Goal: Task Accomplishment & Management: Use online tool/utility

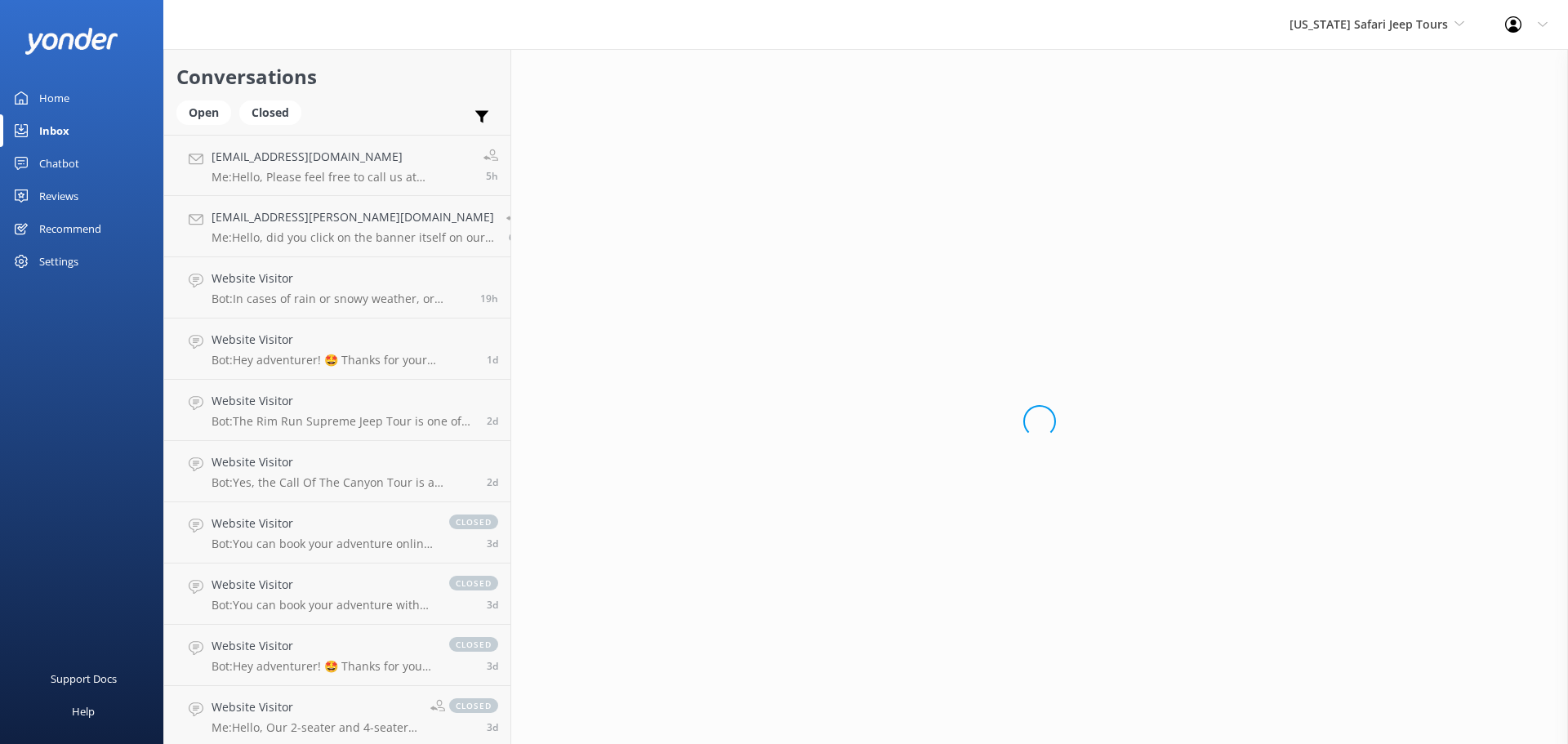
click at [61, 98] on div "Home" at bounding box center [54, 97] width 30 height 33
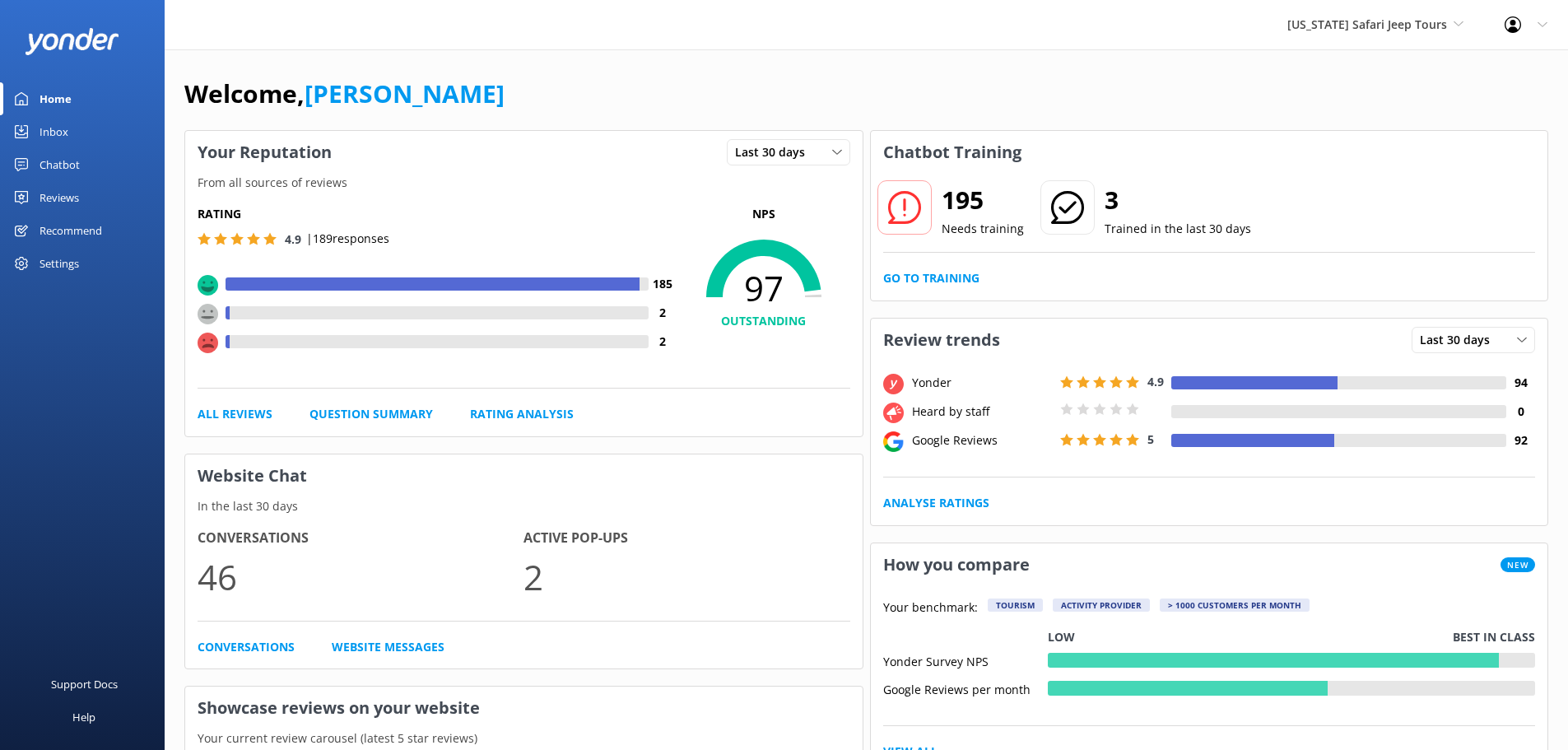
click at [663, 75] on div "Welcome, [PERSON_NAME]" at bounding box center [865, 102] width 1364 height 56
drag, startPoint x: 663, startPoint y: 75, endPoint x: 325, endPoint y: 40, distance: 339.8
click at [646, 75] on div "Welcome, [PERSON_NAME]" at bounding box center [865, 102] width 1364 height 56
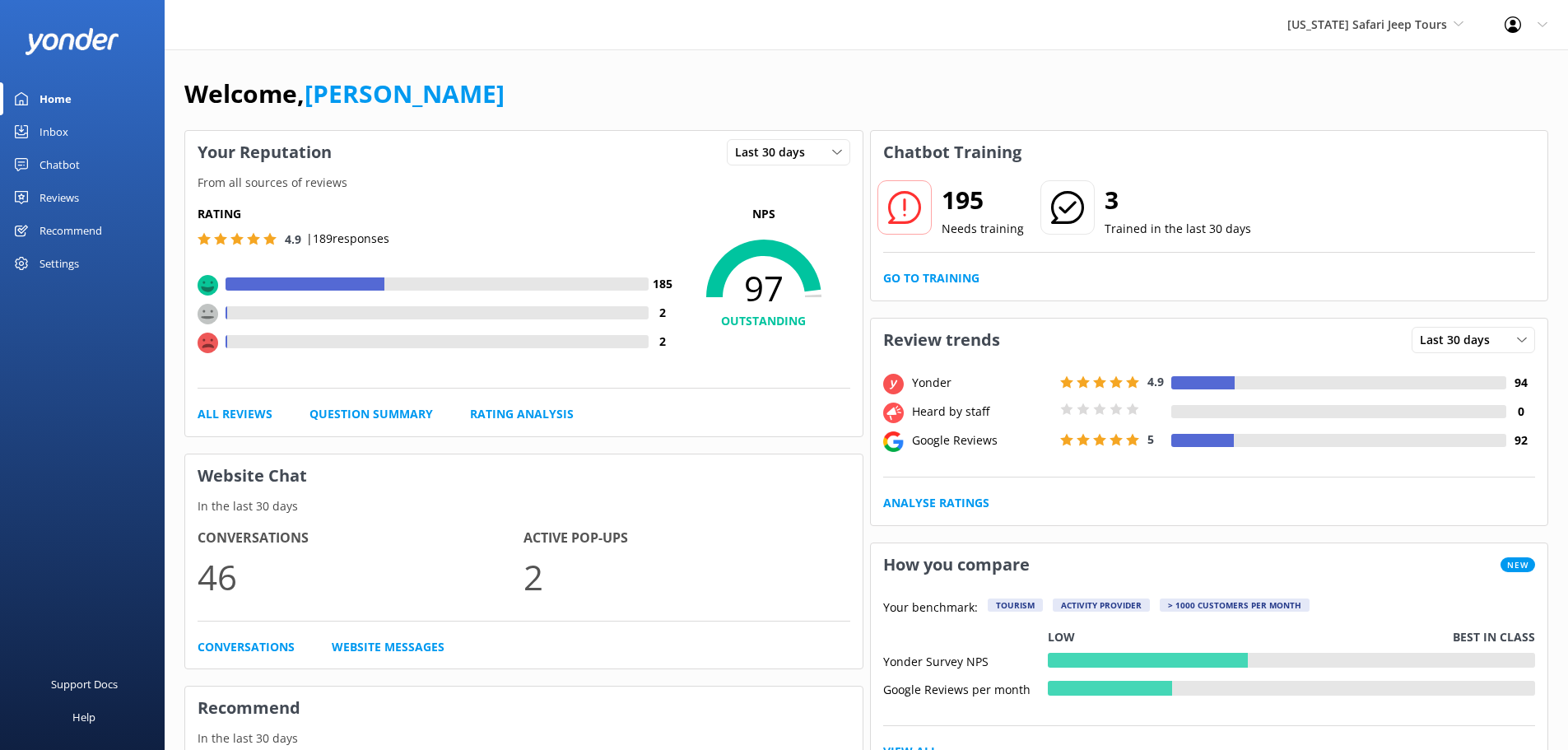
click at [600, 62] on div "Welcome, Claudelle Your Reputation Last 30 days Last 7 days Last 30 days From a…" at bounding box center [866, 712] width 1404 height 1325
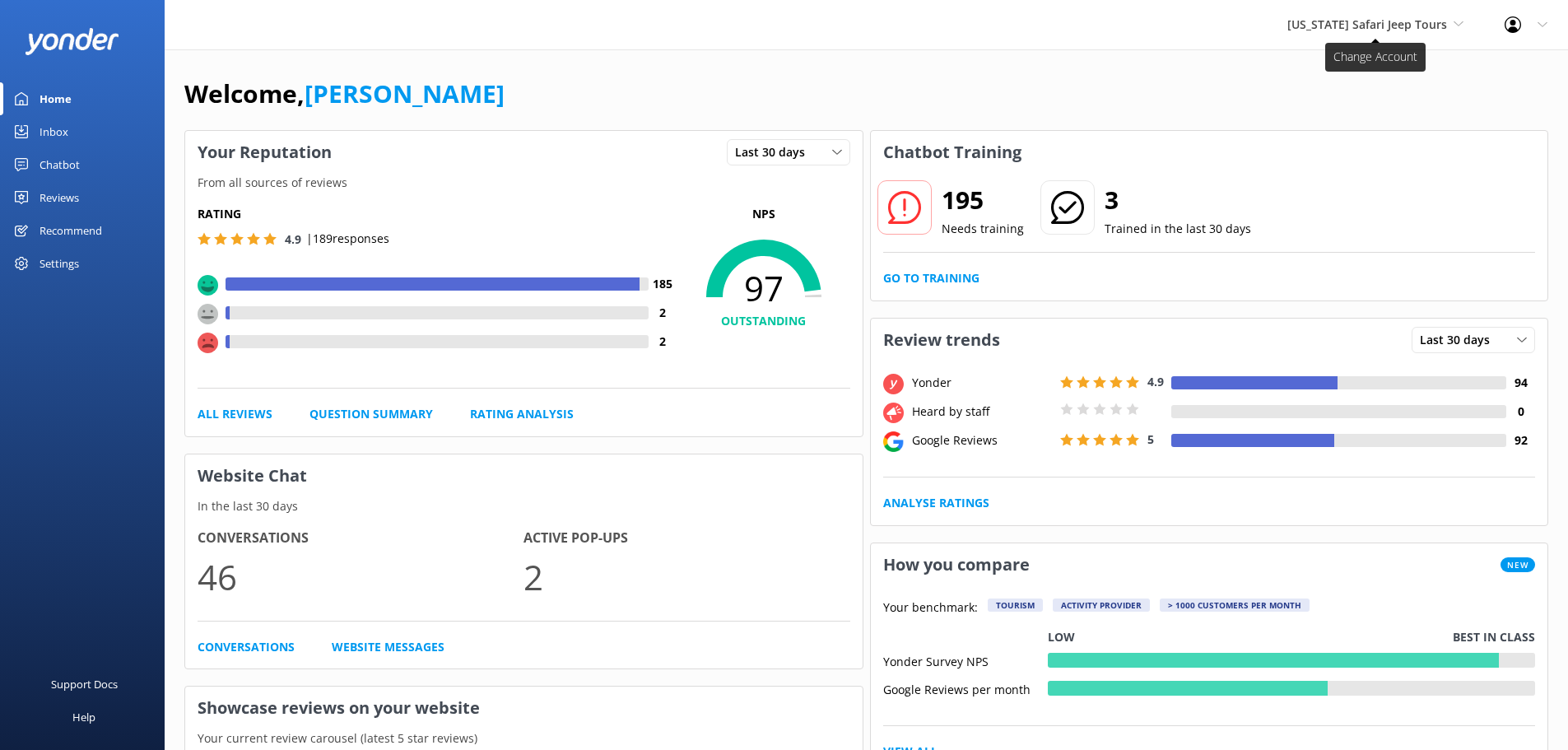
click at [1380, 25] on span "[US_STATE] Safari Jeep Tours" at bounding box center [1368, 24] width 160 height 15
click at [1377, 109] on link "[GEOGRAPHIC_DATA]" at bounding box center [1349, 108] width 165 height 39
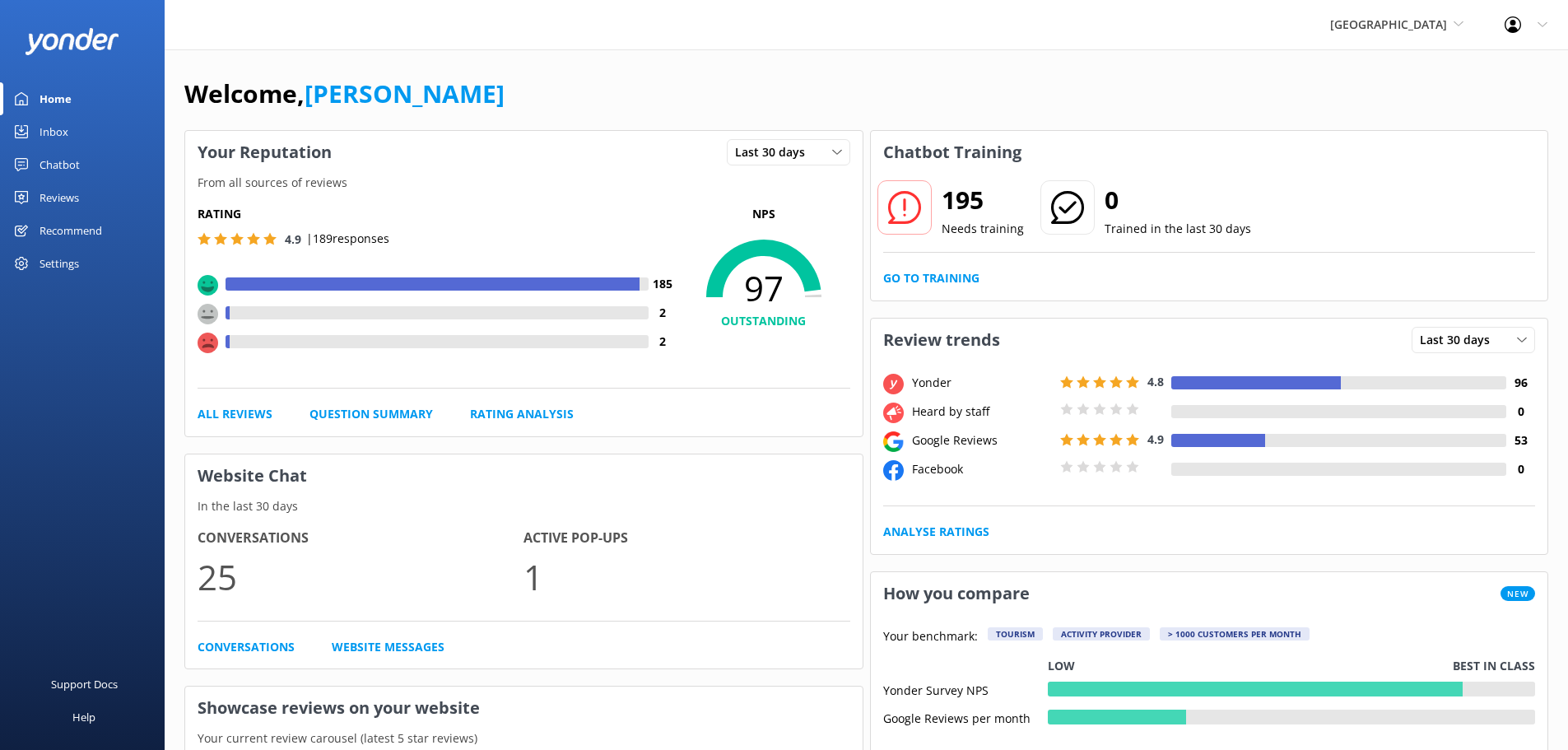
click at [1266, 81] on div "Welcome, [PERSON_NAME]" at bounding box center [865, 102] width 1364 height 56
click at [1417, 18] on span "[GEOGRAPHIC_DATA]" at bounding box center [1389, 24] width 117 height 15
click at [1367, 144] on link "[US_STATE] ATV Adventures" at bounding box center [1392, 148] width 165 height 39
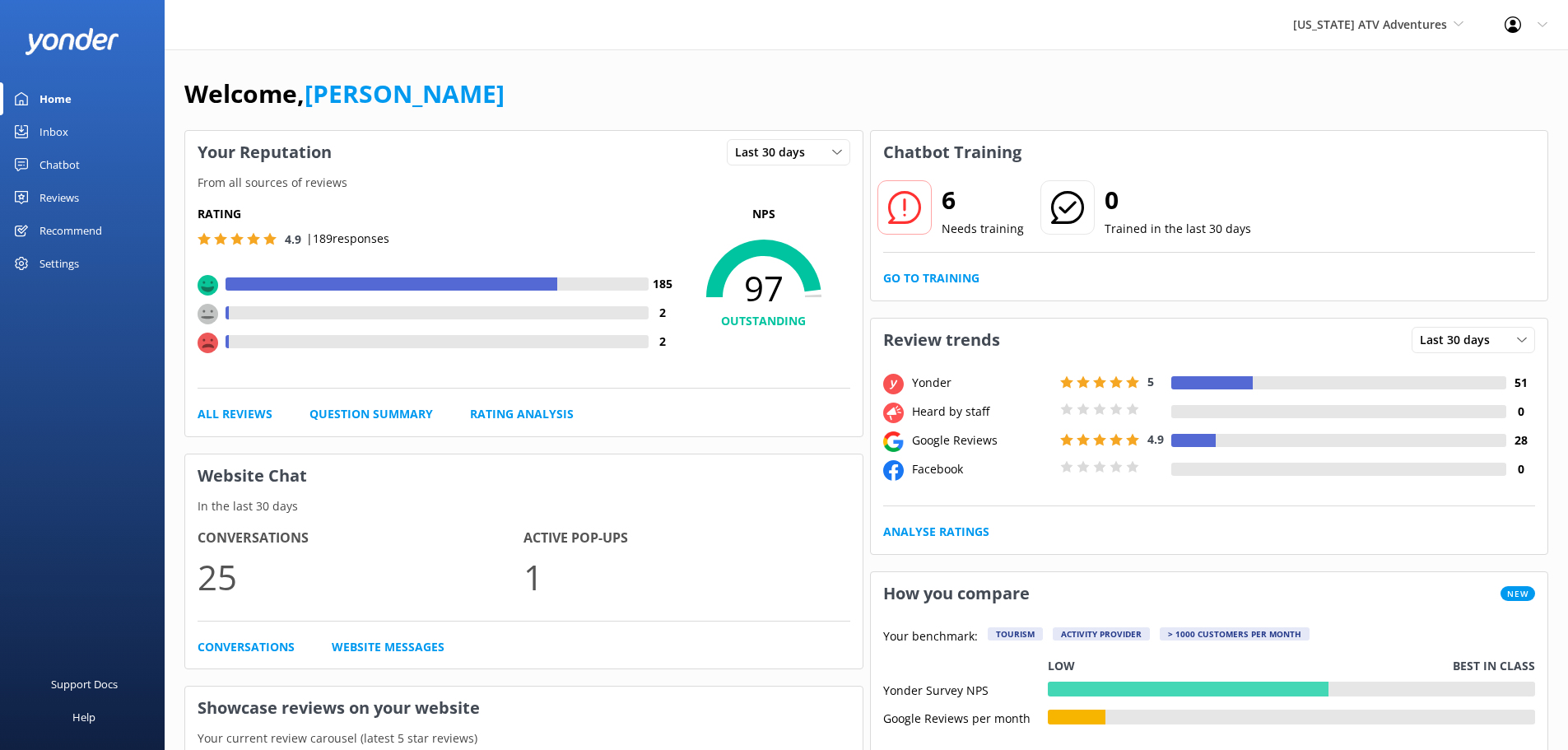
click at [1277, 104] on div "Welcome, [PERSON_NAME]" at bounding box center [865, 102] width 1364 height 56
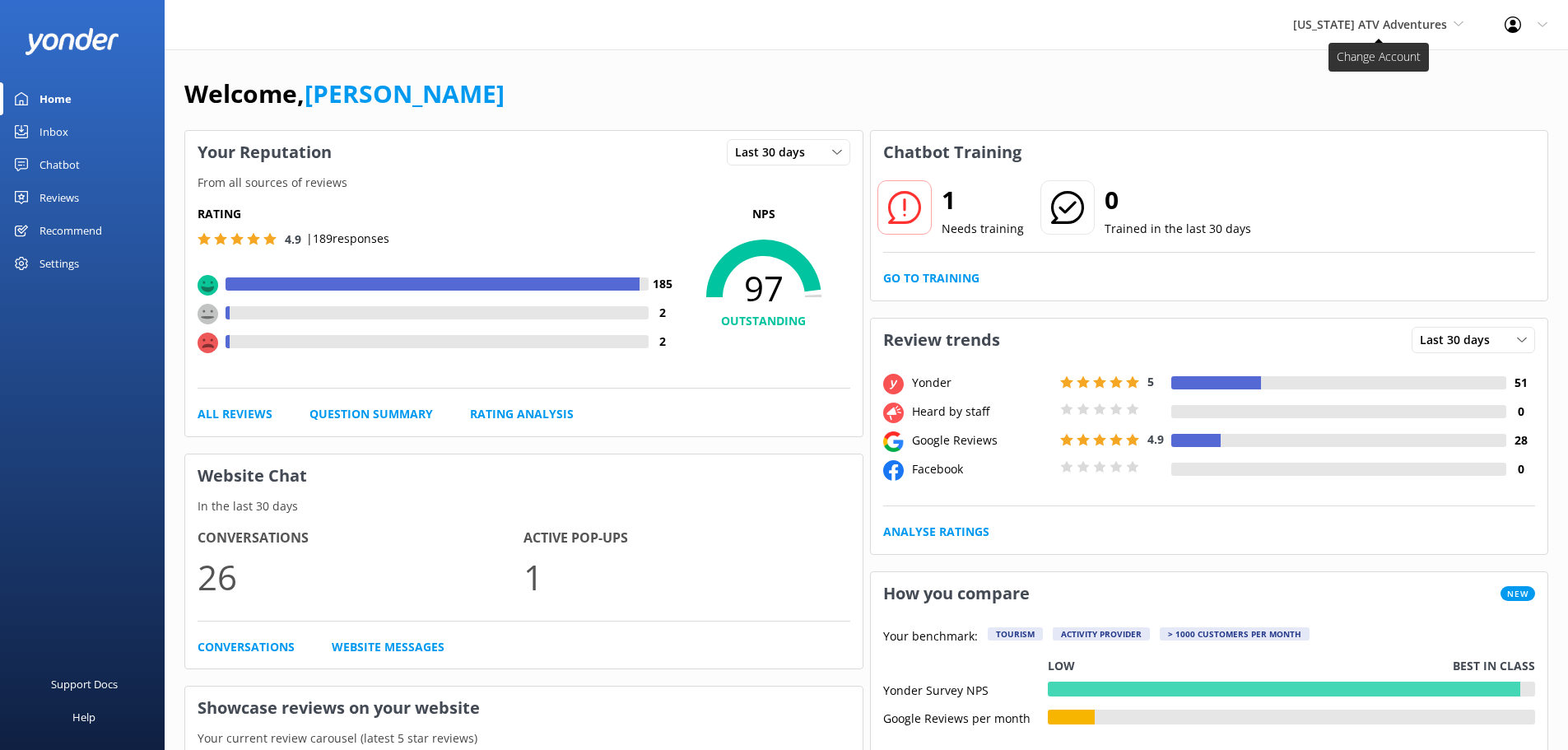
click at [1411, 25] on span "[US_STATE] ATV Adventures" at bounding box center [1371, 24] width 154 height 15
click at [1346, 66] on link "[US_STATE] Safari Jeep Tours" at bounding box center [1354, 69] width 165 height 39
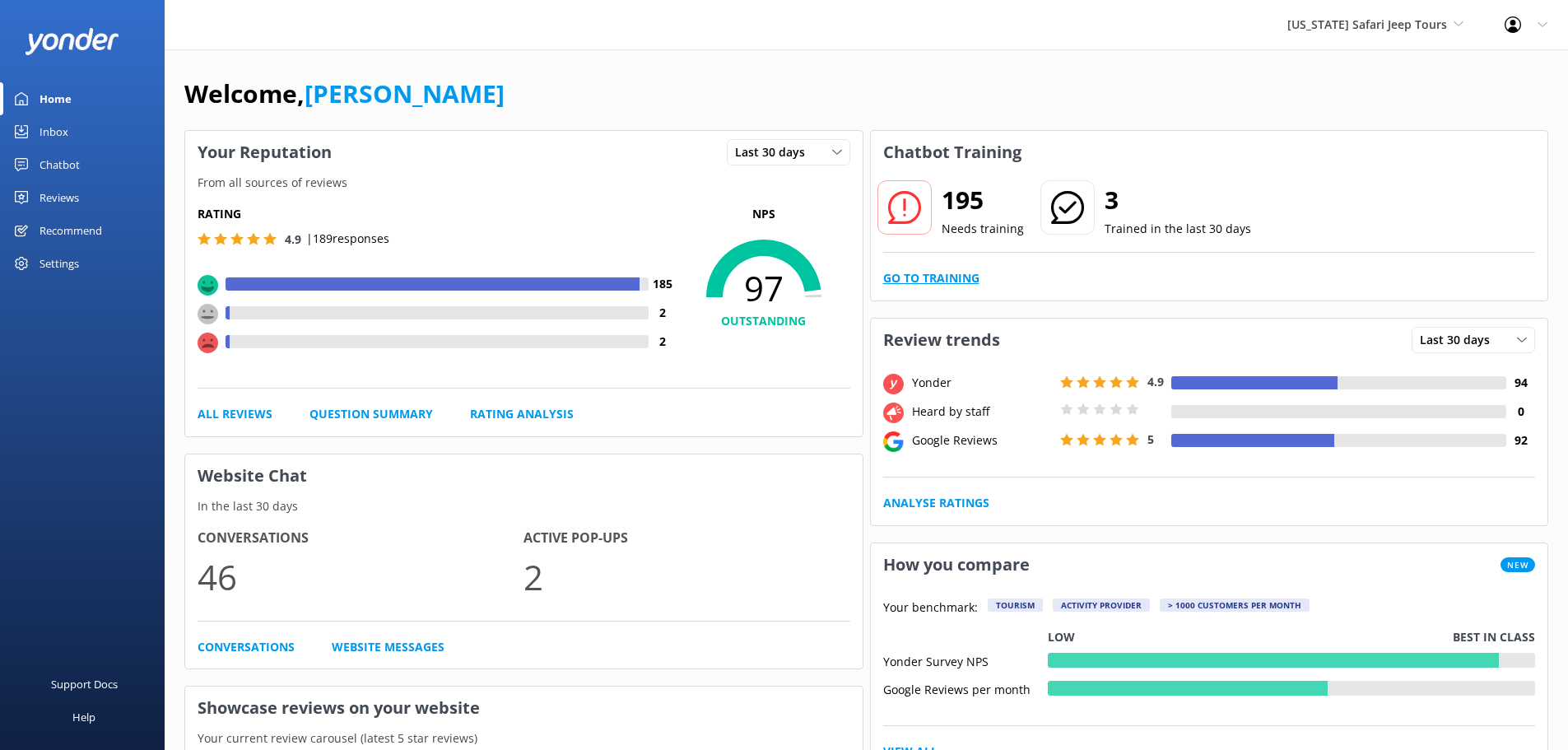
click at [927, 279] on link "Go to Training" at bounding box center [931, 277] width 96 height 18
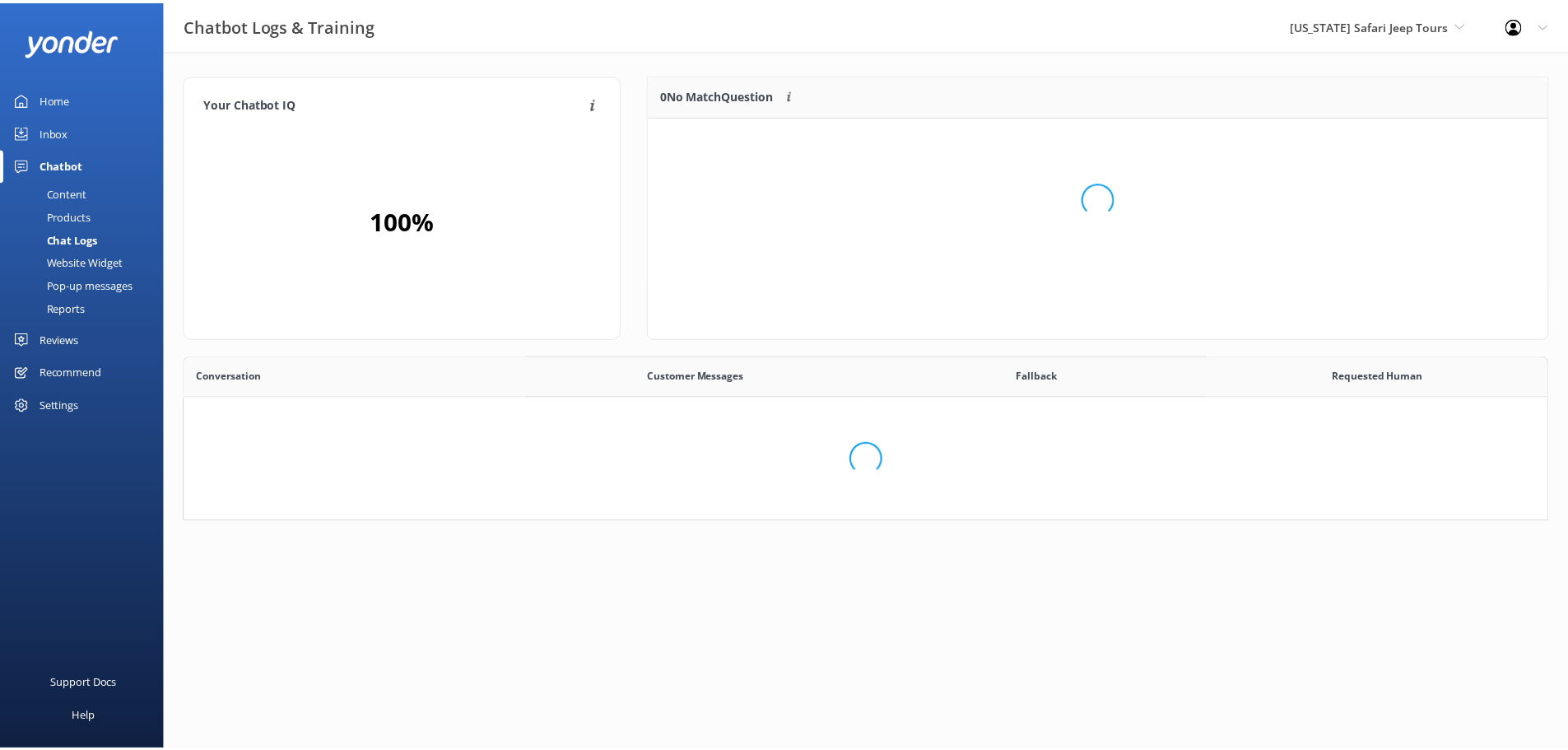
scroll to position [13, 13]
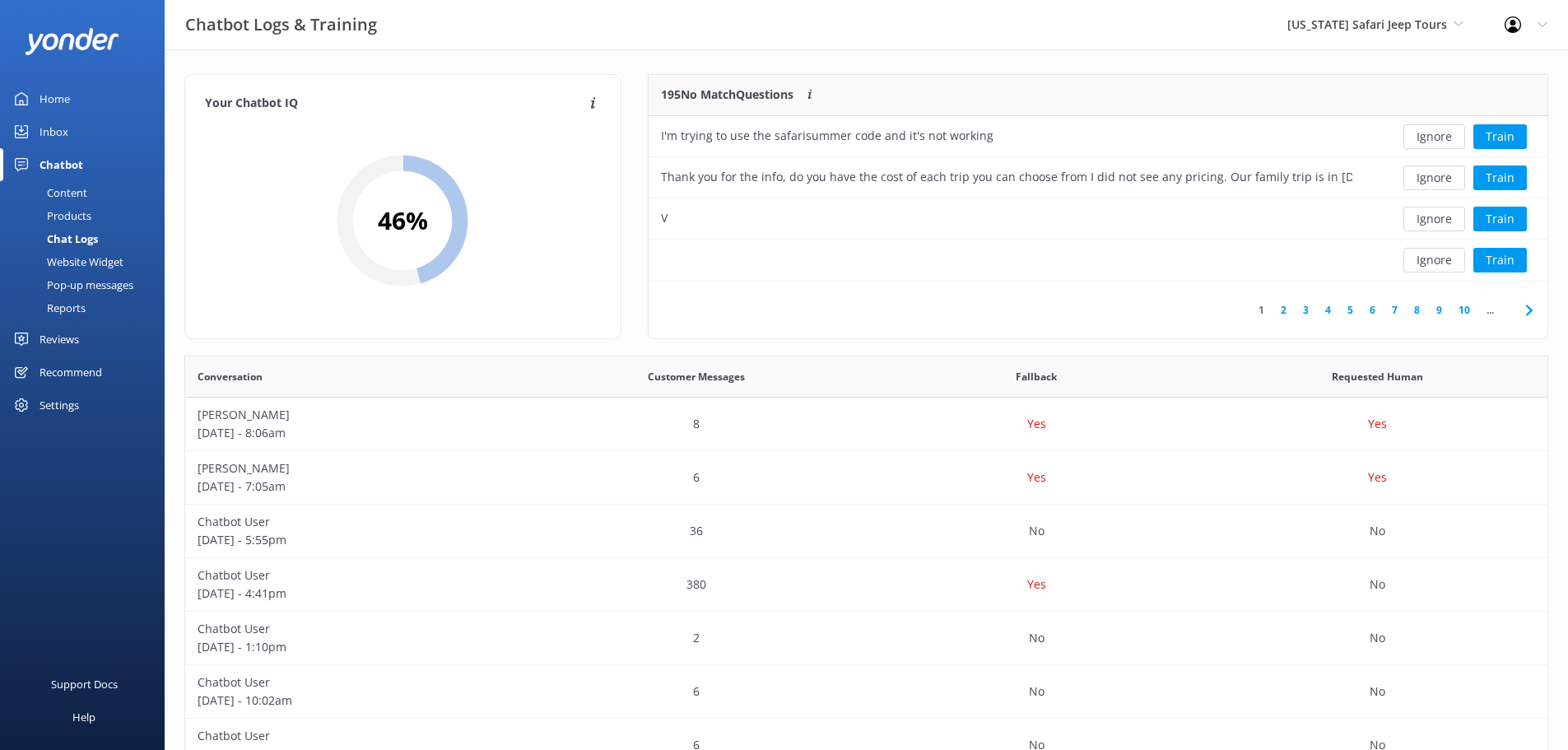
click at [725, 29] on div "Chatbot Logs & Training Arizona Safari Jeep Tours Arizona Safari Jeep Tours Sed…" at bounding box center [784, 25] width 1568 height 50
click at [60, 94] on div "Home" at bounding box center [54, 98] width 31 height 33
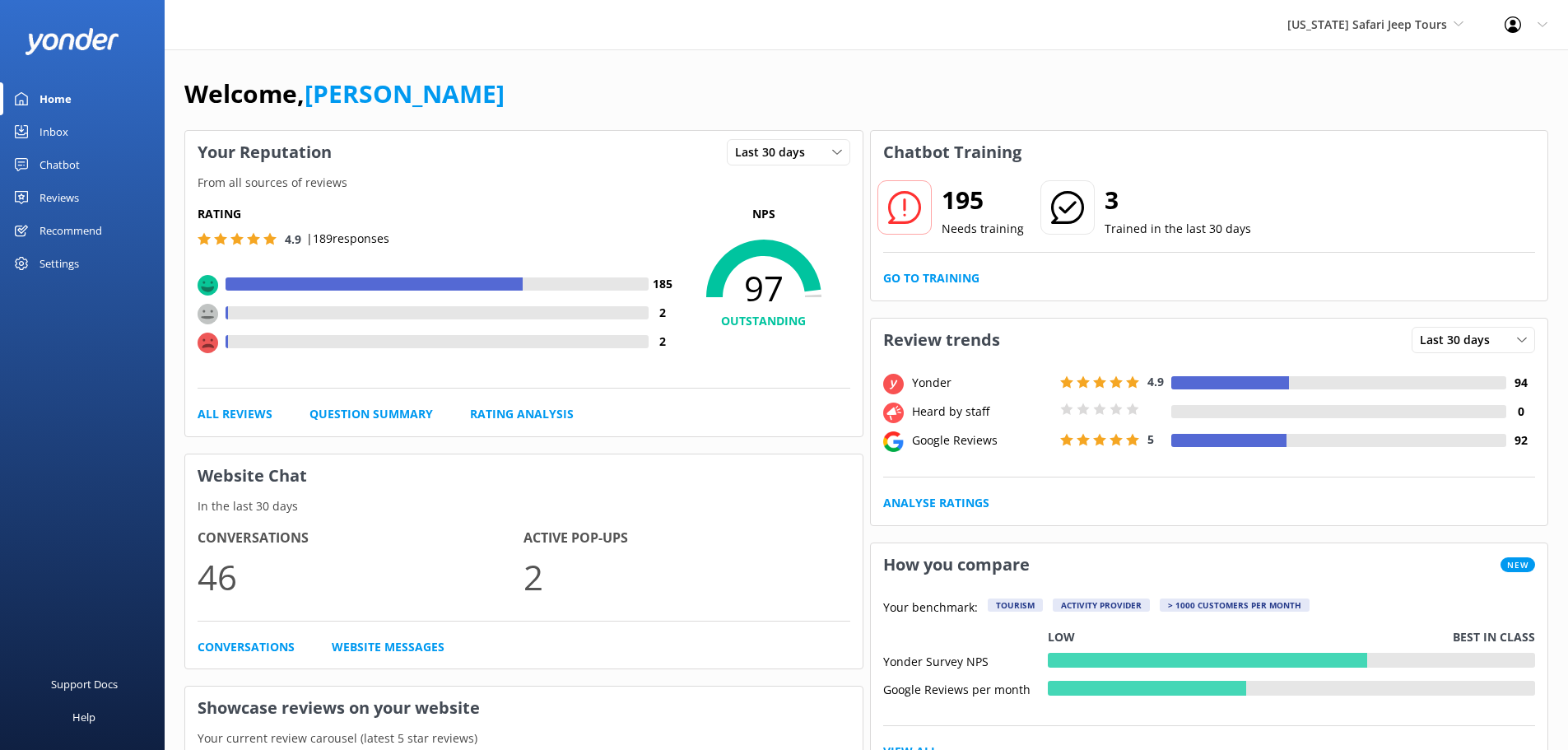
click at [57, 130] on div "Inbox" at bounding box center [53, 132] width 29 height 33
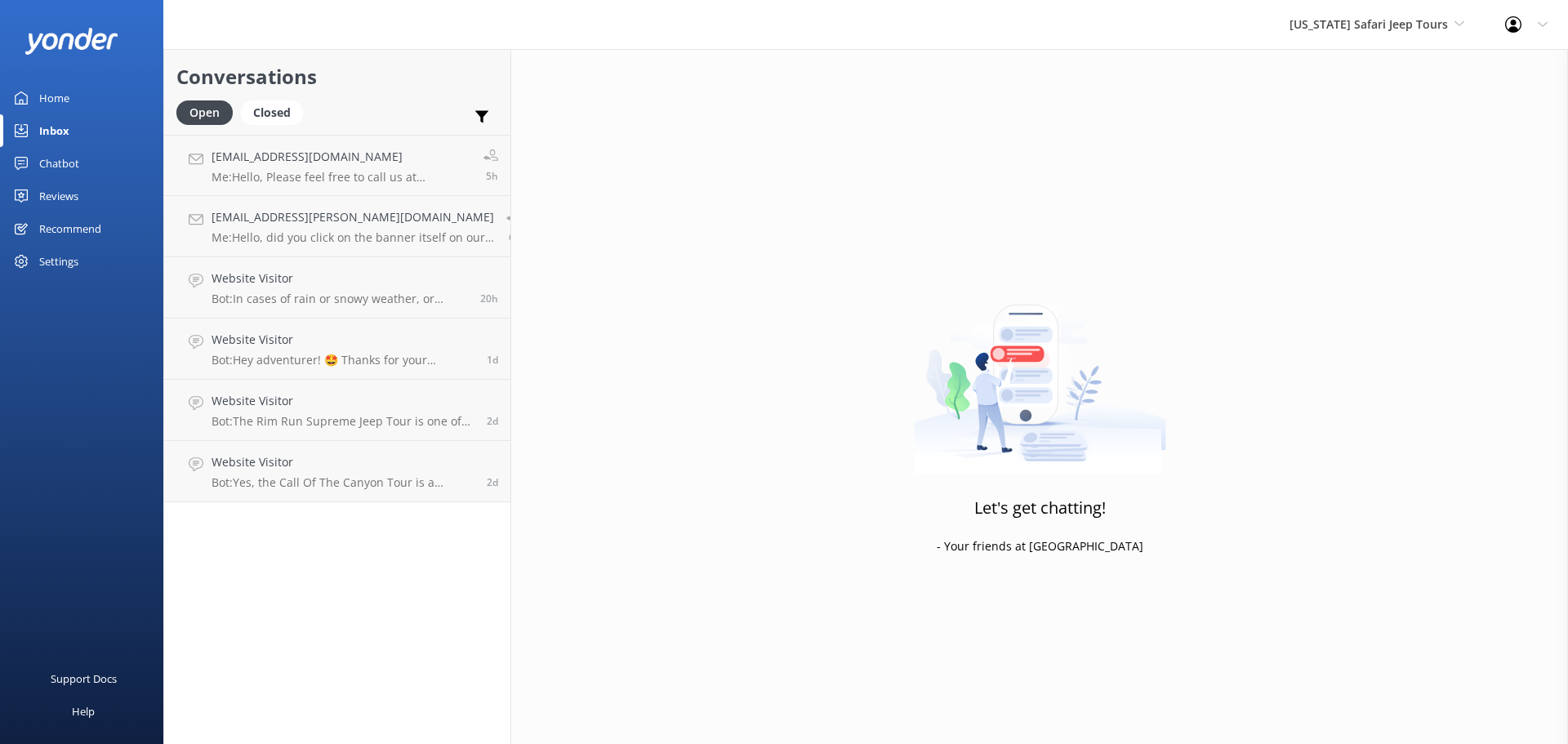
click at [429, 87] on h2 "Conversations" at bounding box center [338, 77] width 322 height 31
click at [52, 95] on div "Home" at bounding box center [54, 97] width 30 height 33
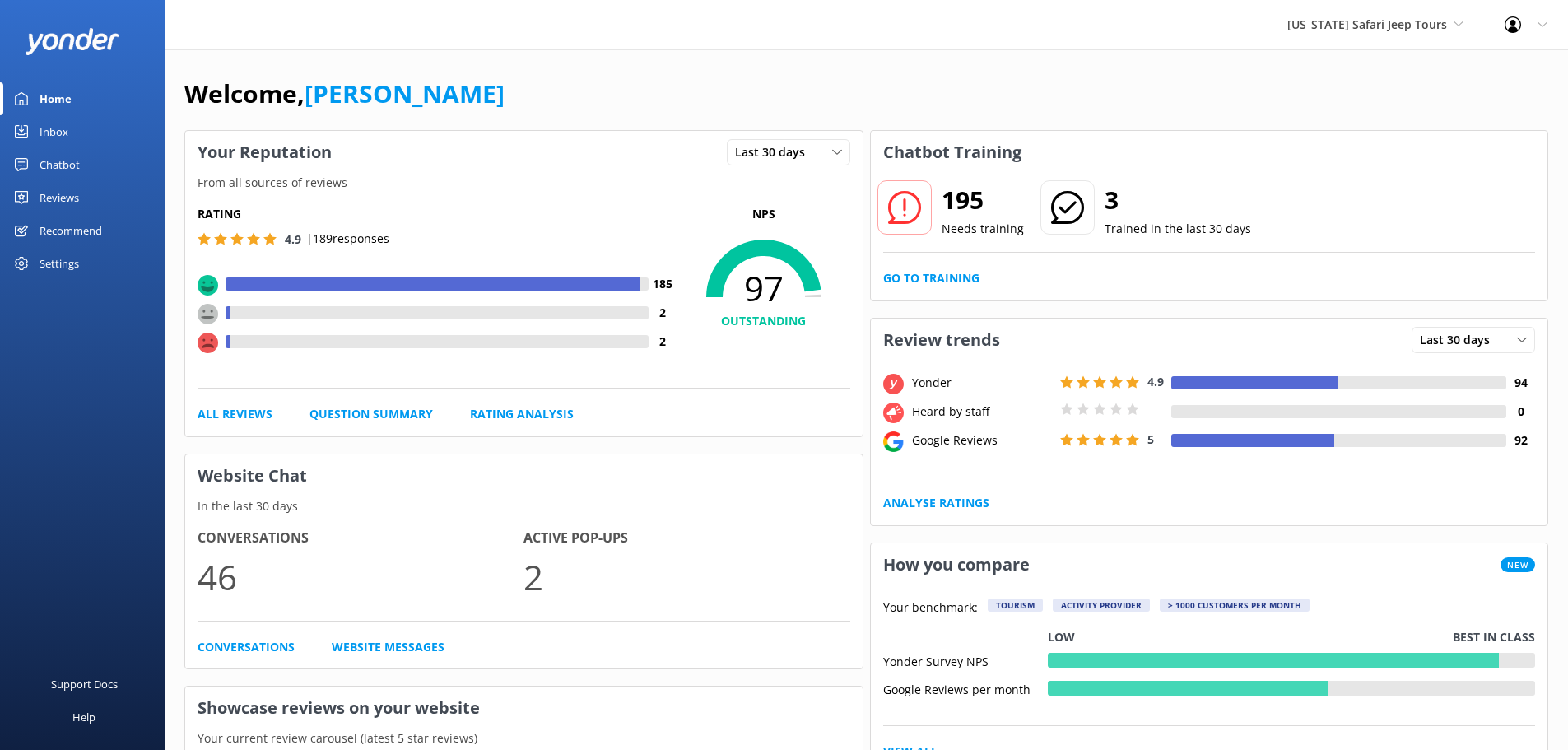
click at [731, 105] on div "Welcome, [PERSON_NAME]" at bounding box center [865, 102] width 1364 height 56
click at [913, 276] on link "Go to Training" at bounding box center [931, 277] width 96 height 18
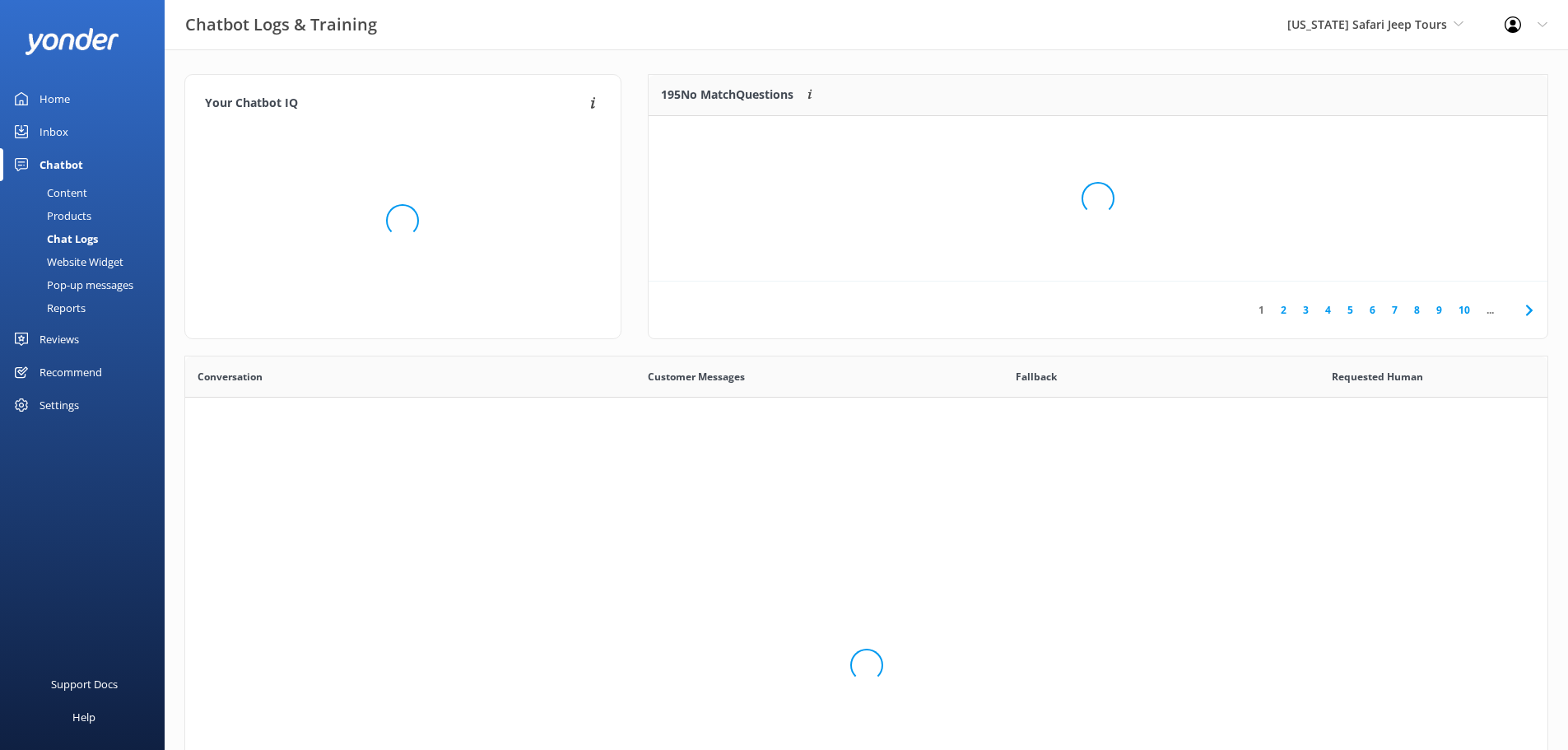
scroll to position [565, 1351]
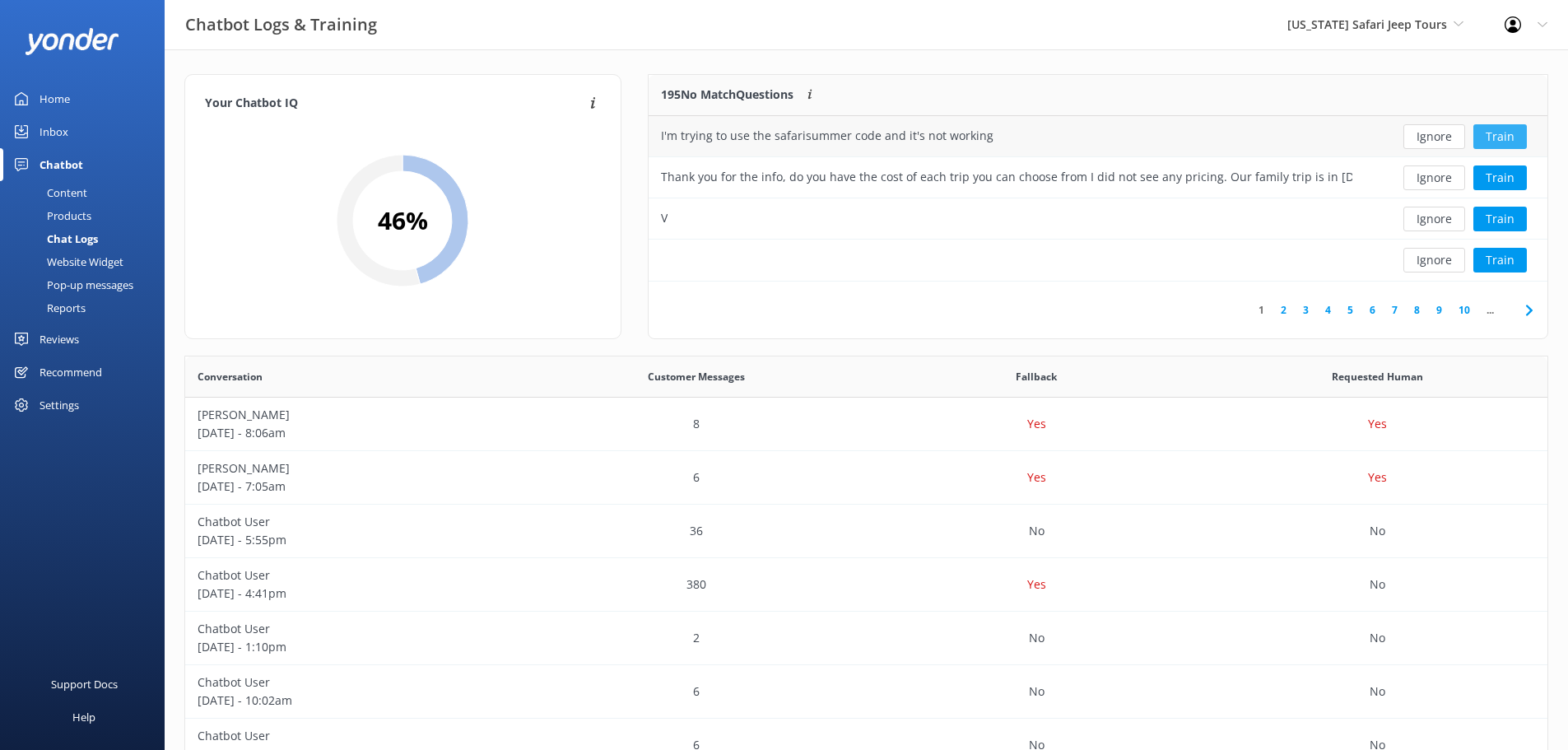
click at [1501, 134] on button "Train" at bounding box center [1500, 136] width 53 height 25
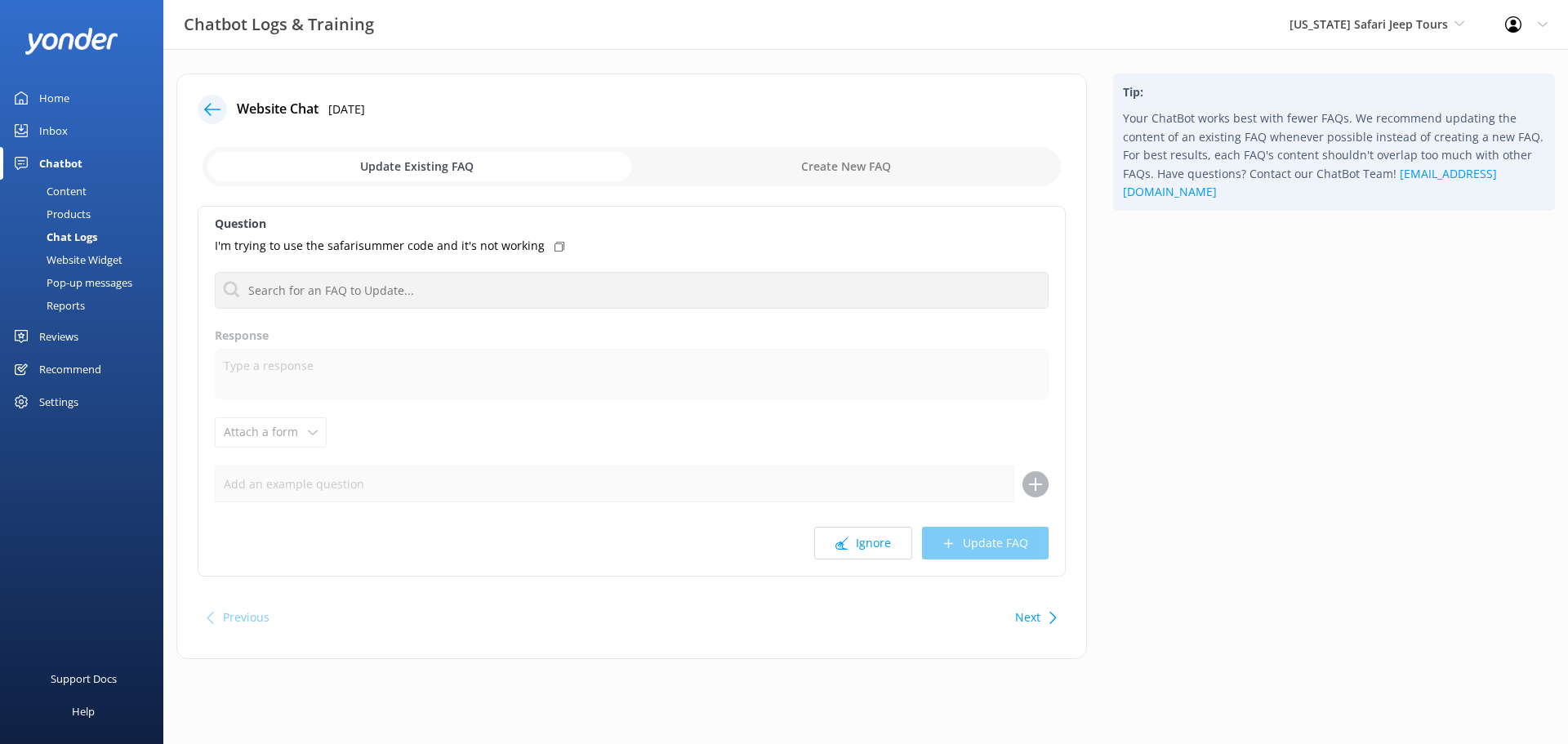
click at [78, 195] on div "Content" at bounding box center [47, 191] width 77 height 23
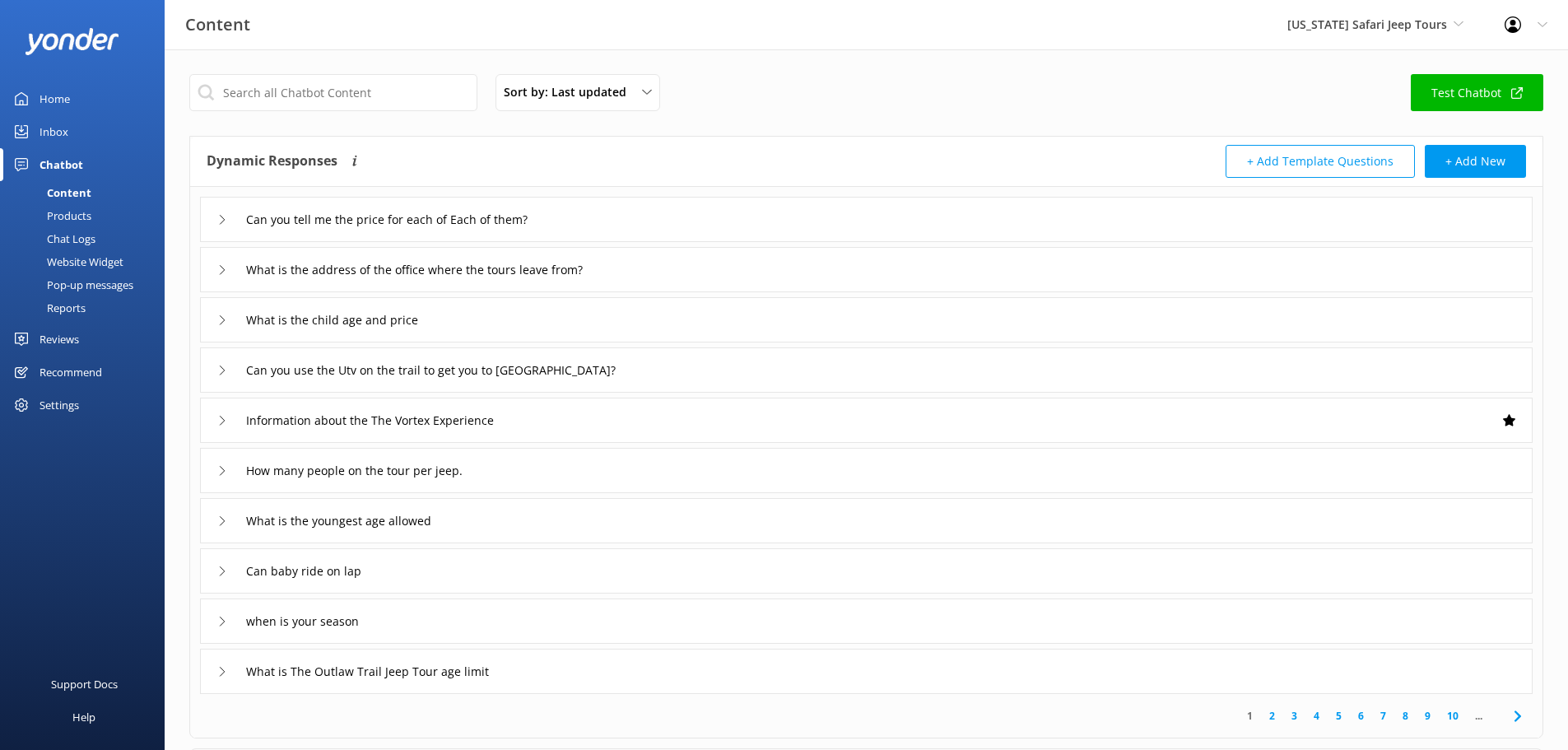
click at [63, 126] on div "Inbox" at bounding box center [53, 132] width 29 height 33
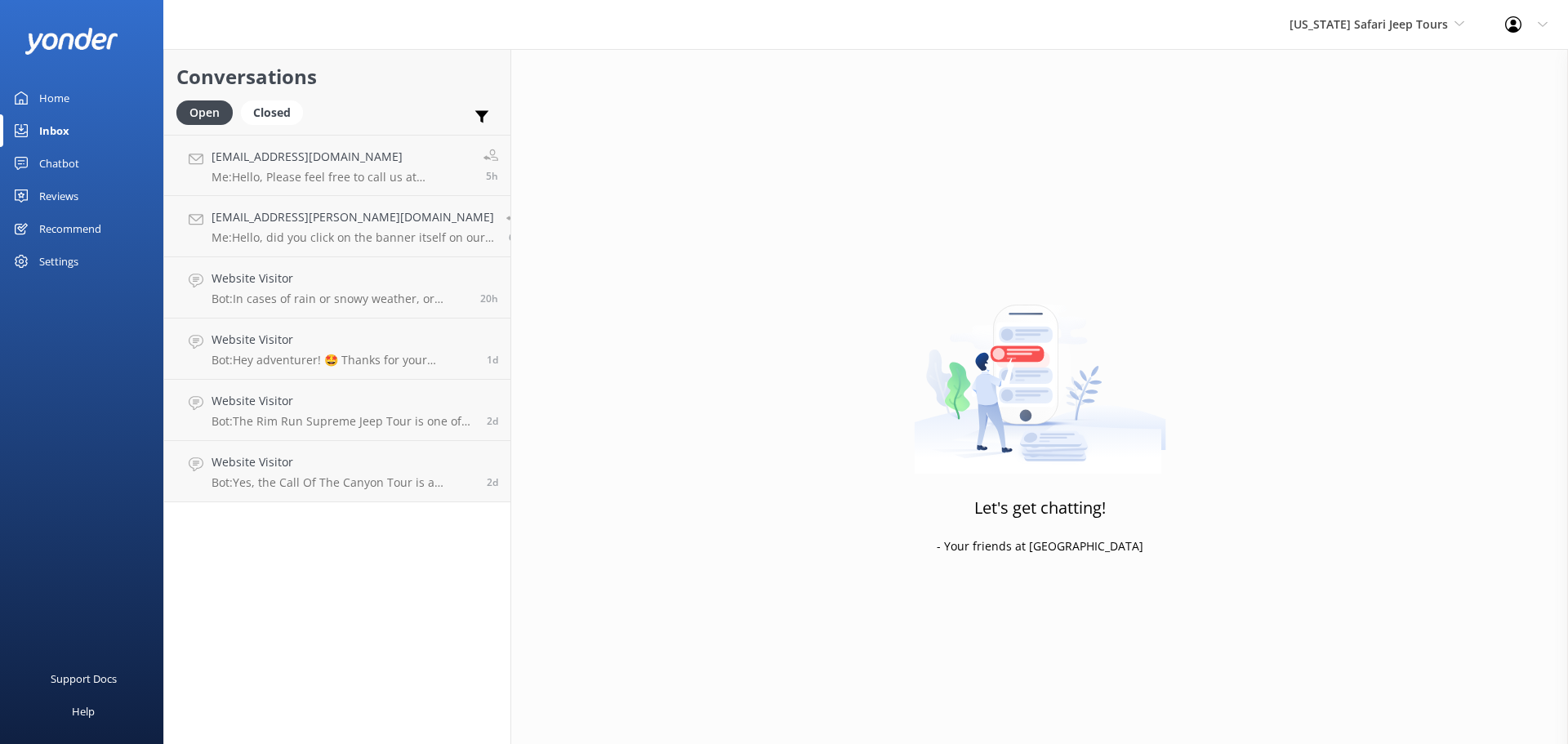
click at [421, 89] on h2 "Conversations" at bounding box center [338, 77] width 322 height 31
click at [56, 105] on div "Home" at bounding box center [54, 97] width 30 height 33
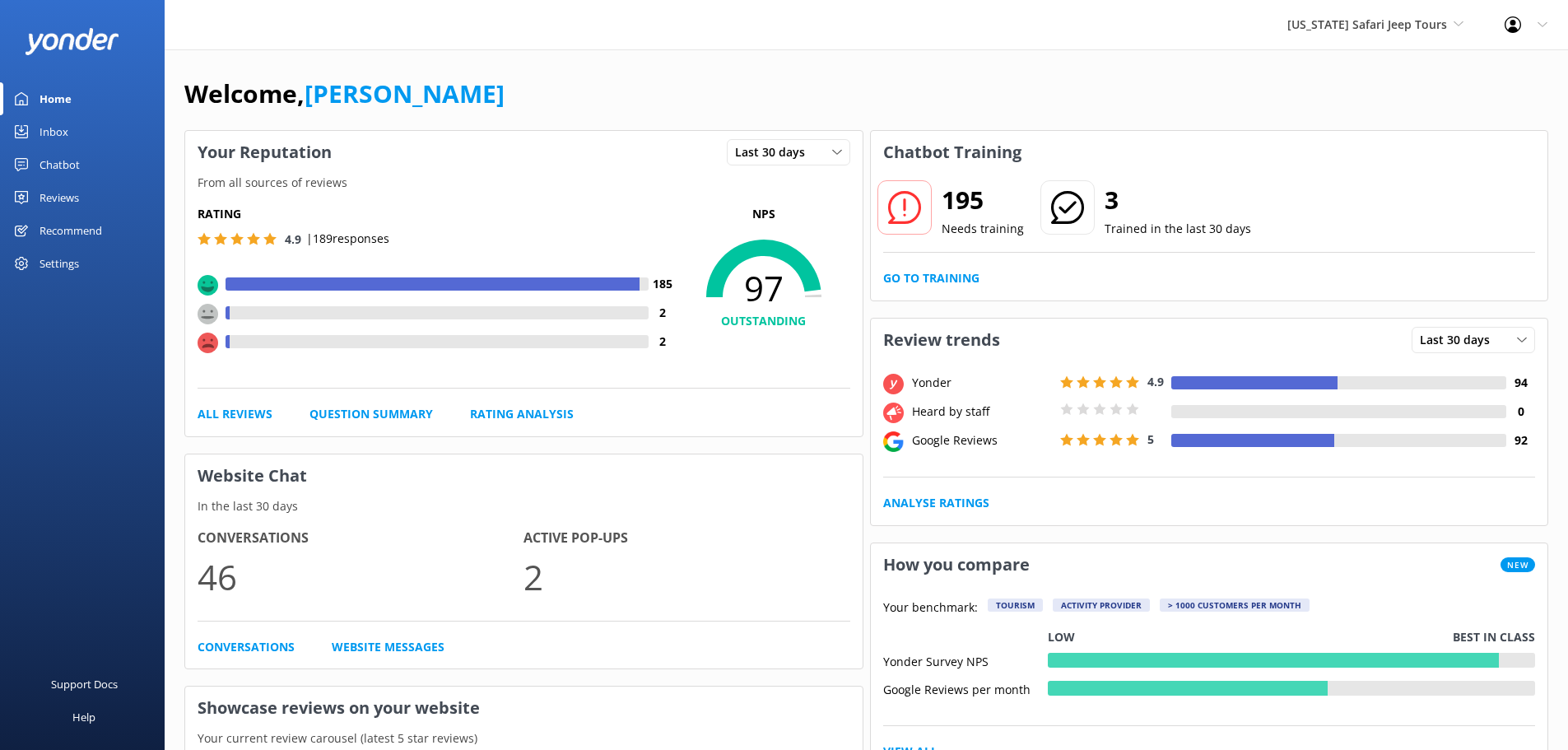
click at [69, 193] on div "Reviews" at bounding box center [58, 197] width 39 height 33
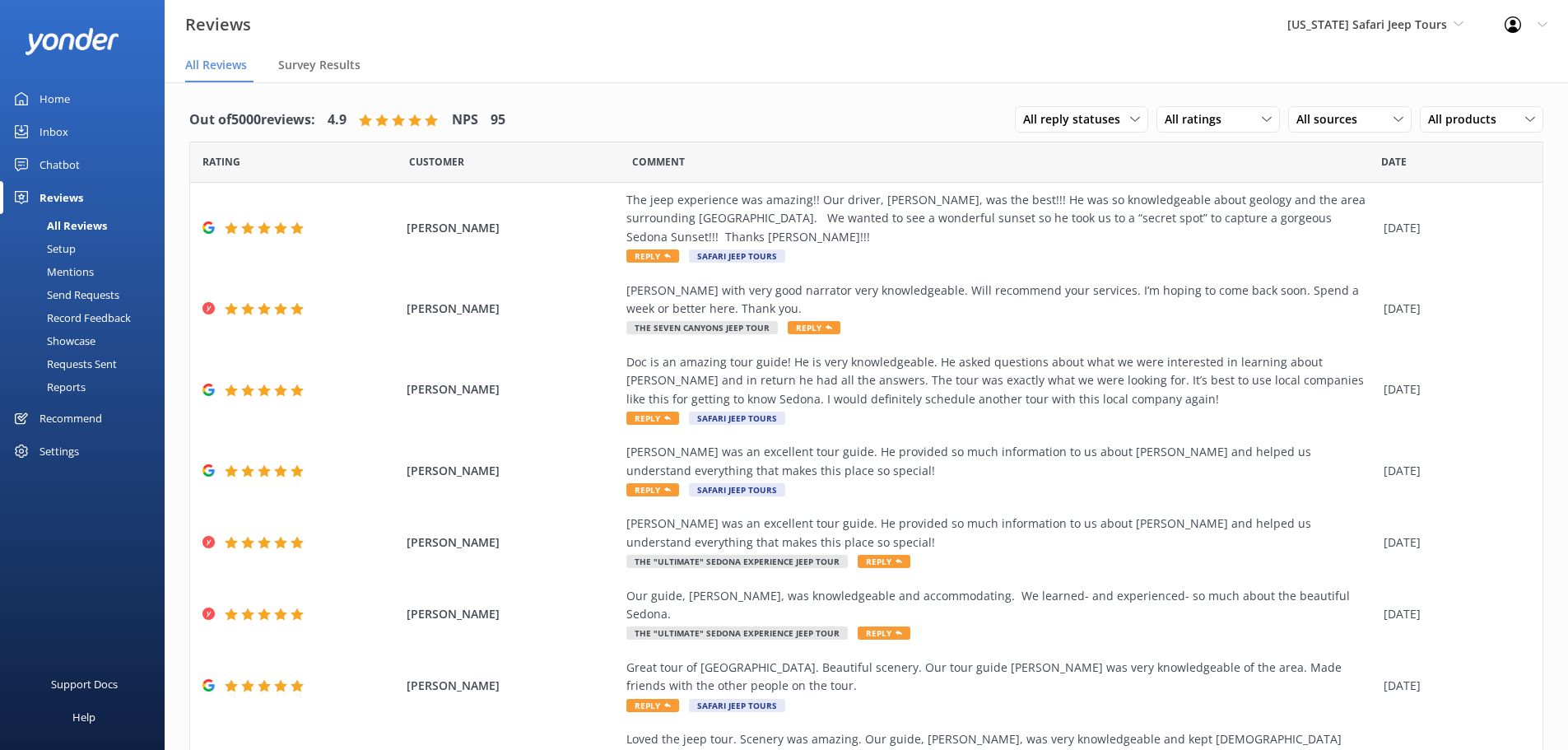
click at [83, 271] on div "Mentions" at bounding box center [51, 272] width 84 height 23
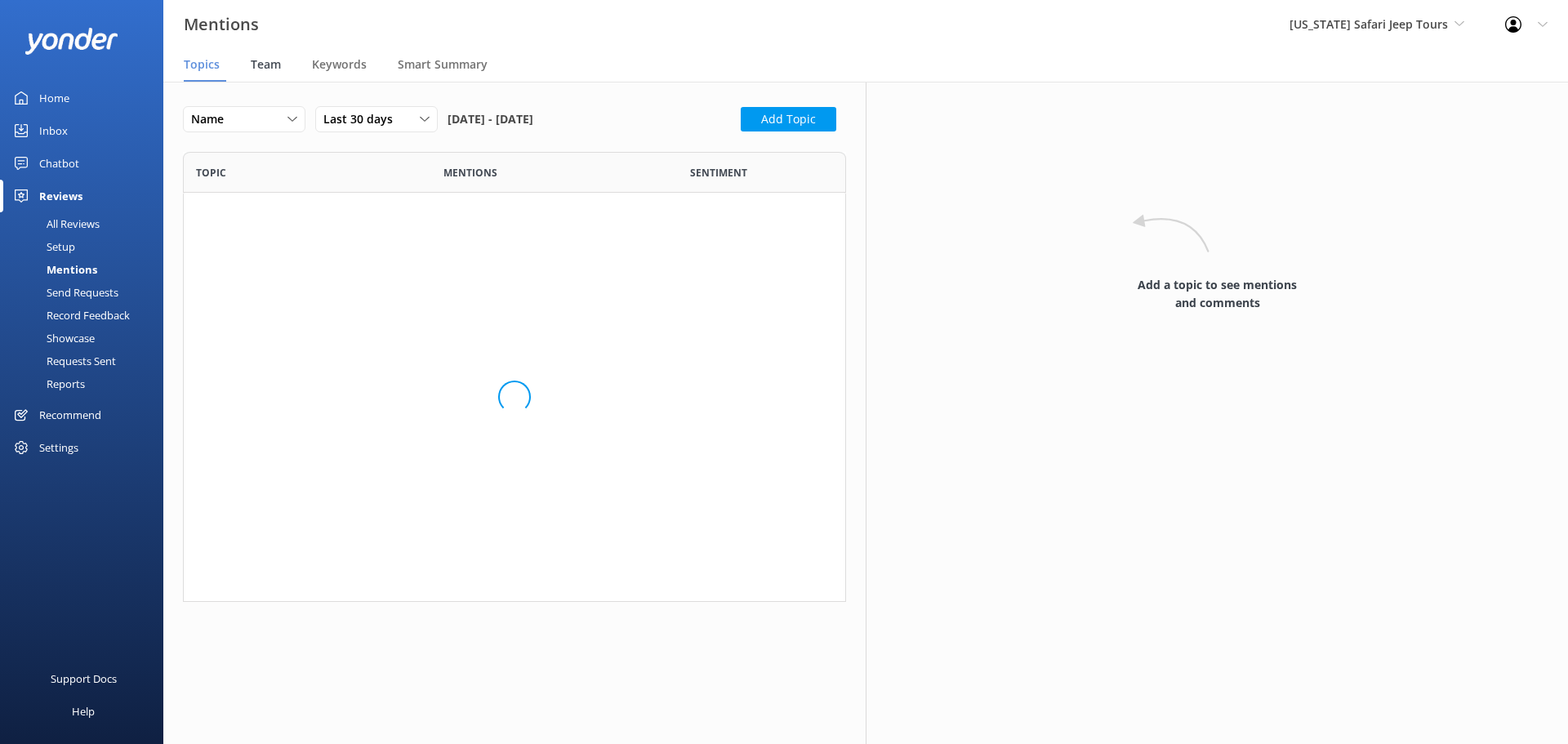
scroll to position [487, 651]
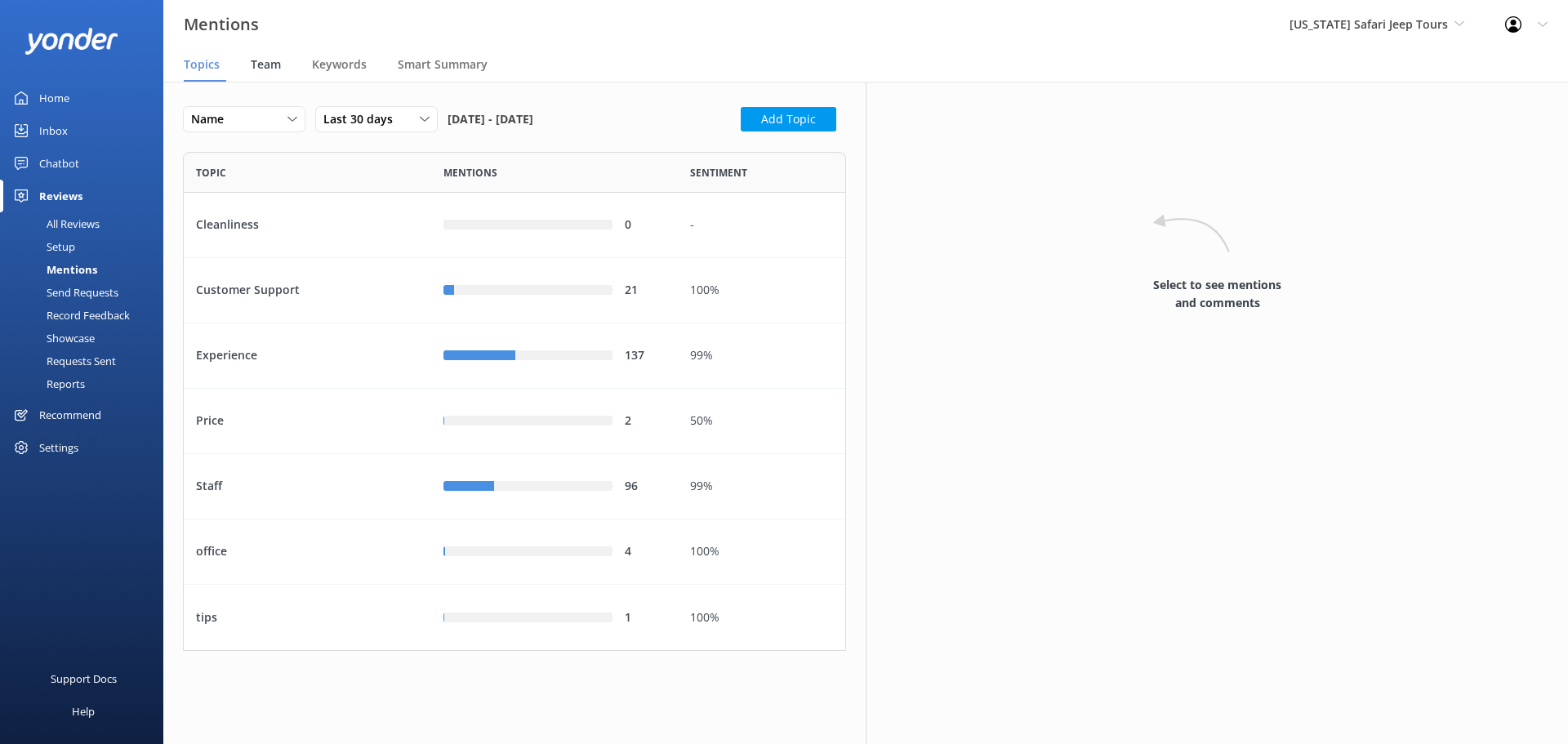
click at [266, 63] on span "Team" at bounding box center [266, 64] width 30 height 16
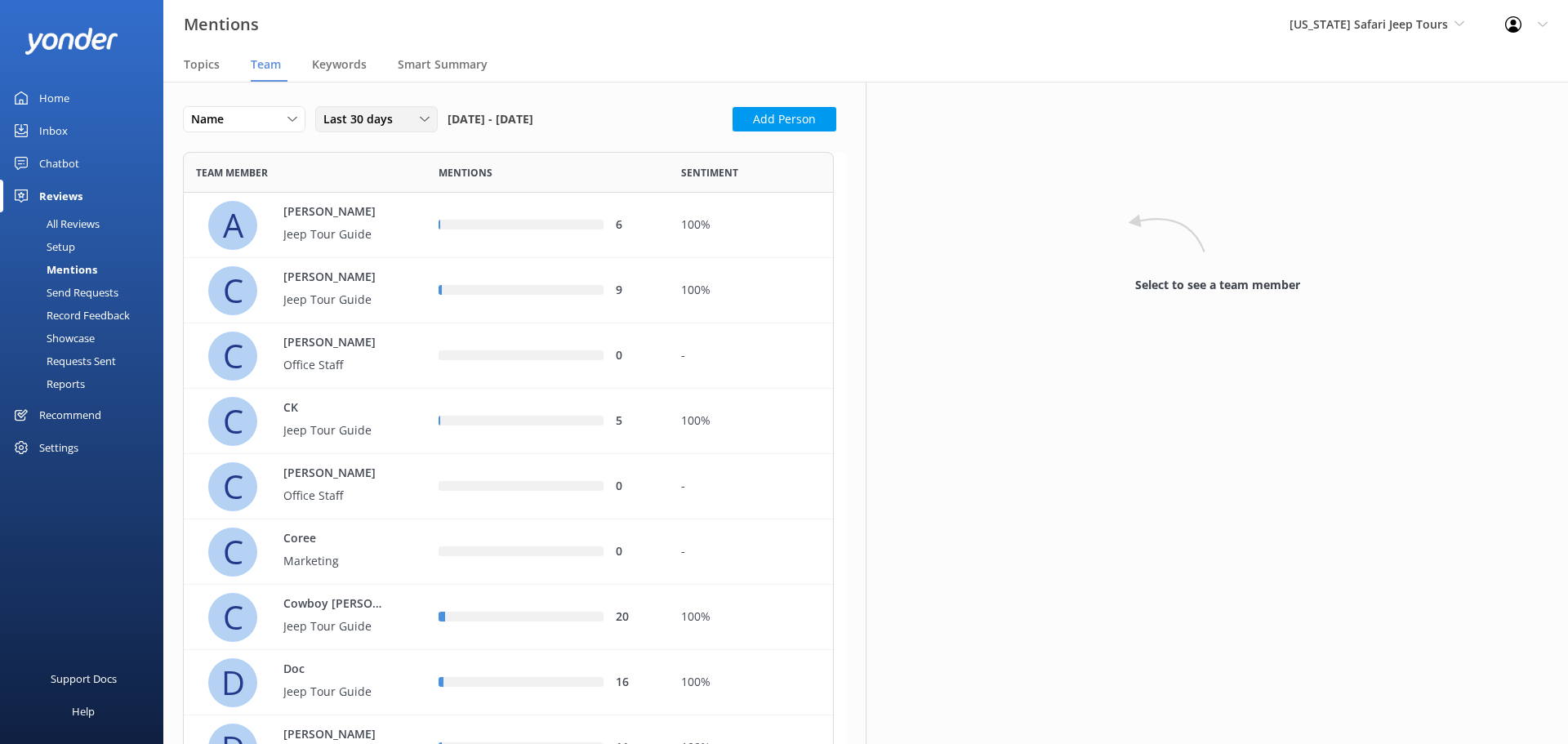
scroll to position [1728, 638]
click at [426, 116] on icon at bounding box center [425, 119] width 9 height 9
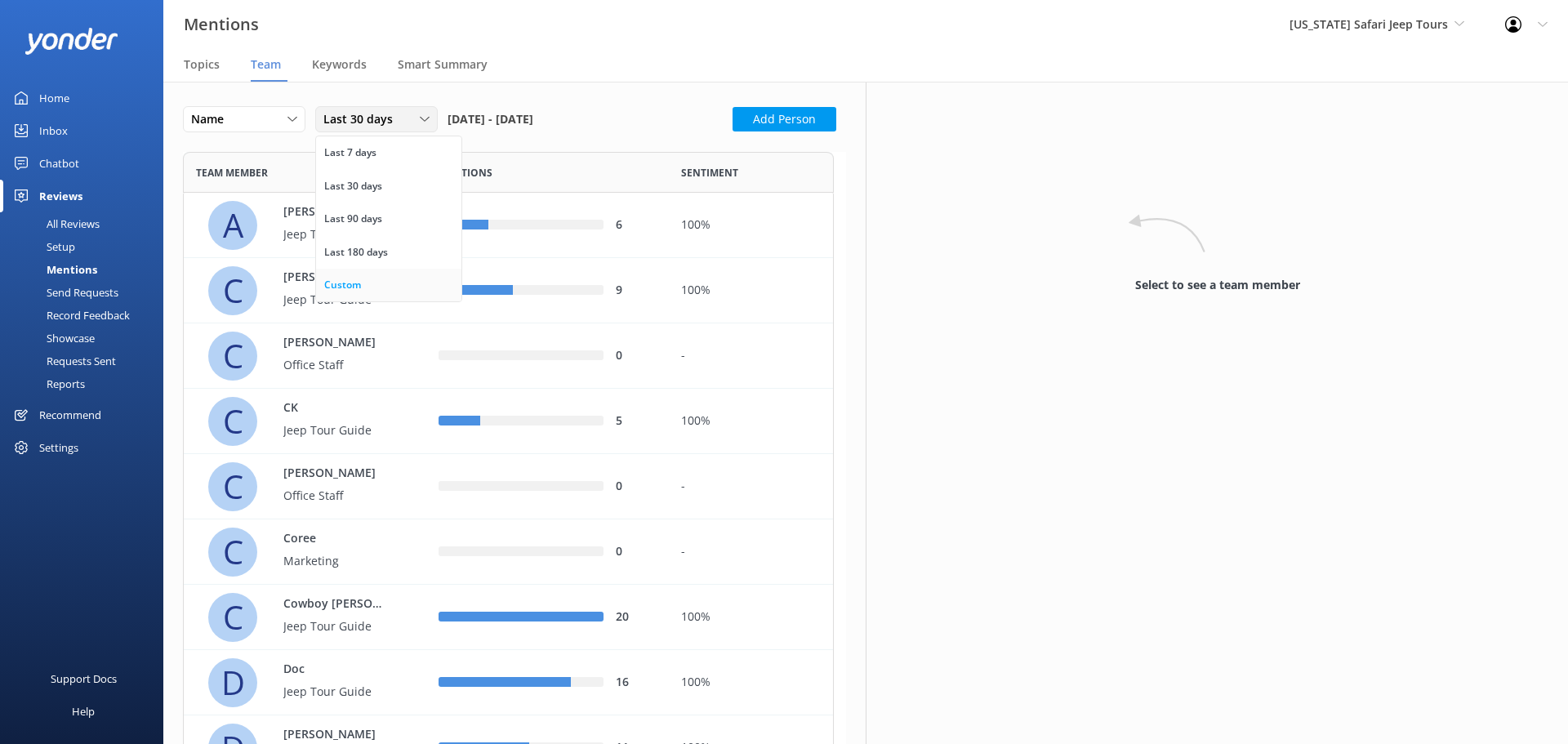
click at [355, 283] on div "Custom" at bounding box center [342, 285] width 37 height 16
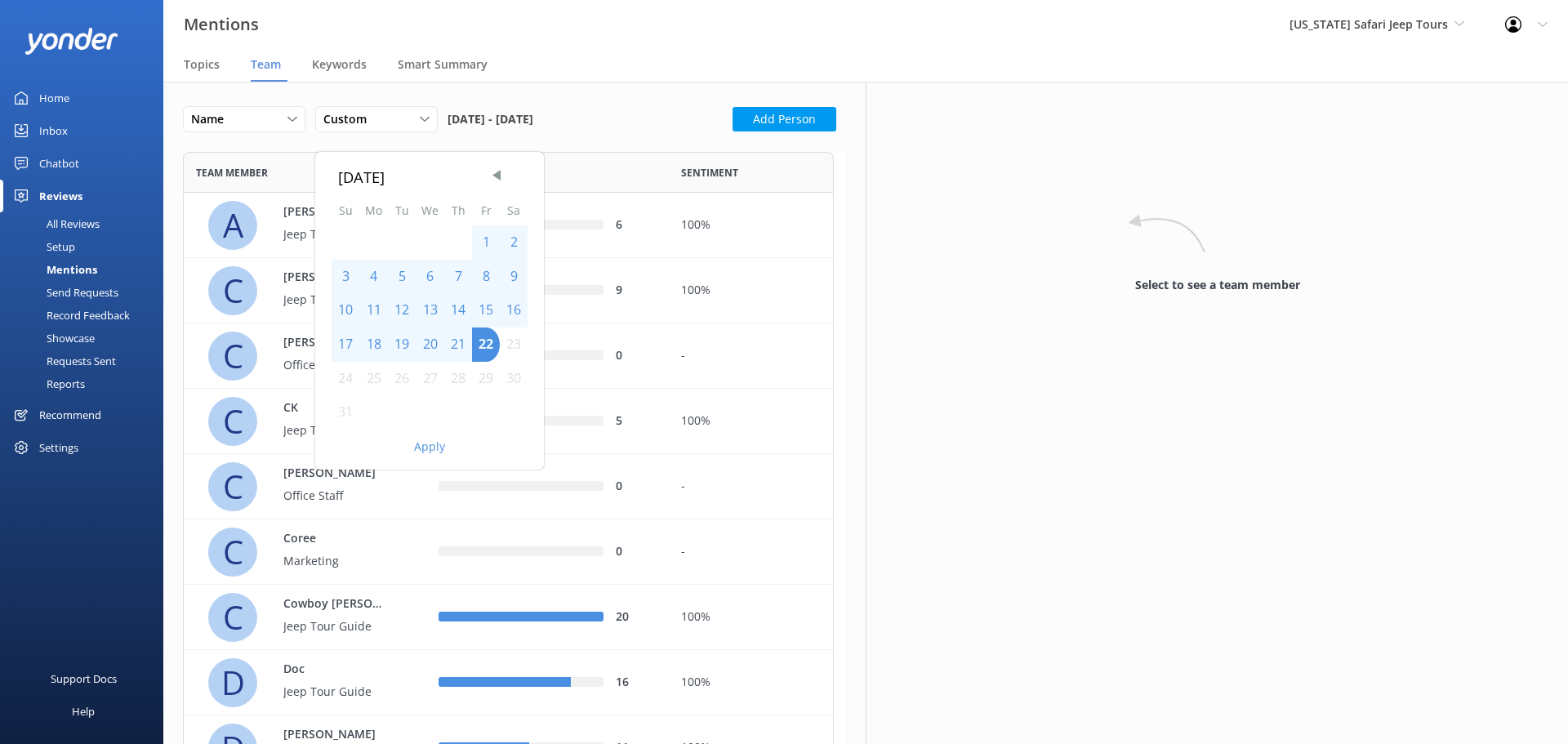
click at [489, 236] on div "1" at bounding box center [485, 242] width 27 height 34
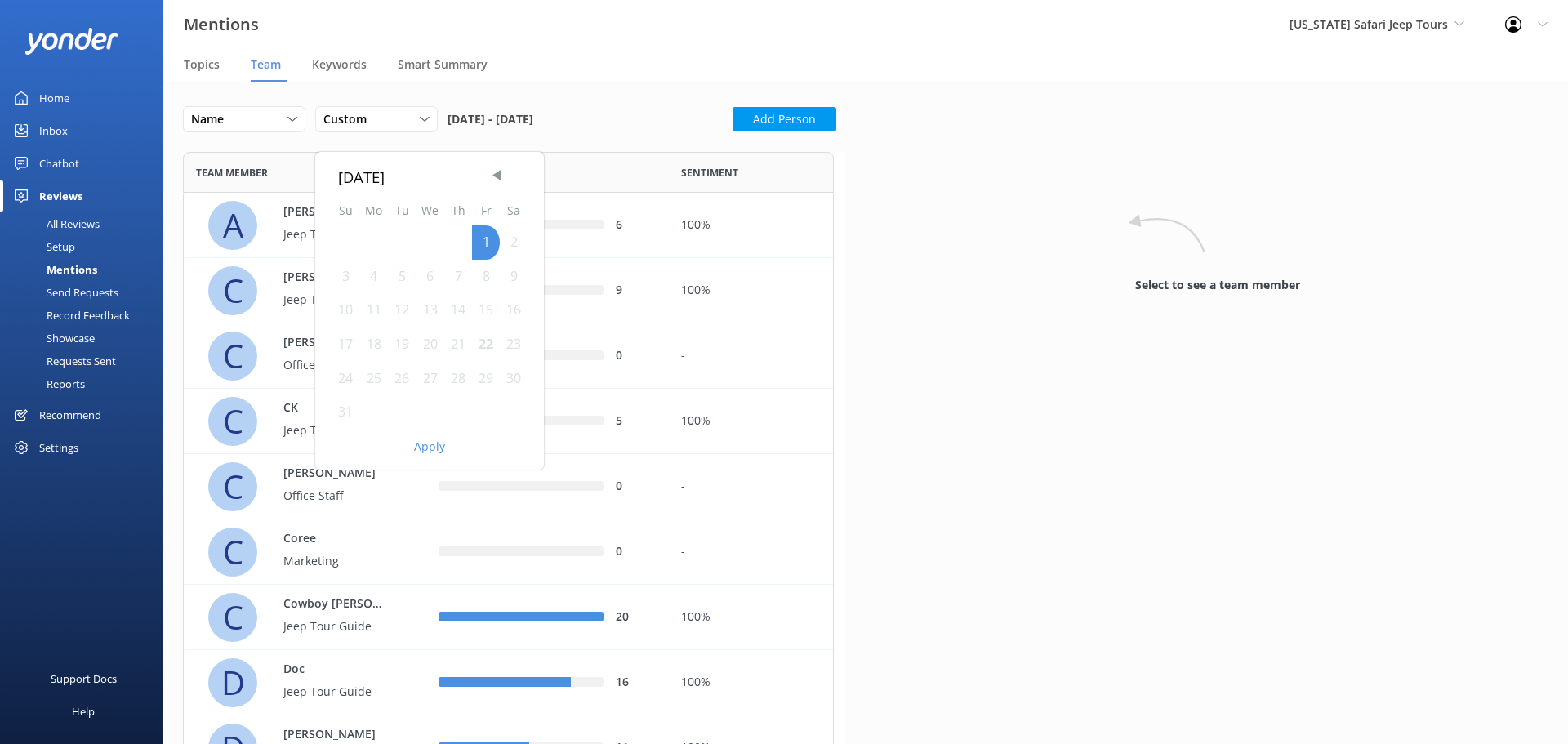
click at [488, 339] on div "22" at bounding box center [485, 344] width 27 height 34
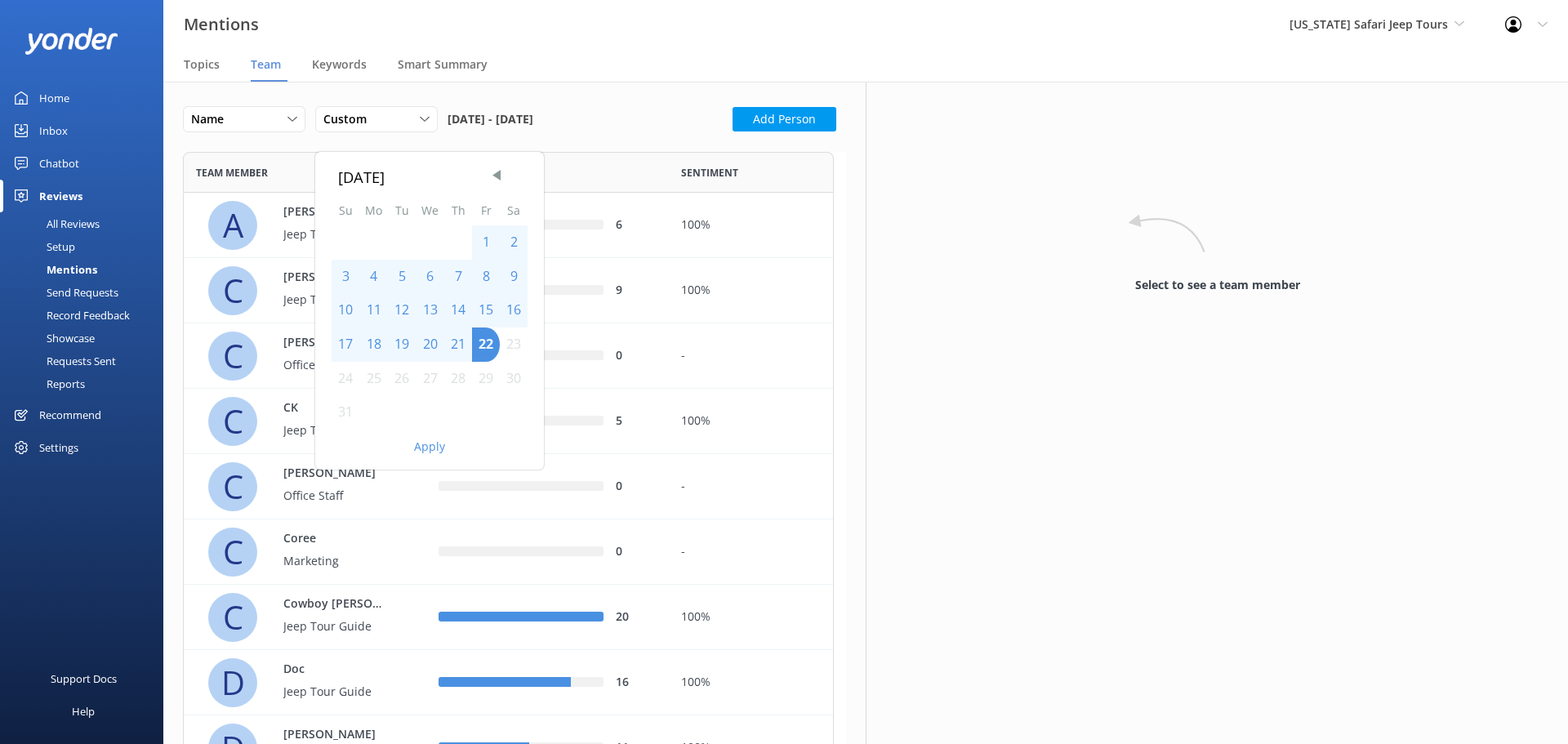
click at [436, 447] on button "Apply" at bounding box center [429, 446] width 31 height 11
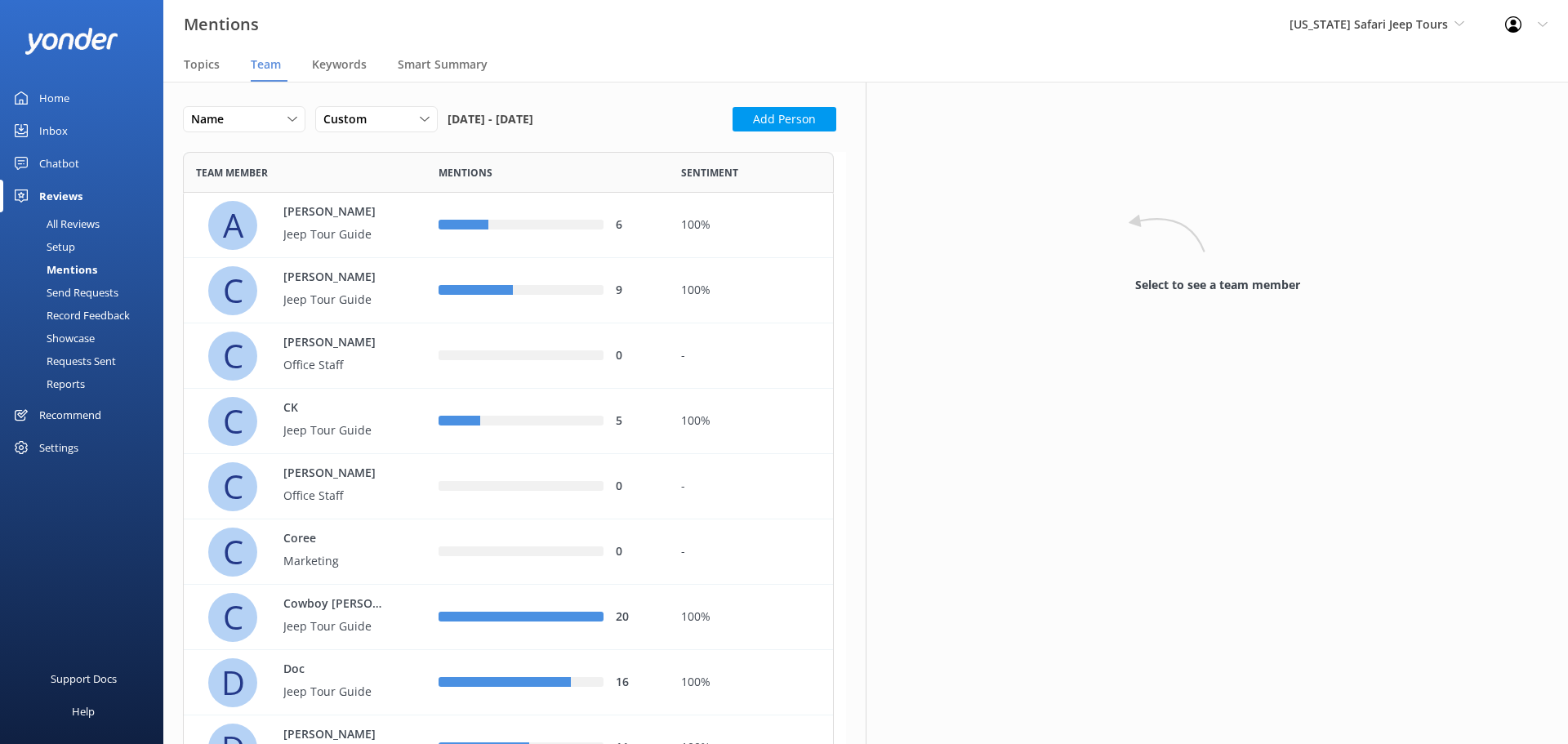
click at [628, 40] on div "Mentions [US_STATE] Safari Jeep Tours [US_STATE] Safari Jeep Tours Sedona Off-R…" at bounding box center [784, 25] width 1568 height 49
click at [716, 40] on div "Mentions [US_STATE] Safari Jeep Tours [US_STATE] Safari Jeep Tours Sedona Off-R…" at bounding box center [784, 25] width 1568 height 49
click at [409, 121] on div "Custom" at bounding box center [376, 119] width 114 height 18
click at [357, 288] on div "Custom" at bounding box center [342, 285] width 37 height 16
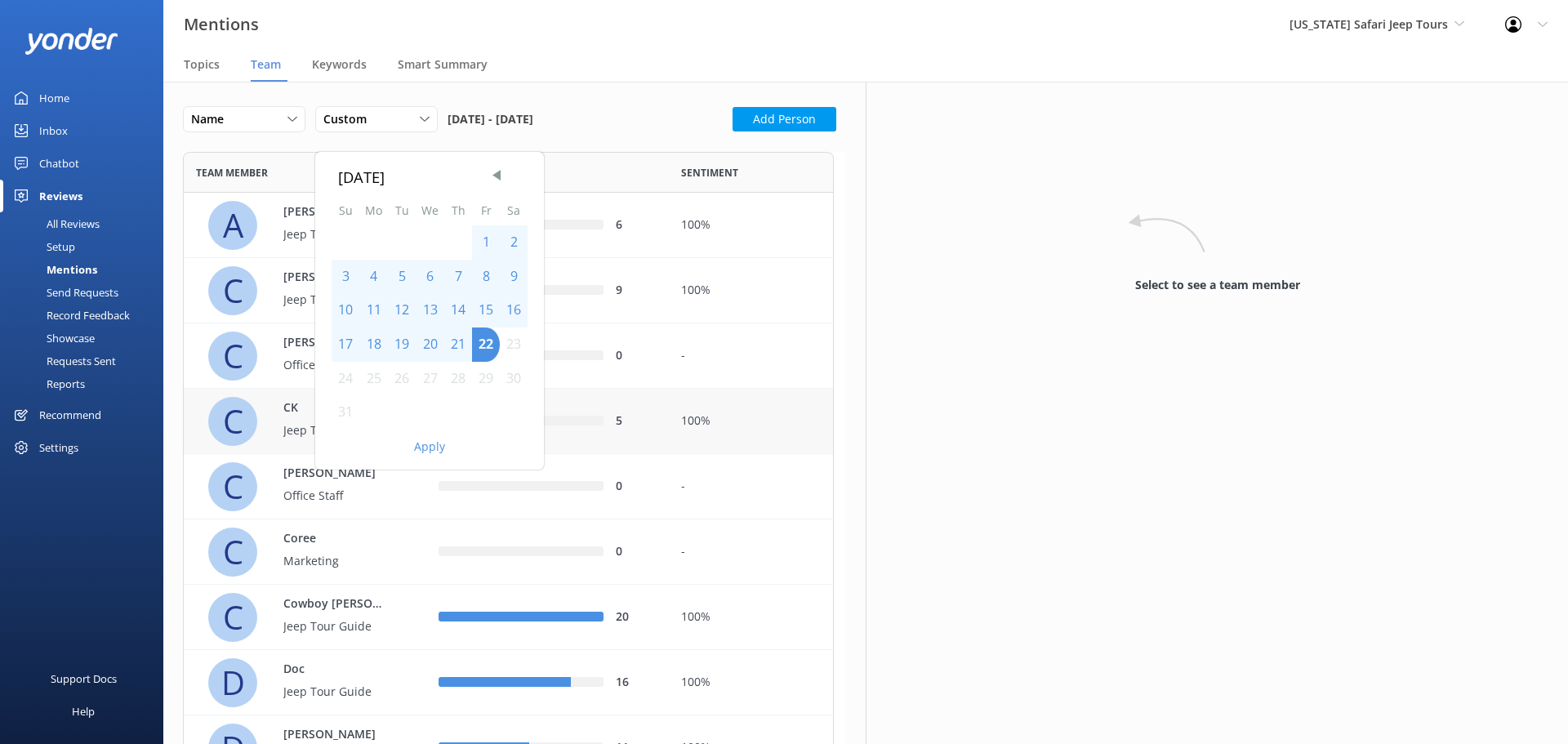
click at [423, 446] on button "Apply" at bounding box center [429, 446] width 31 height 11
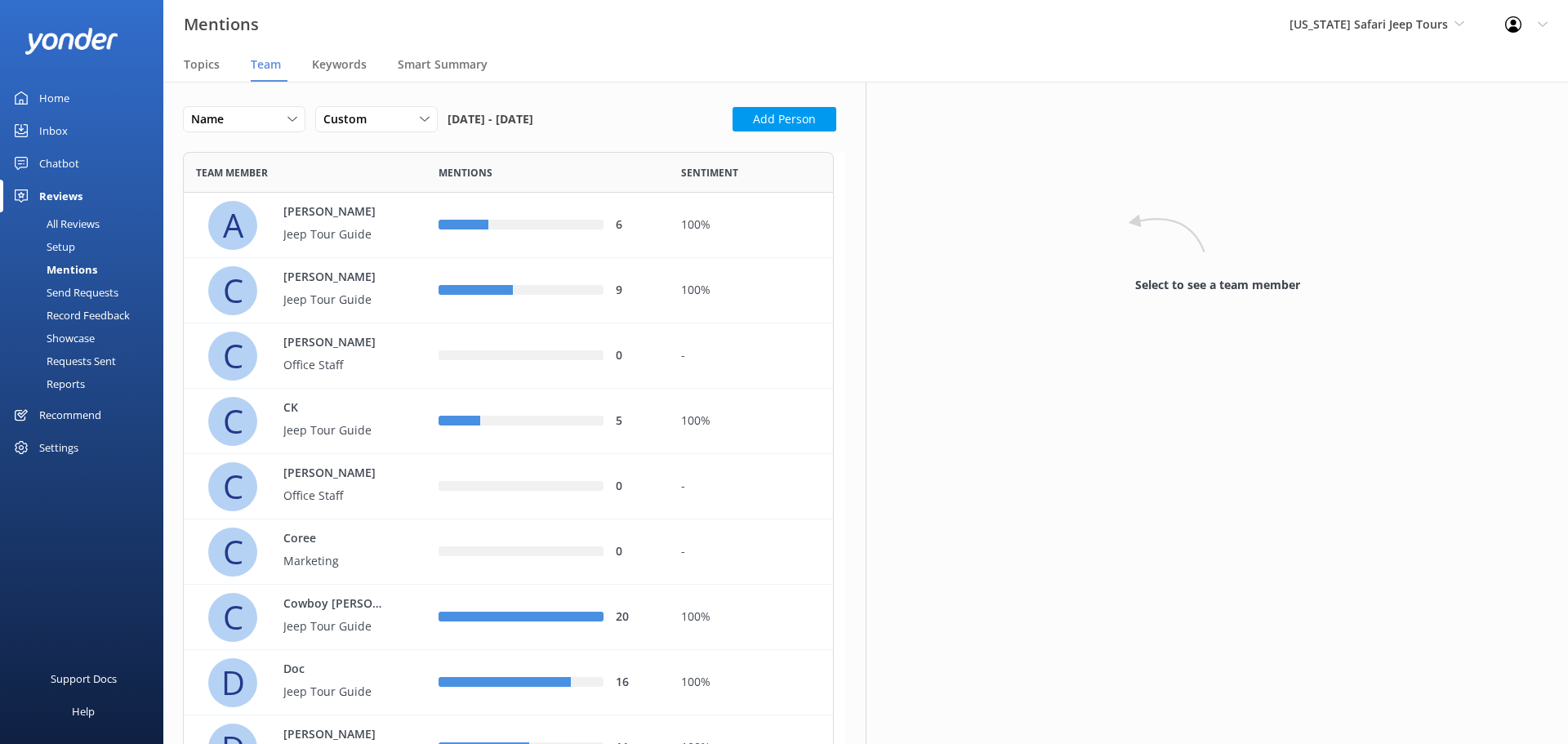
click at [601, 43] on div "Mentions [US_STATE] Safari Jeep Tours [US_STATE] Safari Jeep Tours Sedona Off-R…" at bounding box center [784, 25] width 1568 height 49
click at [414, 123] on div "Custom" at bounding box center [376, 119] width 114 height 18
click at [360, 288] on div "Custom" at bounding box center [342, 285] width 37 height 16
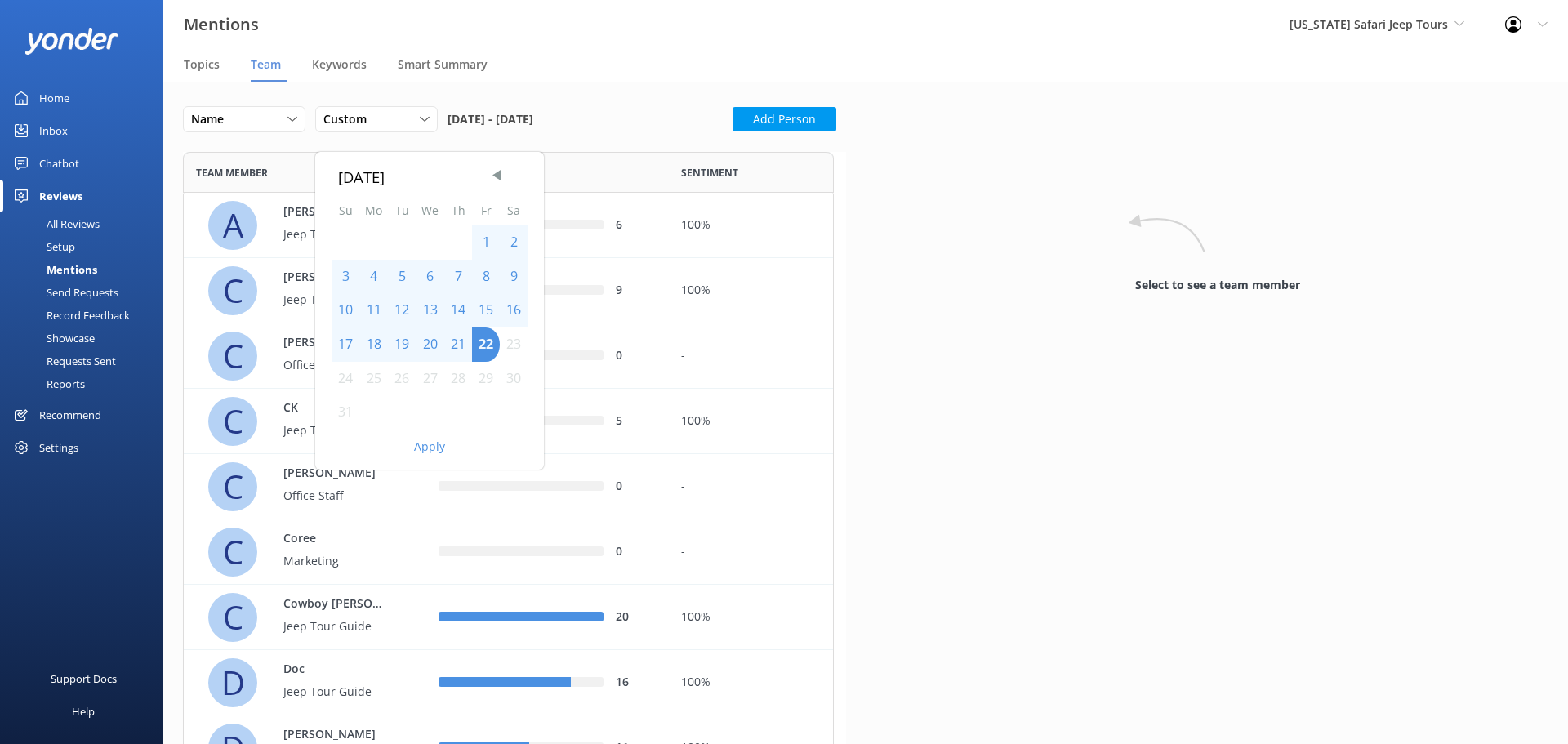
click at [482, 239] on div "1" at bounding box center [485, 242] width 27 height 34
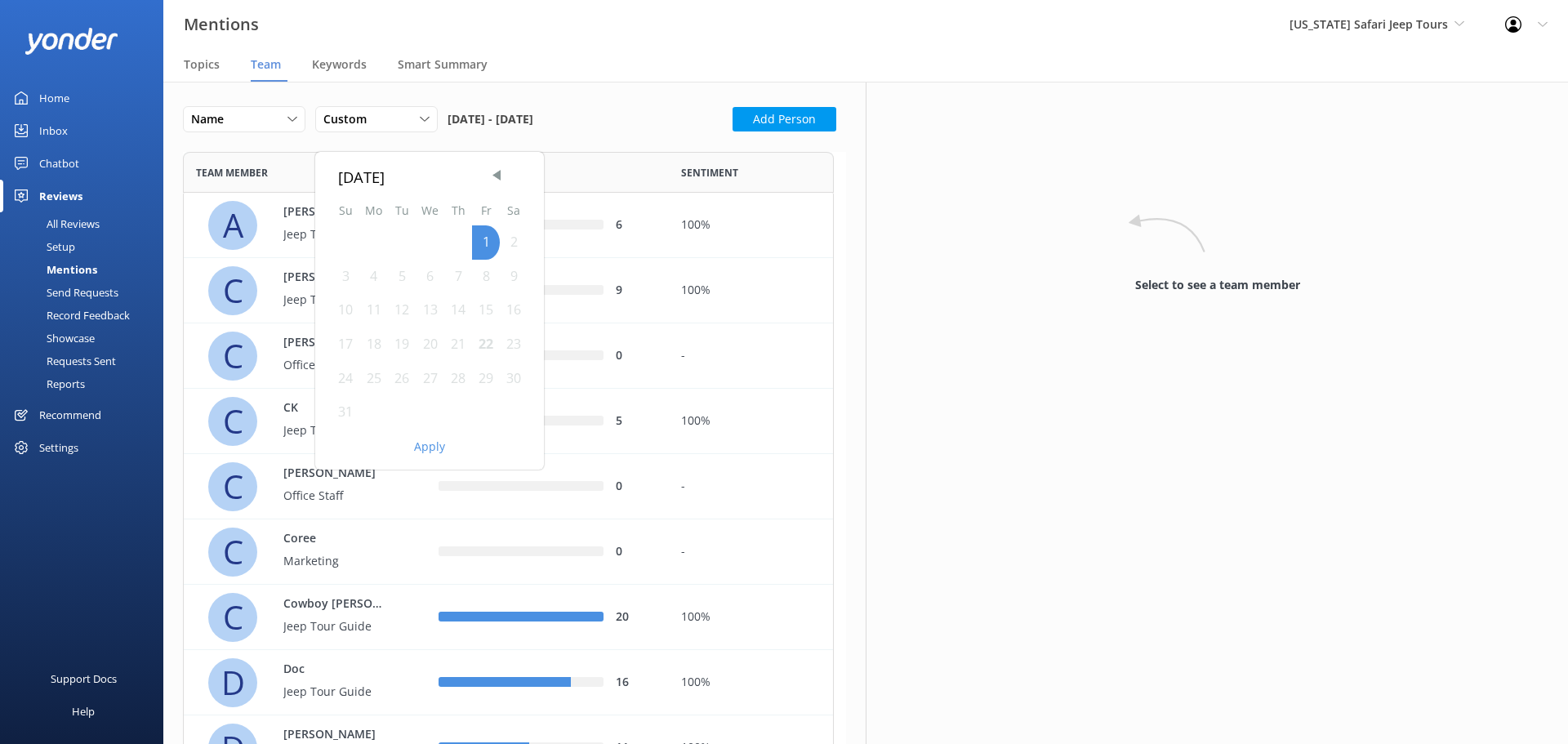
click at [490, 349] on div "22" at bounding box center [485, 344] width 27 height 34
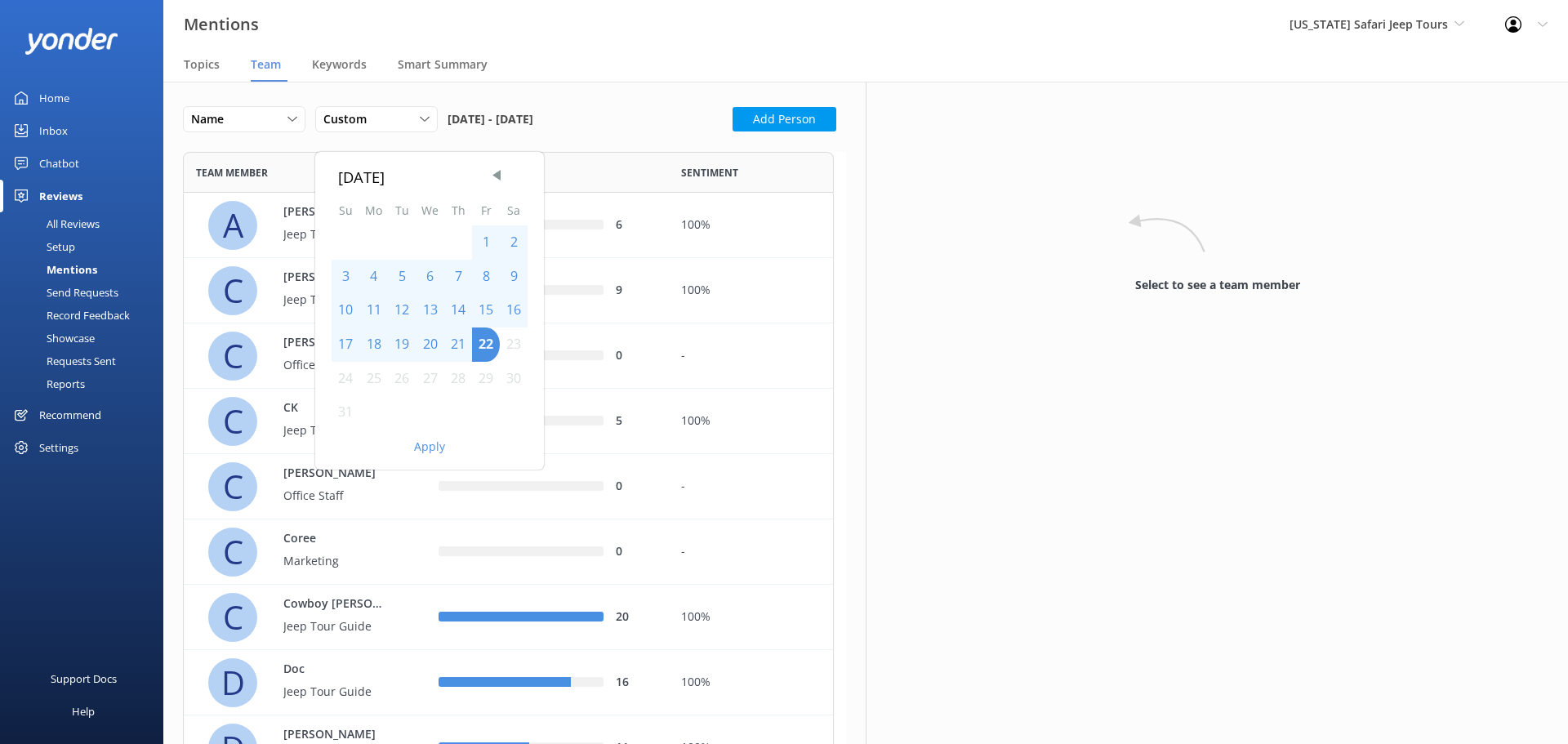
click at [427, 453] on button "Apply" at bounding box center [429, 446] width 31 height 11
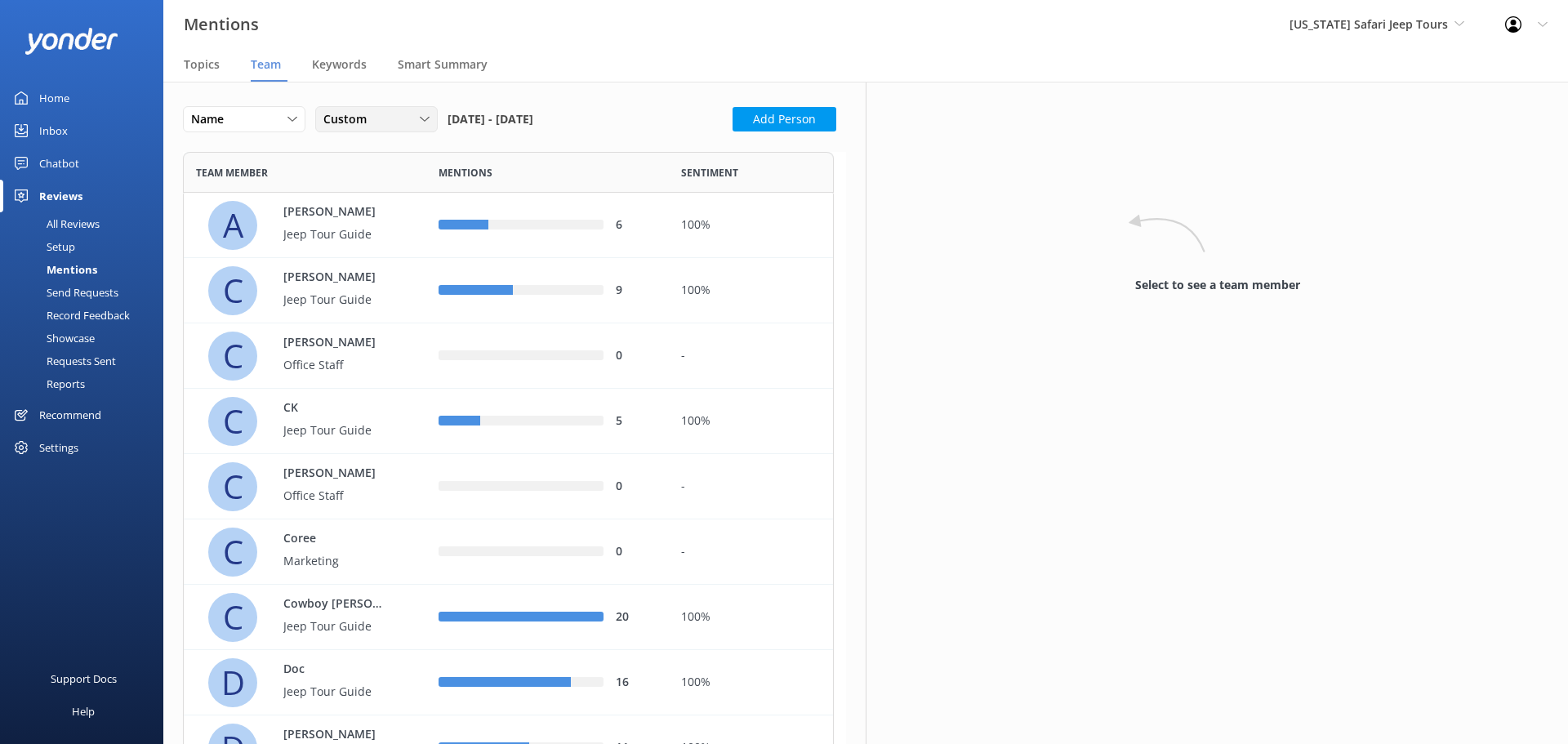
click at [416, 116] on div "Custom" at bounding box center [376, 119] width 114 height 18
click at [357, 284] on div "Custom" at bounding box center [342, 285] width 37 height 16
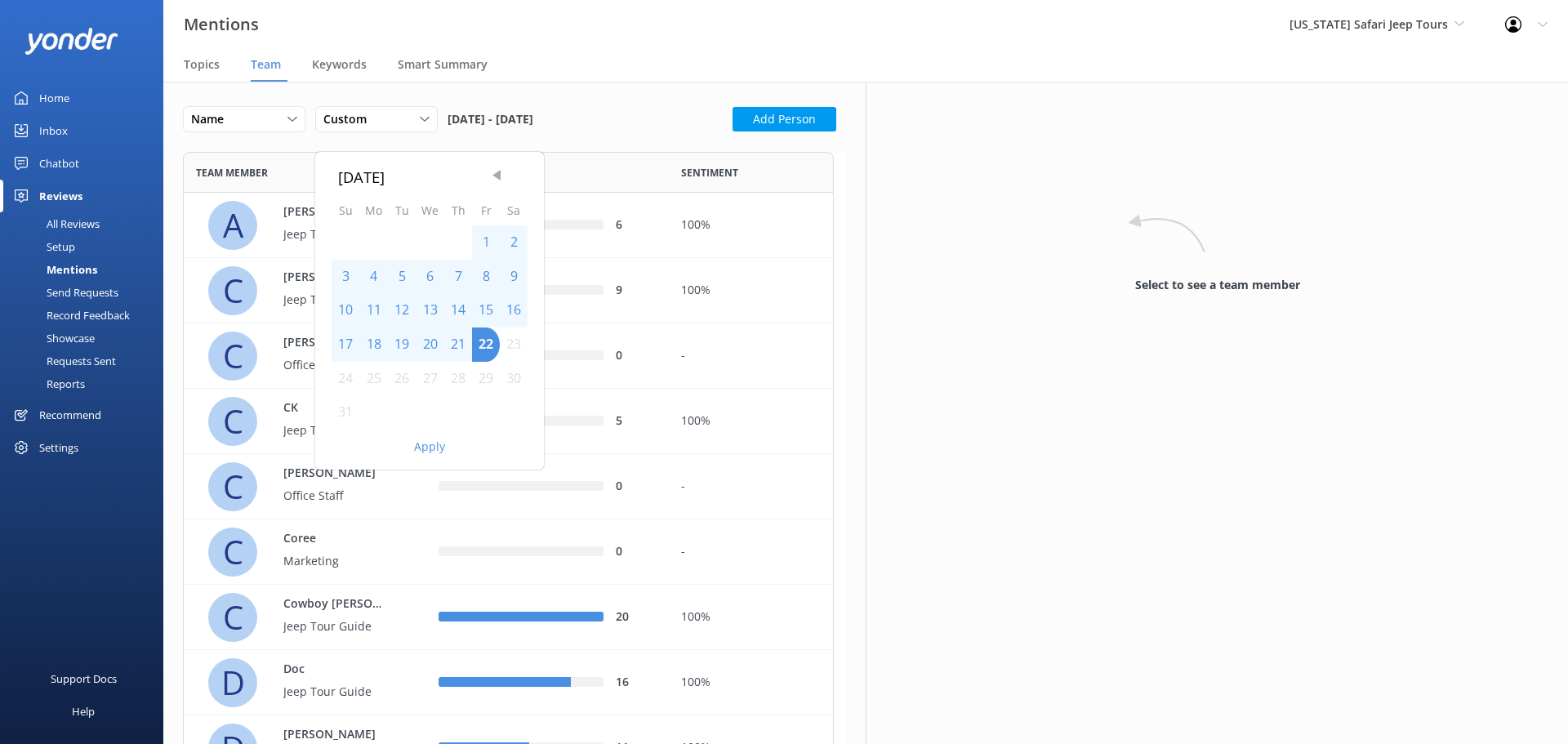
click at [498, 177] on span "Previous Month" at bounding box center [497, 174] width 16 height 16
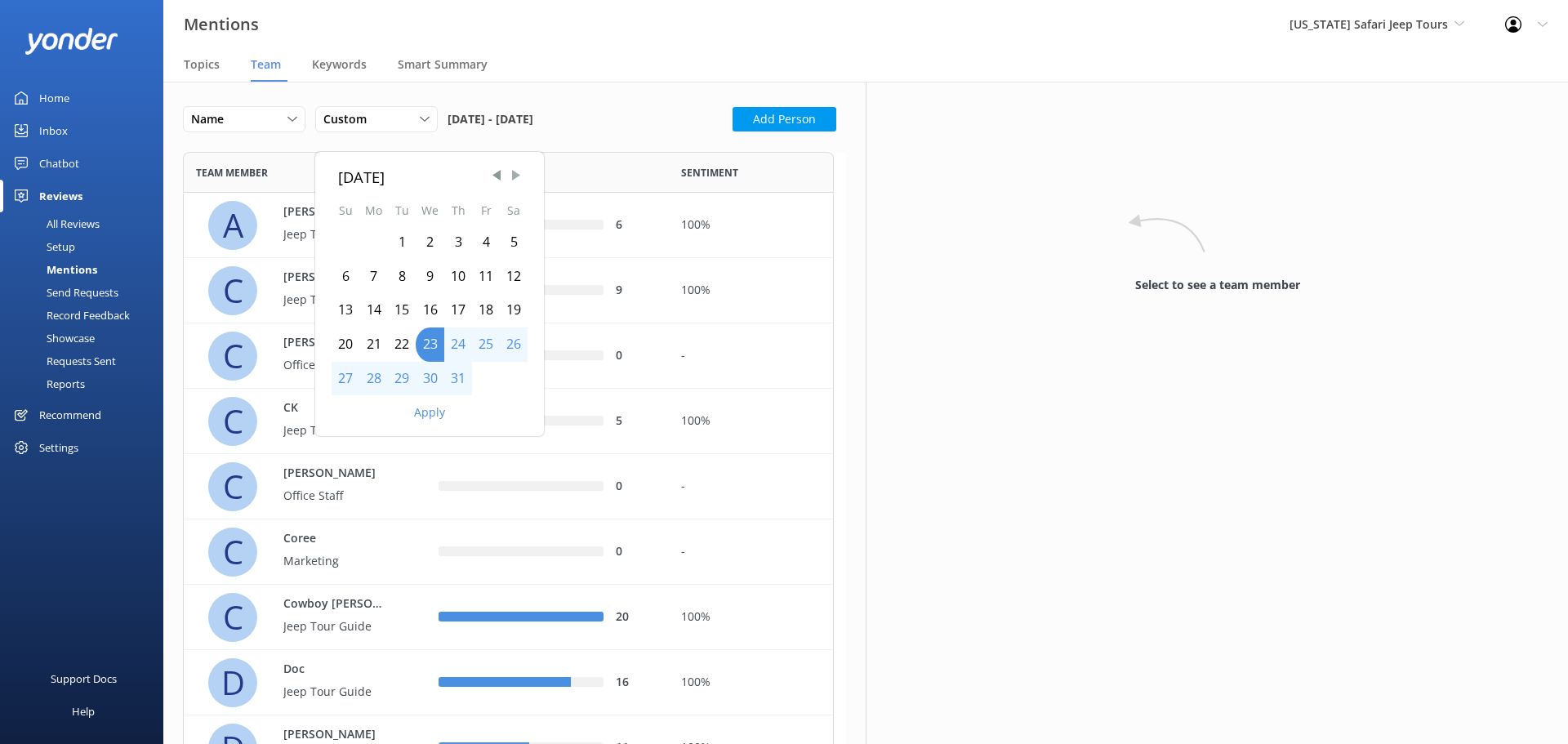
click at [514, 177] on span "Next Month" at bounding box center [515, 174] width 16 height 16
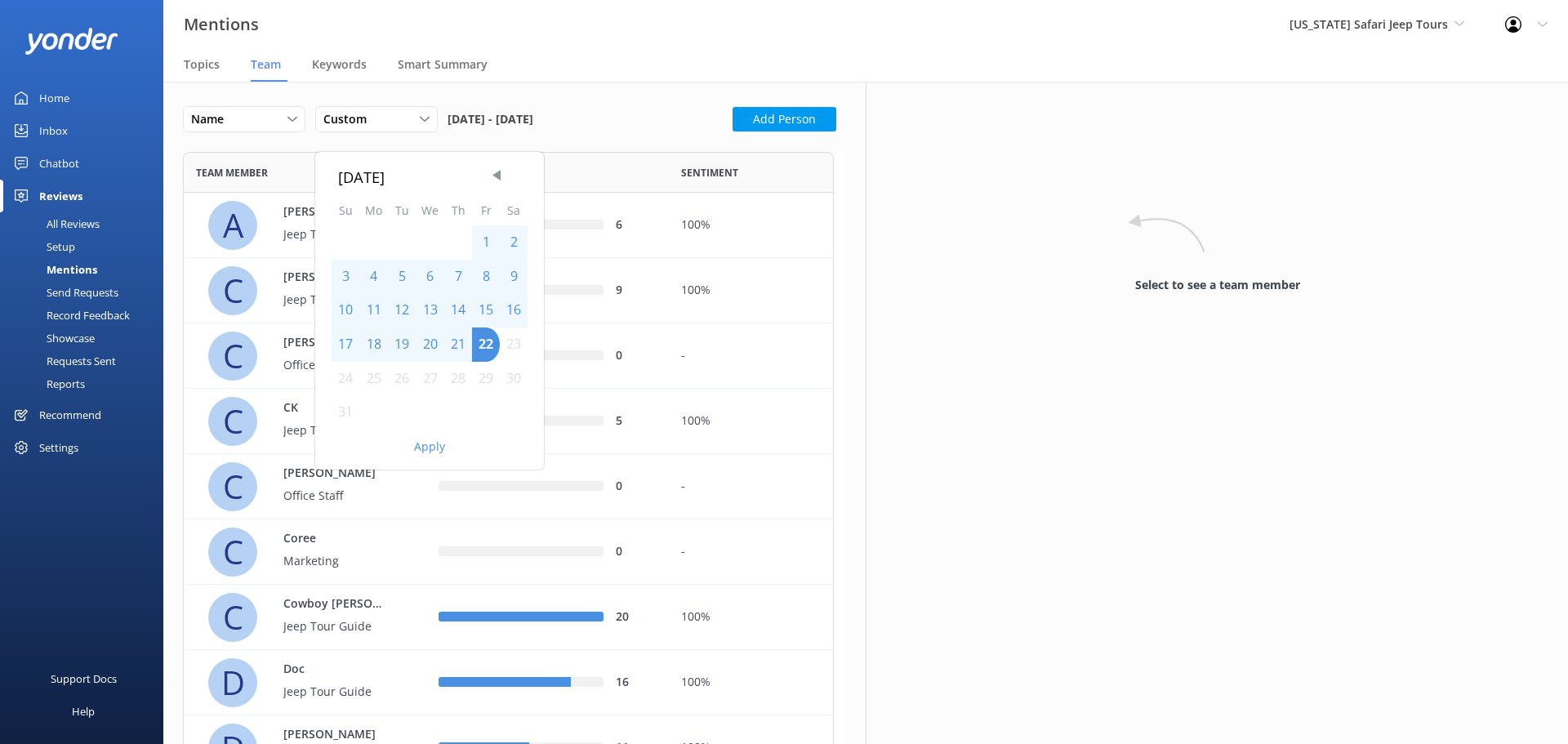
click at [483, 242] on div "1" at bounding box center [485, 242] width 27 height 34
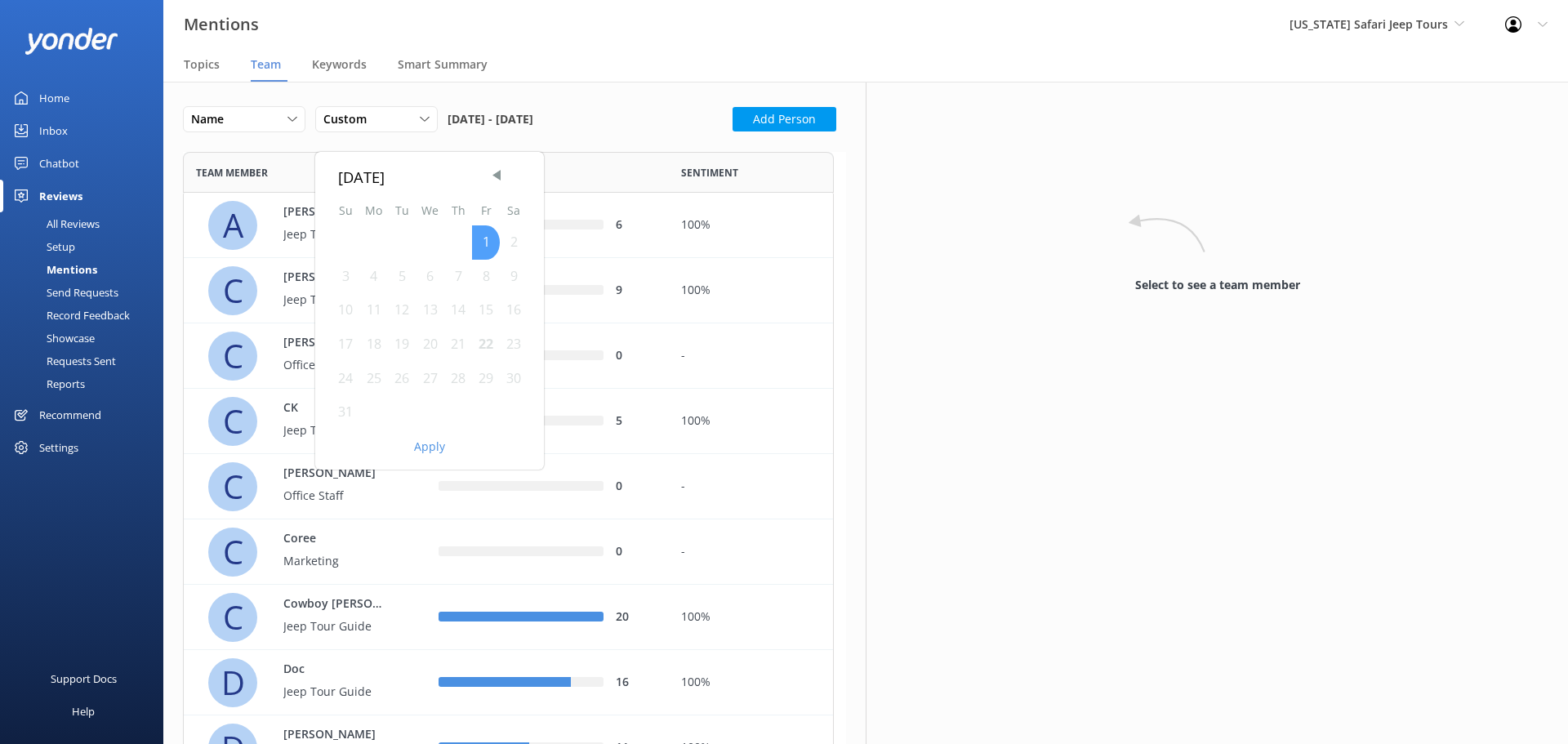
click at [483, 242] on div "1" at bounding box center [485, 242] width 27 height 34
click at [487, 345] on div "22" at bounding box center [485, 344] width 27 height 34
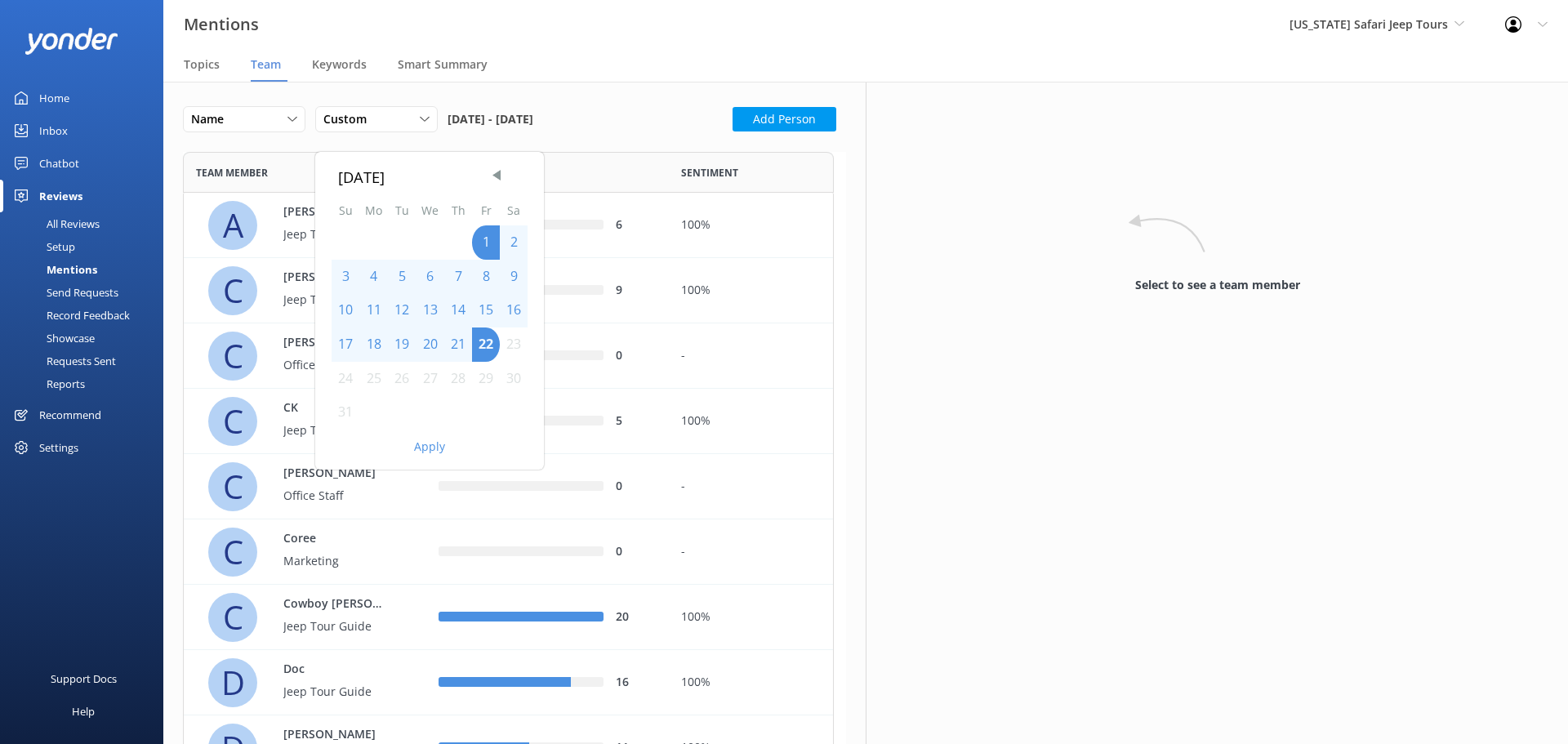
click at [429, 445] on button "Apply" at bounding box center [429, 446] width 31 height 11
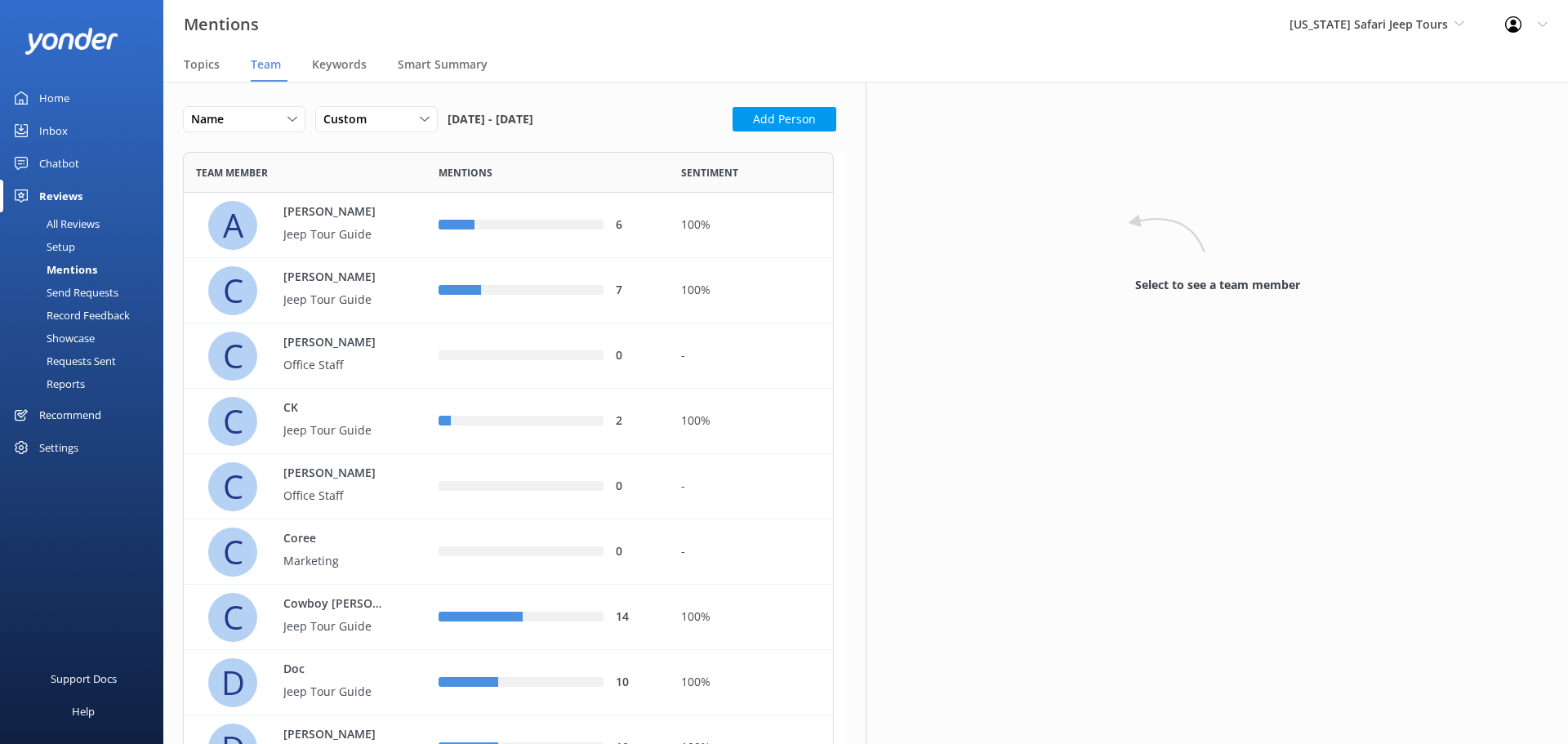
click at [607, 34] on div "Mentions [US_STATE] Safari Jeep Tours [US_STATE] Safari Jeep Tours Sedona Off-R…" at bounding box center [784, 25] width 1568 height 49
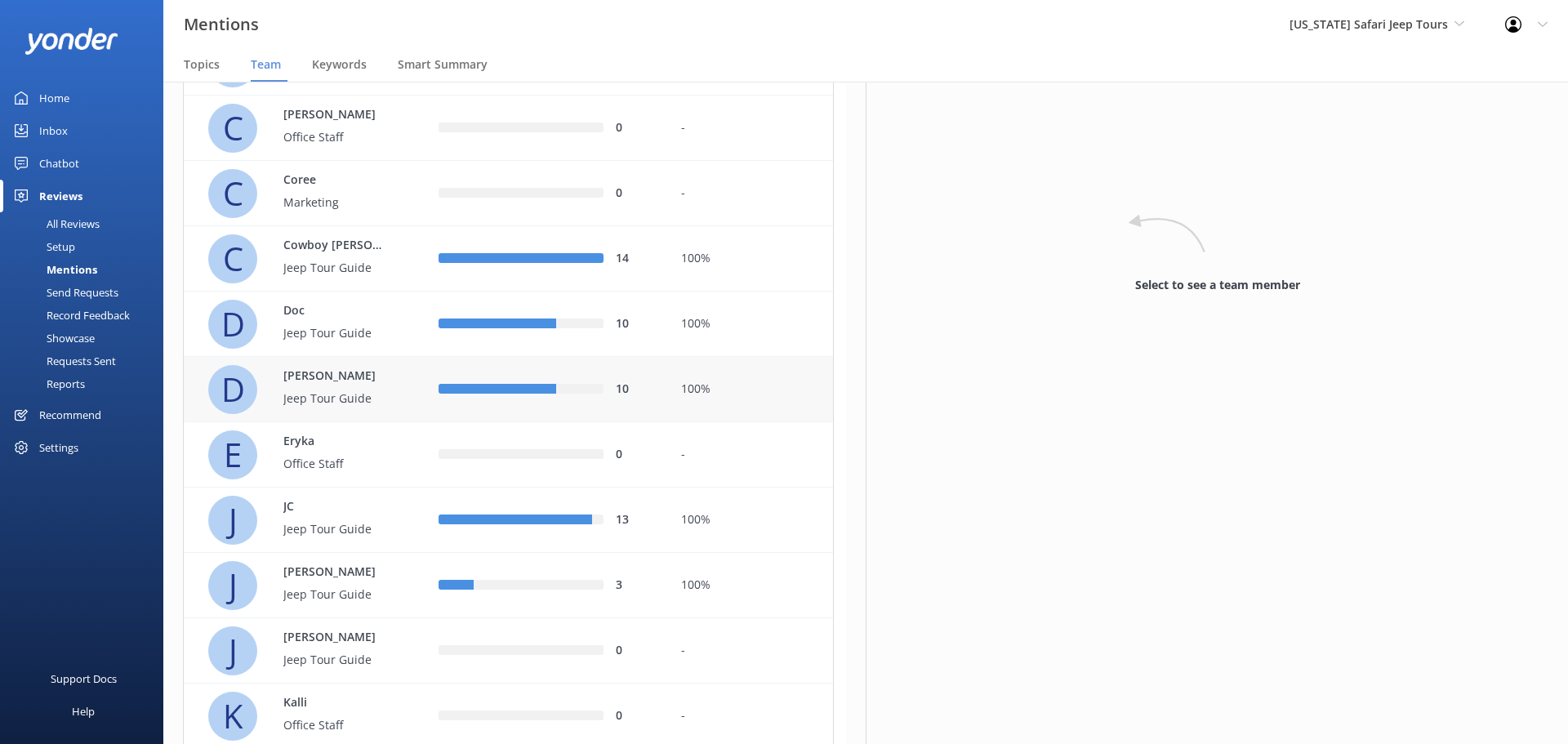
scroll to position [408, 0]
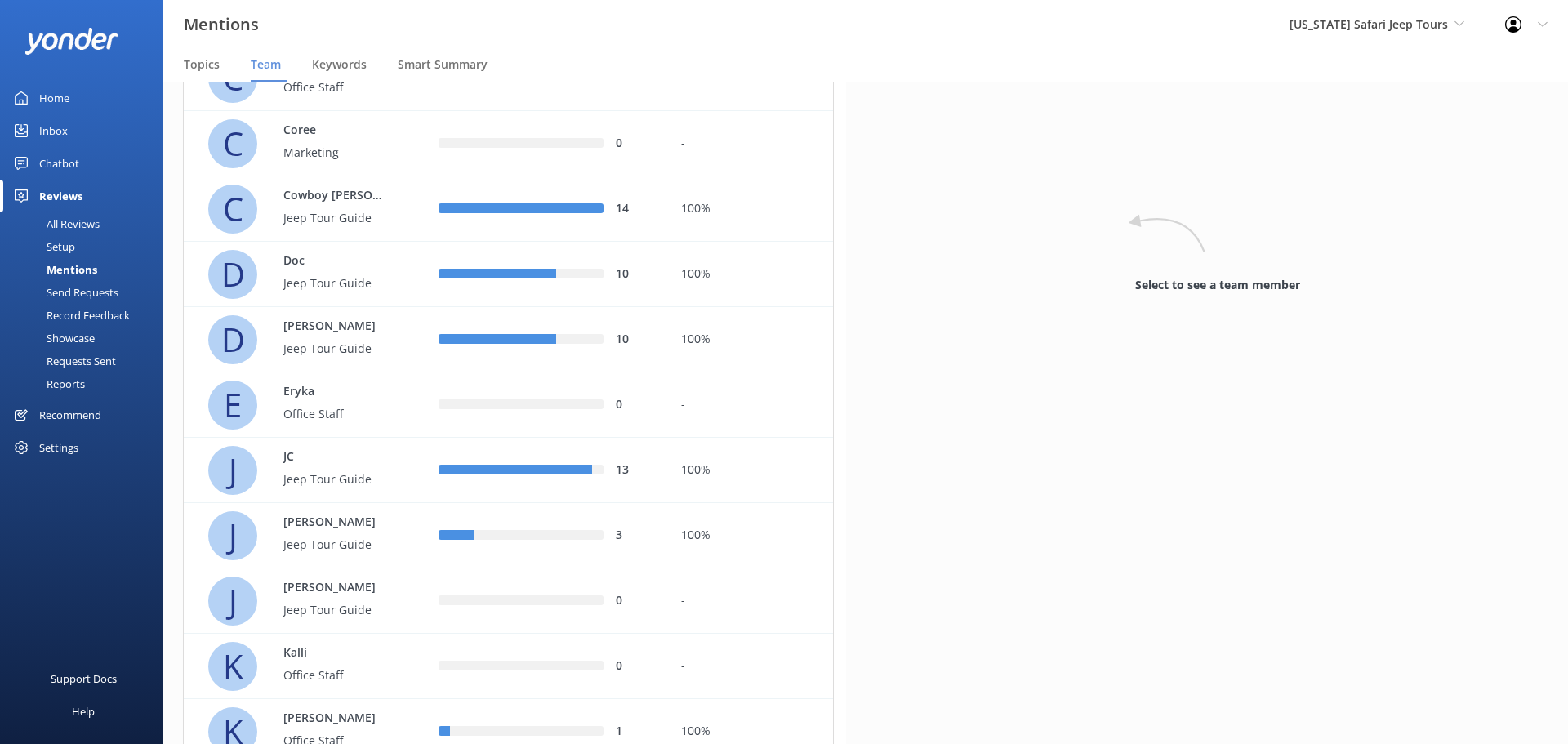
click at [53, 93] on div "Home" at bounding box center [54, 97] width 30 height 33
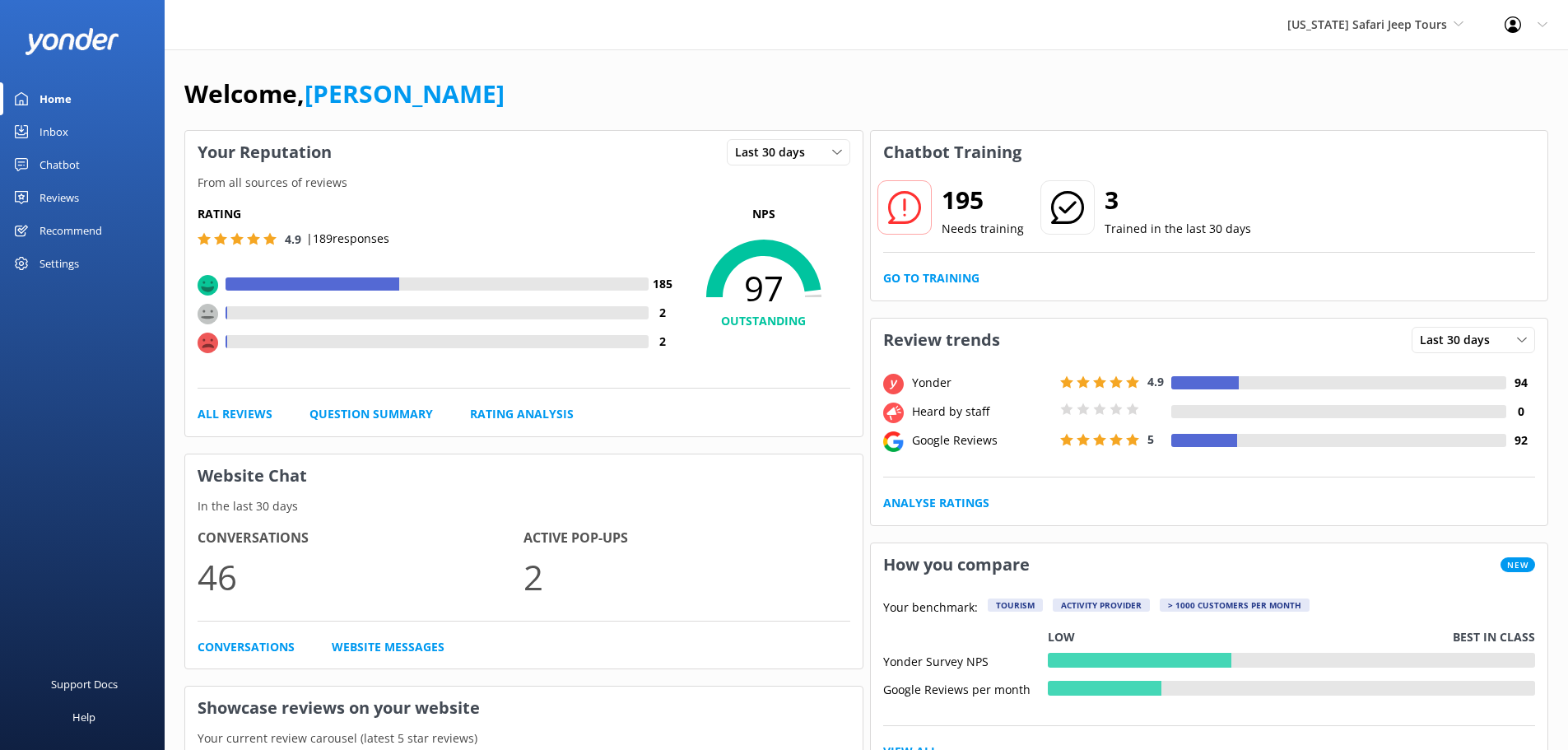
click at [60, 128] on div "Inbox" at bounding box center [53, 132] width 29 height 33
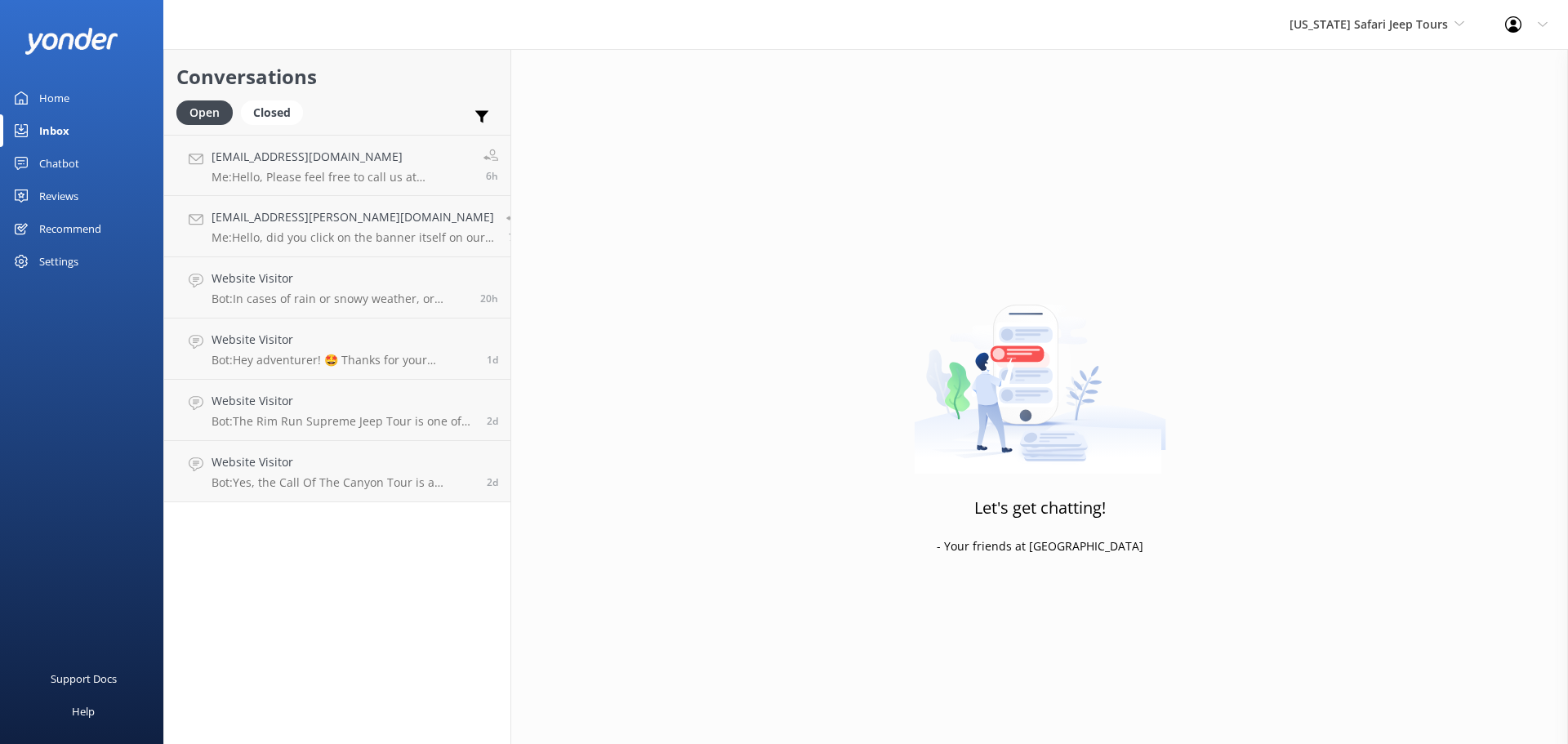
click at [39, 94] on div "Home" at bounding box center [54, 97] width 30 height 33
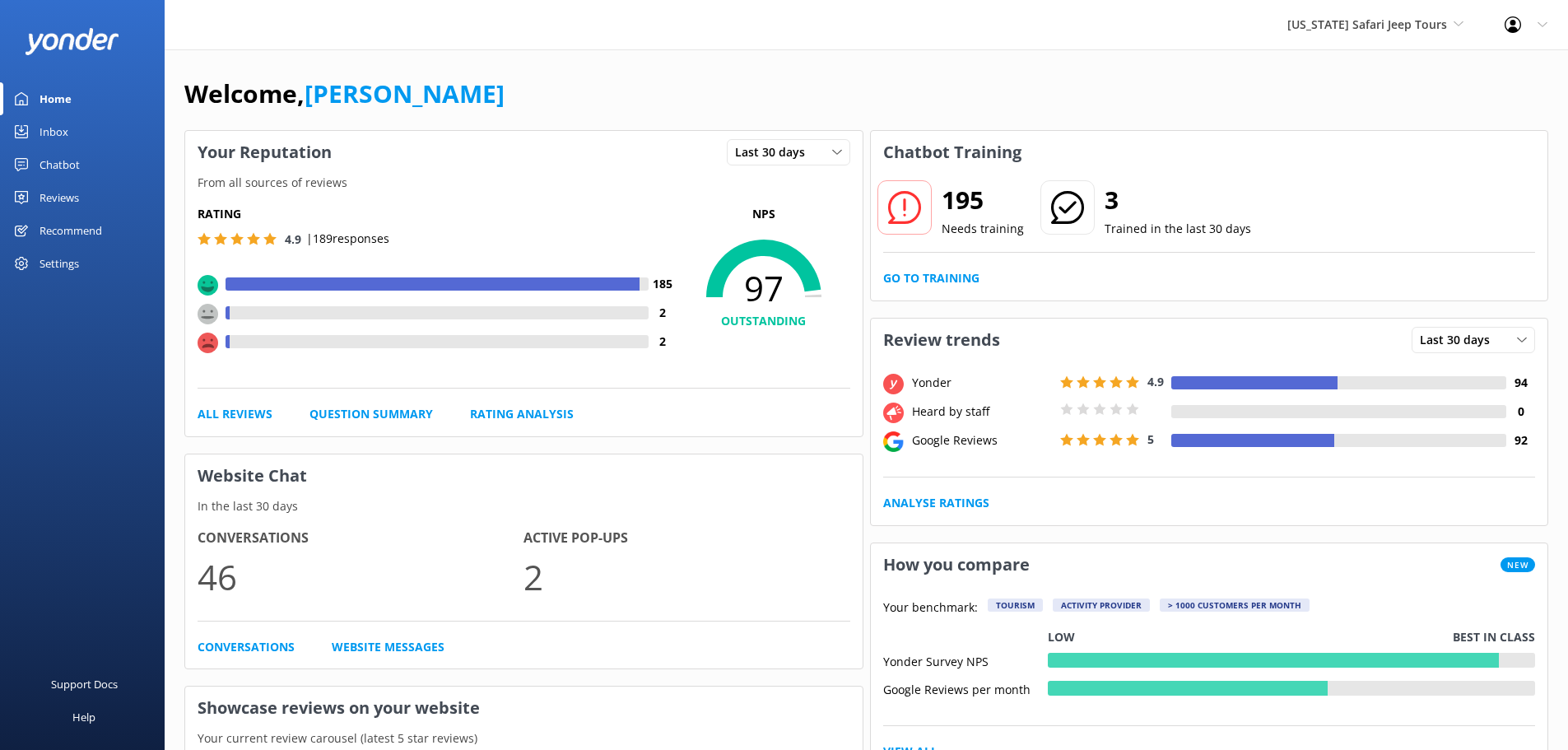
click at [1143, 102] on div "Welcome, [PERSON_NAME]" at bounding box center [865, 102] width 1364 height 56
click at [1436, 20] on span "[US_STATE] Safari Jeep Tours" at bounding box center [1368, 24] width 160 height 15
click at [1378, 101] on link "[GEOGRAPHIC_DATA]" at bounding box center [1349, 108] width 165 height 39
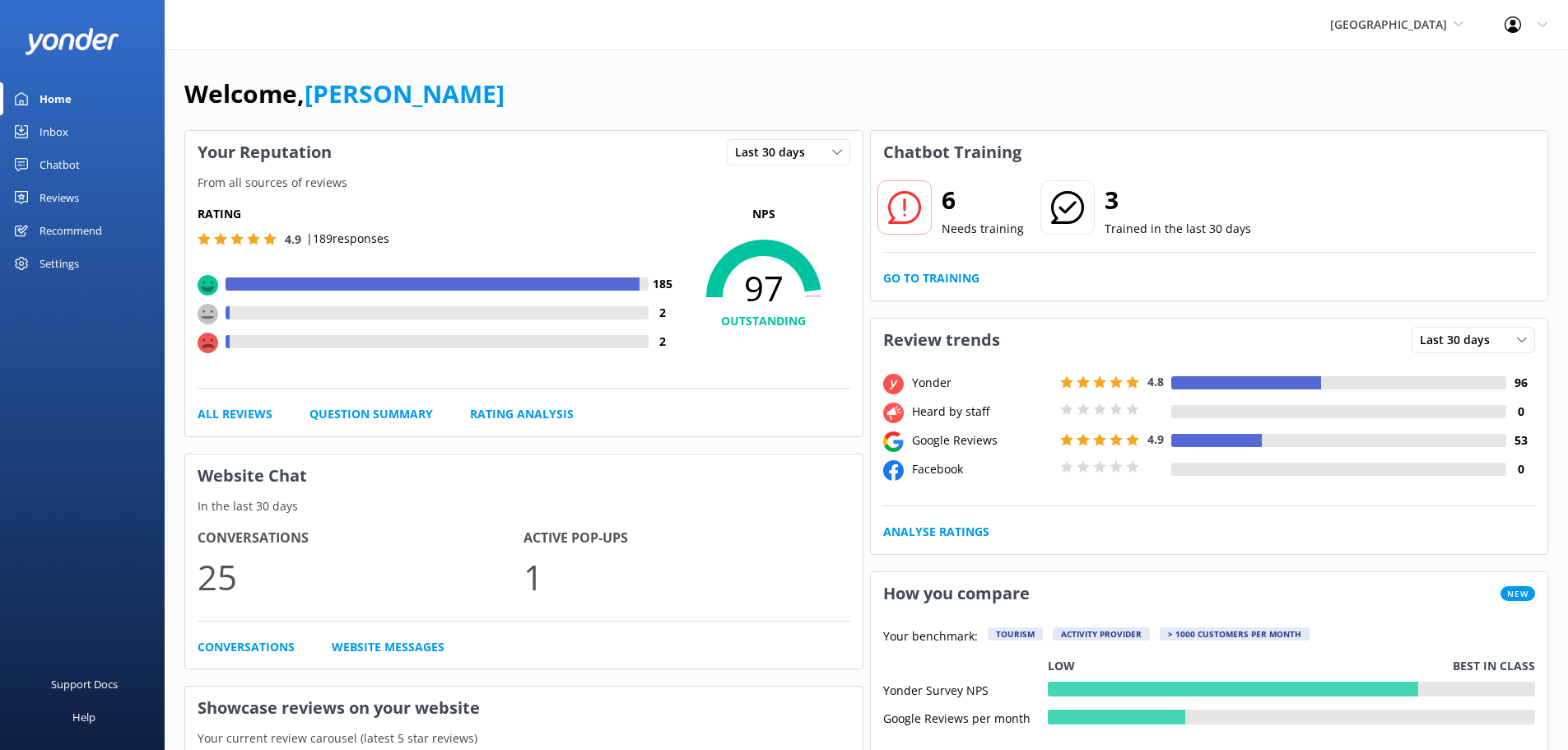
click at [1207, 118] on div "Welcome, [PERSON_NAME]" at bounding box center [865, 102] width 1364 height 56
click at [1405, 30] on span "[GEOGRAPHIC_DATA]" at bounding box center [1389, 24] width 117 height 15
click at [1398, 136] on link "[US_STATE] ATV Adventures" at bounding box center [1392, 148] width 165 height 39
click at [1030, 83] on div "Welcome, [PERSON_NAME]" at bounding box center [865, 102] width 1364 height 56
click at [1006, 82] on div "Welcome, [PERSON_NAME]" at bounding box center [865, 102] width 1364 height 56
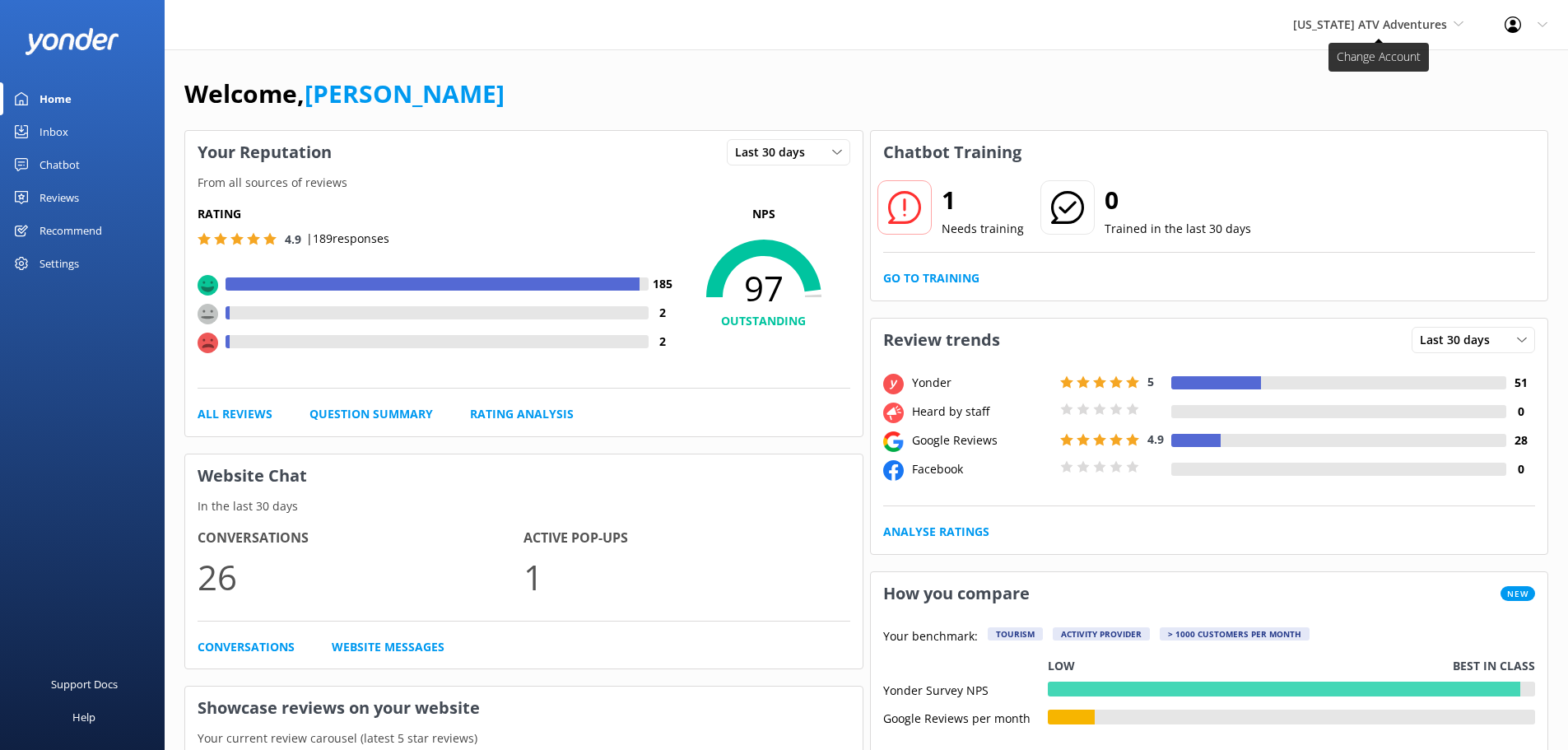
click at [1394, 15] on span "[US_STATE] ATV Adventures" at bounding box center [1378, 24] width 171 height 18
click at [1368, 73] on link "[US_STATE] Safari Jeep Tours" at bounding box center [1354, 69] width 165 height 39
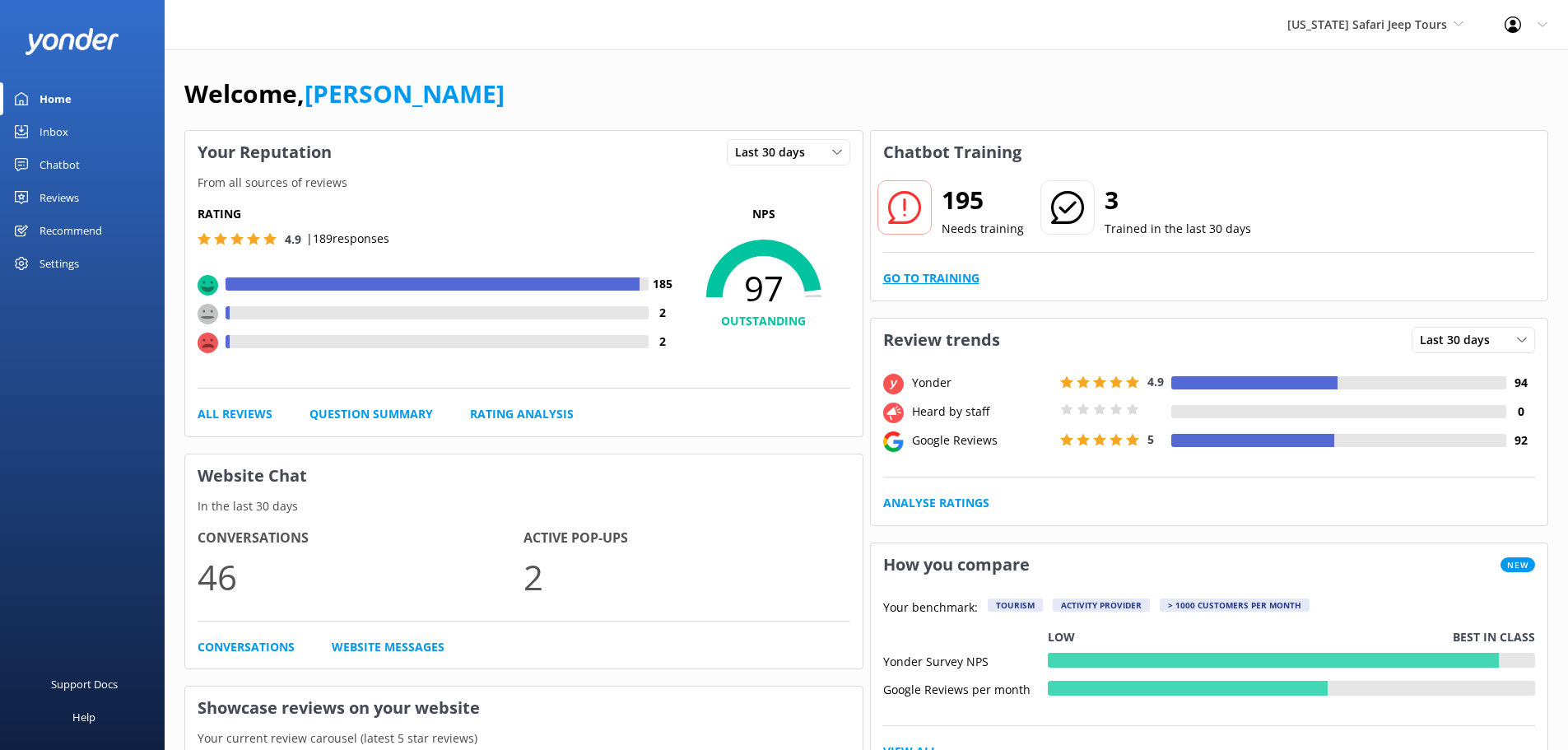
click at [974, 276] on link "Go to Training" at bounding box center [931, 277] width 96 height 18
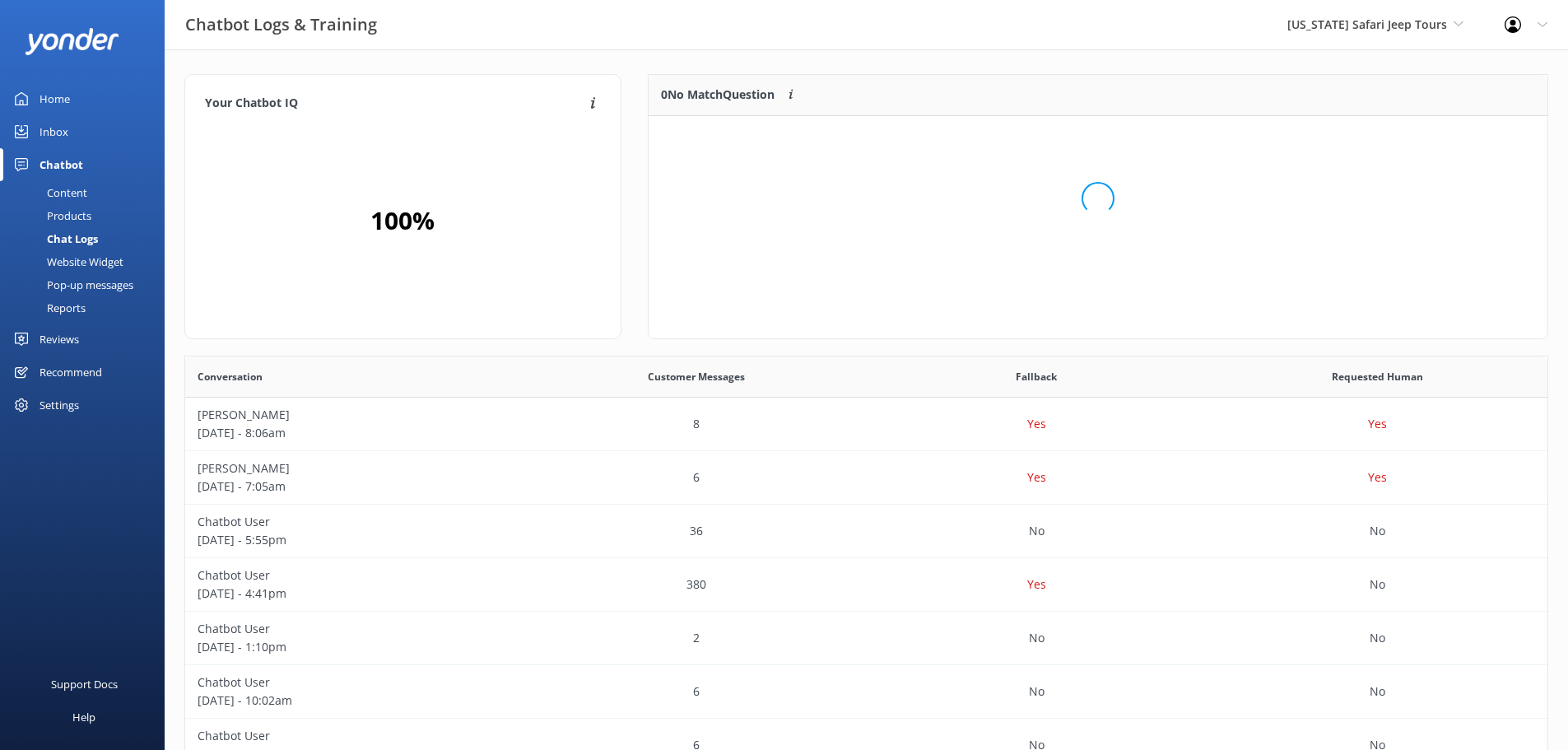
scroll to position [13, 13]
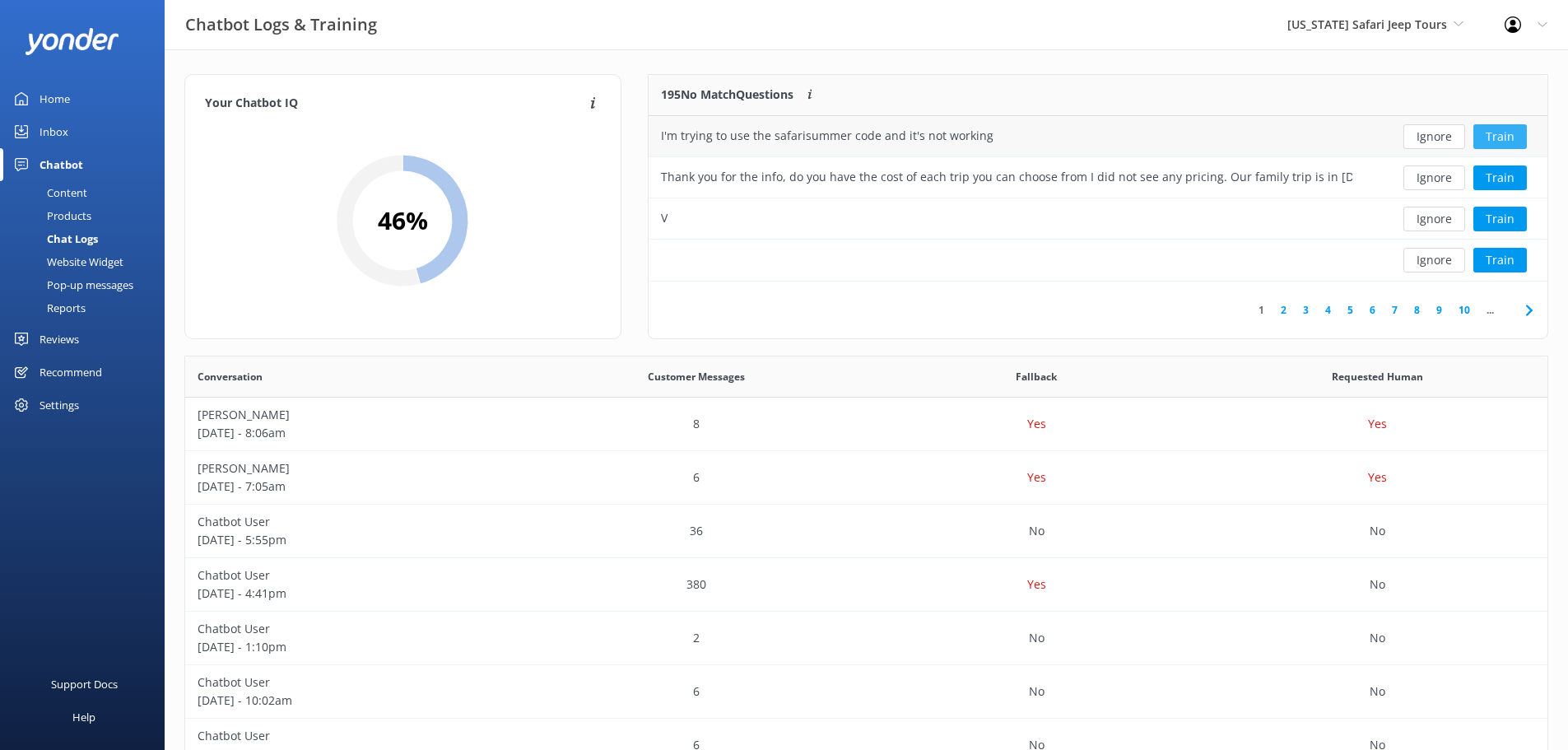
click at [1489, 143] on button "Train" at bounding box center [1500, 136] width 53 height 25
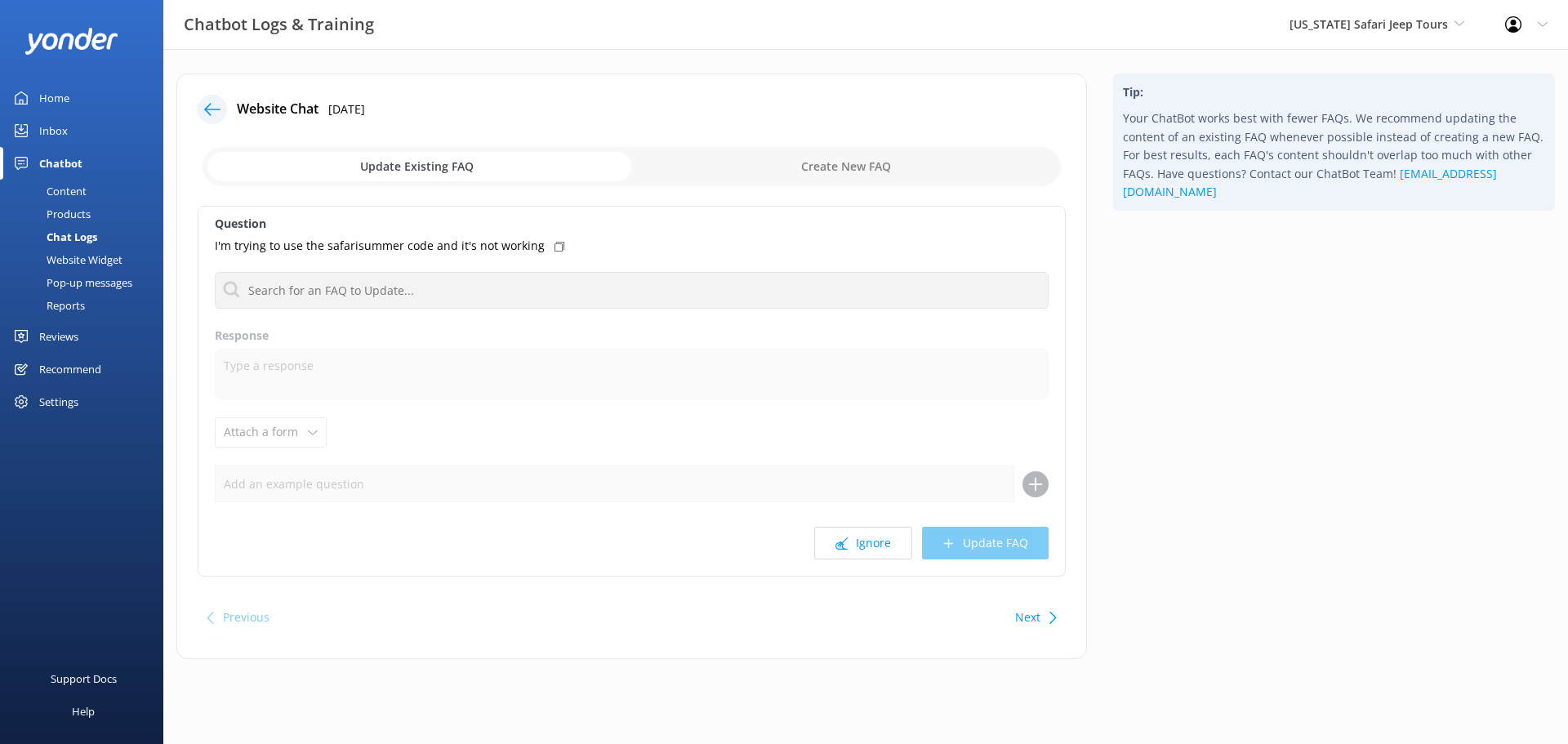
click at [211, 112] on icon at bounding box center [212, 109] width 16 height 16
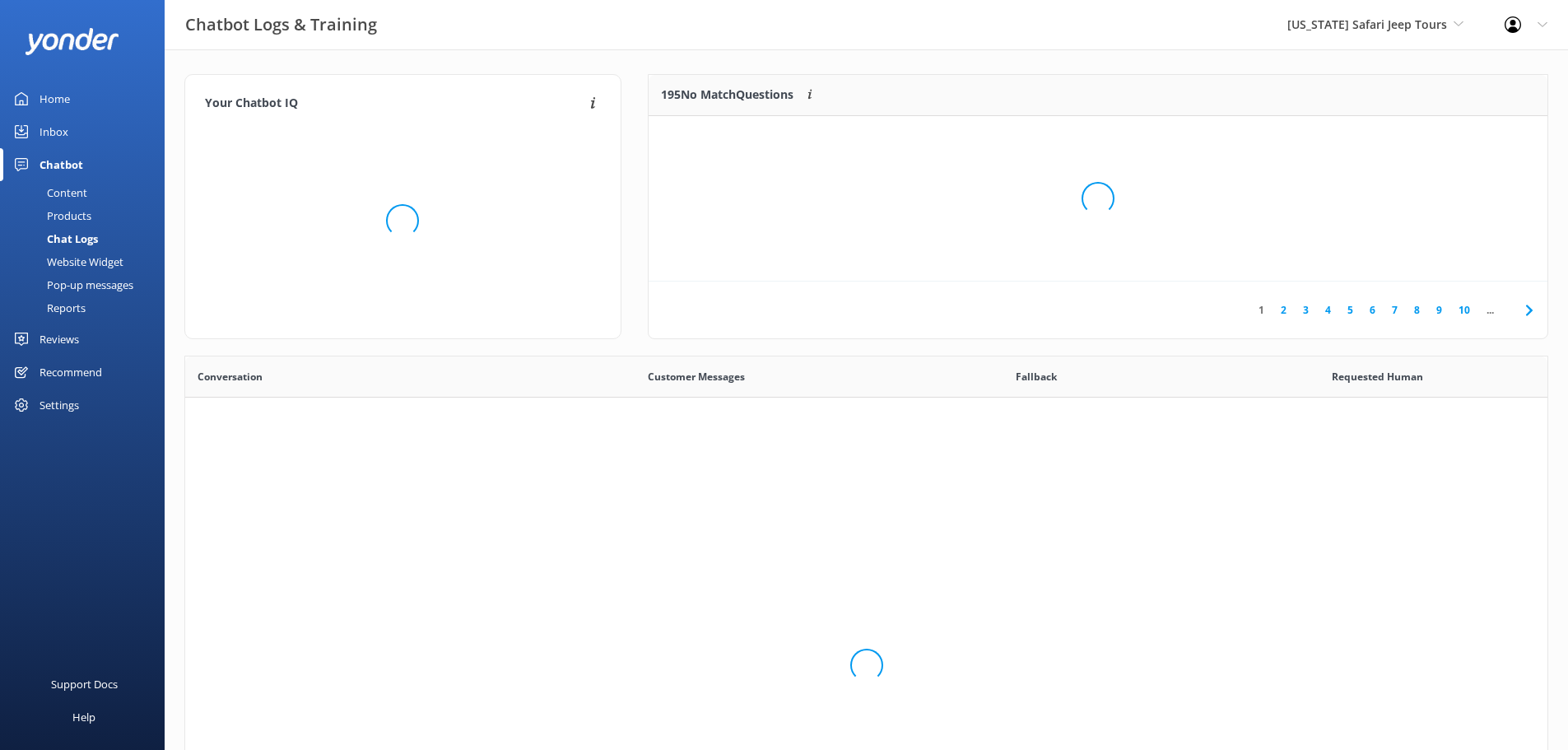
scroll to position [565, 1351]
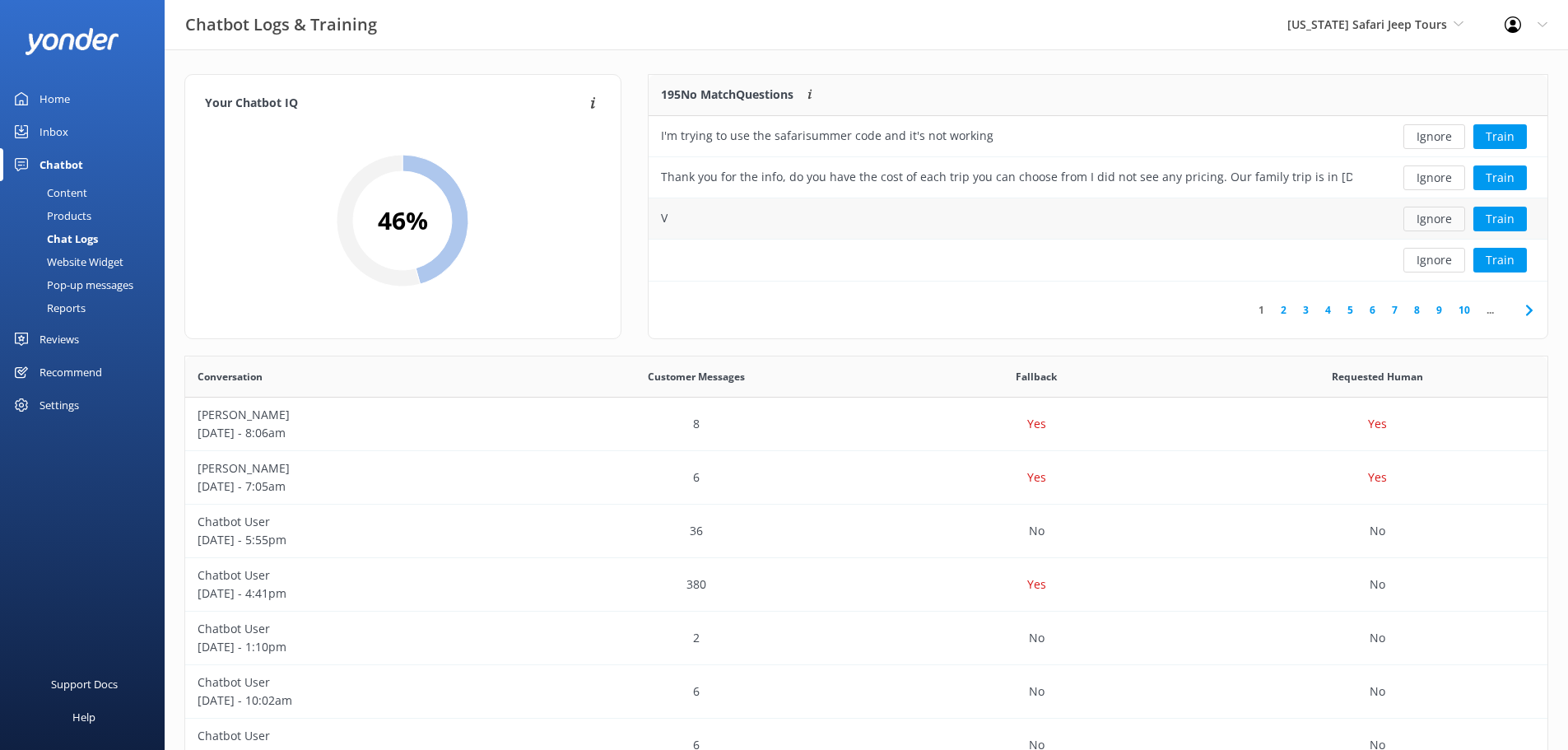
click at [1446, 220] on button "Ignore" at bounding box center [1435, 219] width 62 height 25
click at [1207, 107] on div "193 No Match Questions Customers sometimes ask questions that don't fully match…" at bounding box center [1007, 95] width 716 height 41
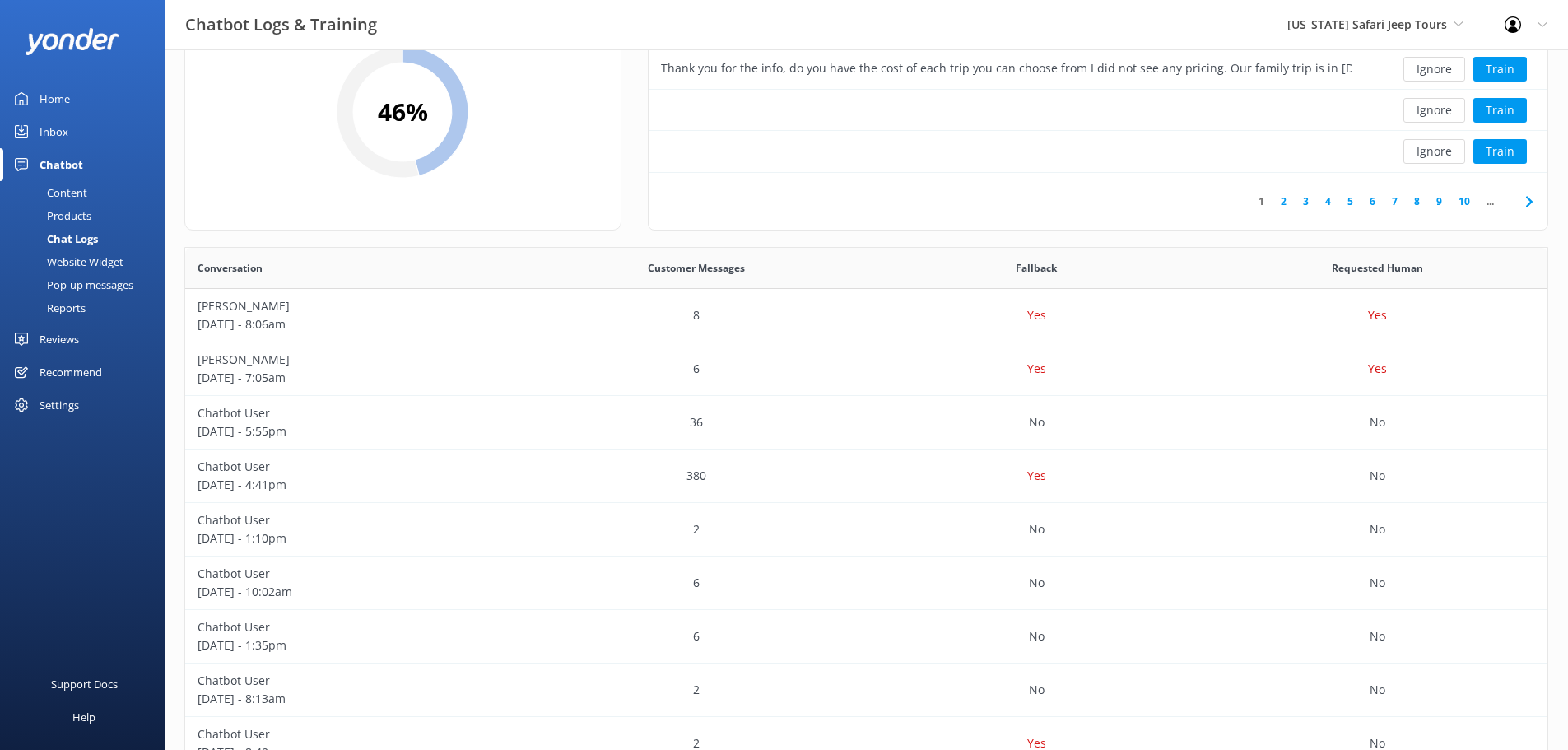
scroll to position [0, 0]
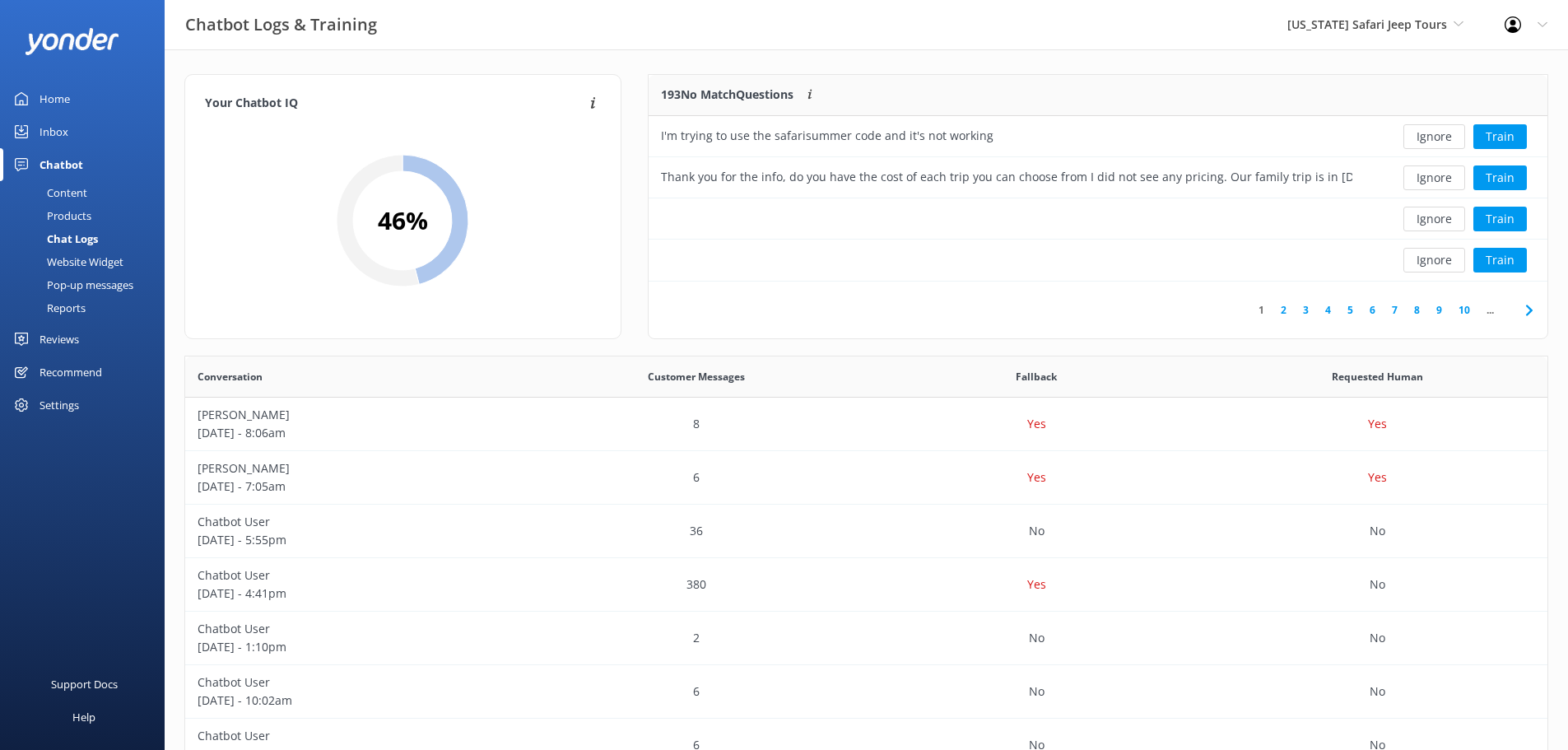
click at [65, 93] on div "Home" at bounding box center [54, 98] width 31 height 33
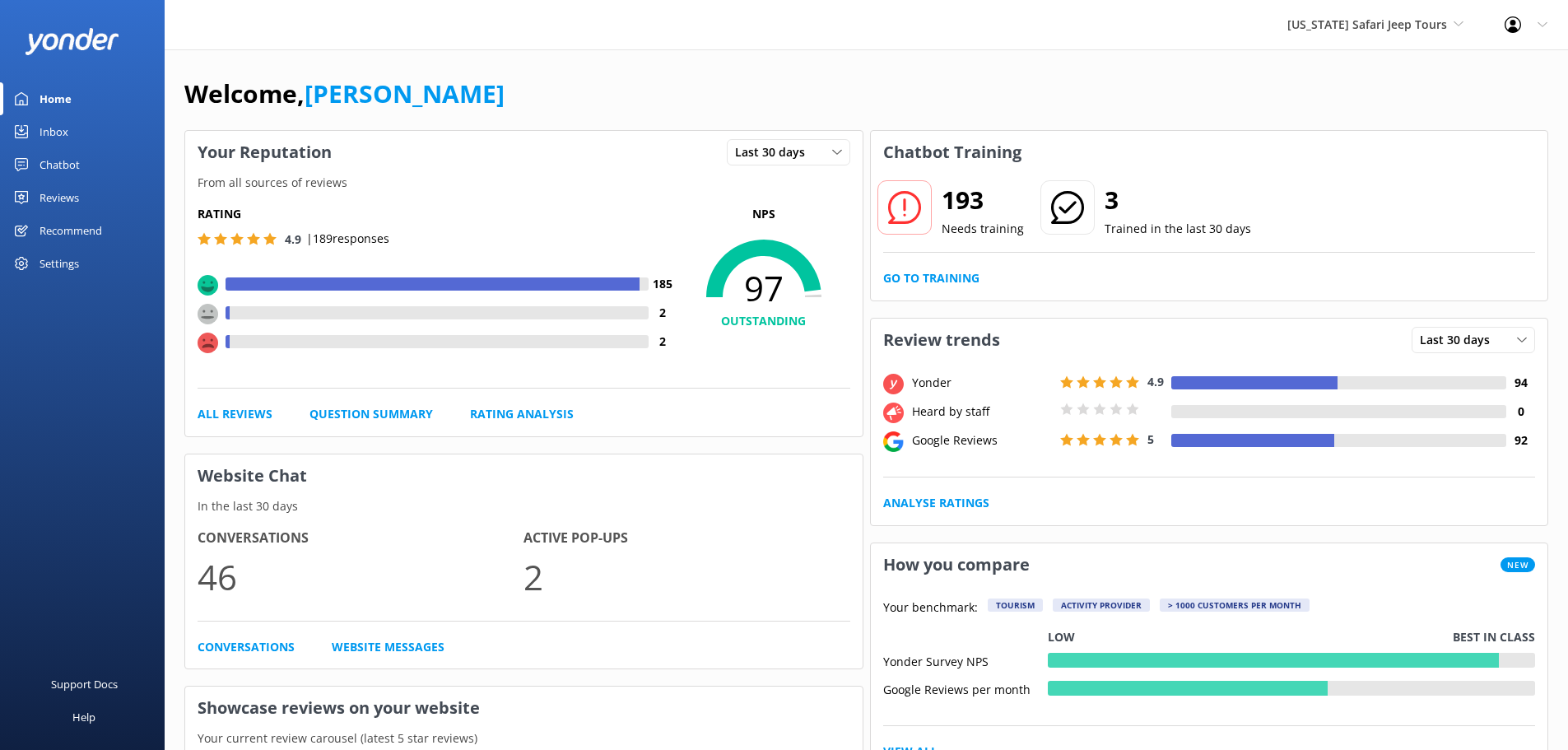
click at [627, 88] on div "Welcome, [PERSON_NAME]" at bounding box center [865, 102] width 1364 height 56
click at [942, 279] on link "Go to Training" at bounding box center [931, 277] width 96 height 18
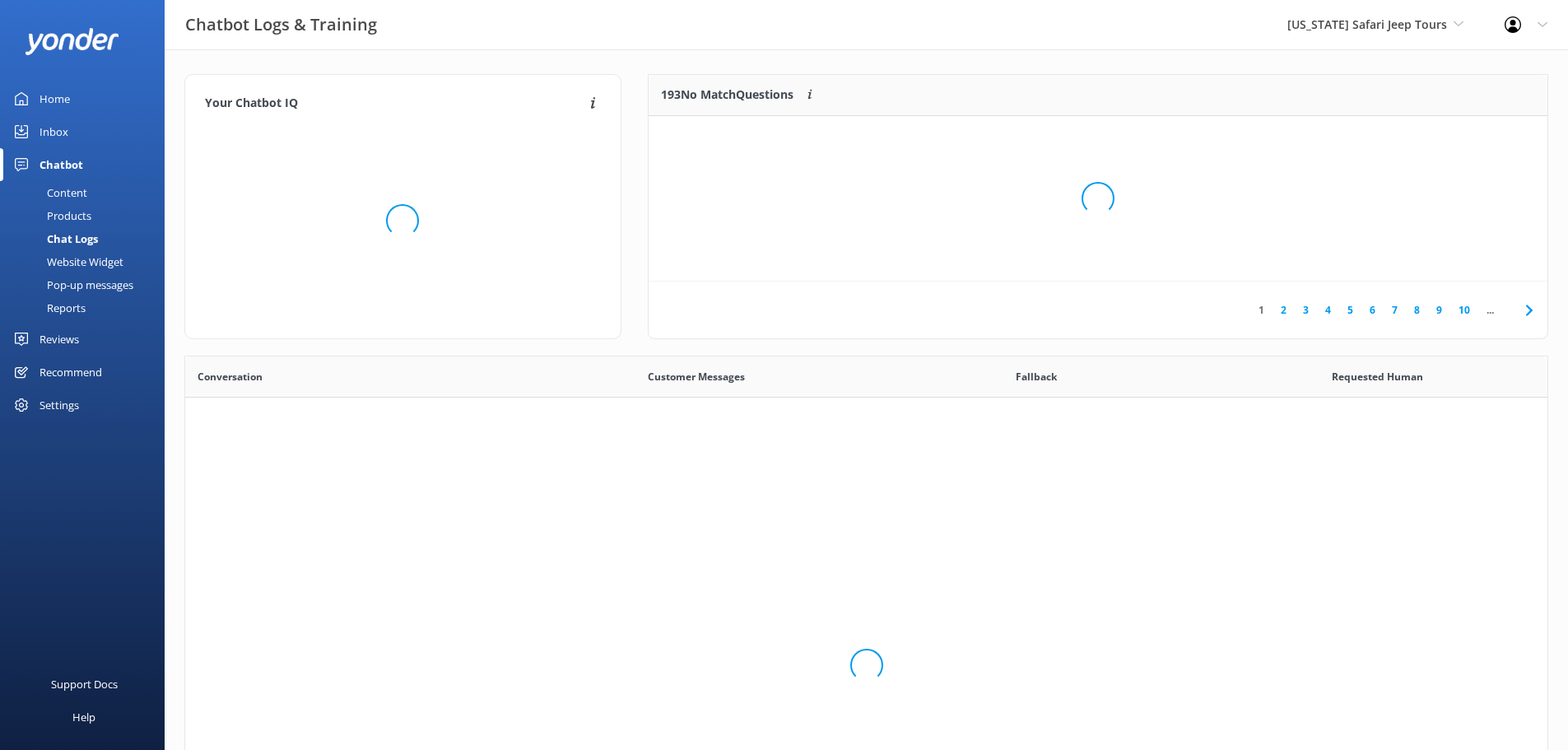
scroll to position [565, 1351]
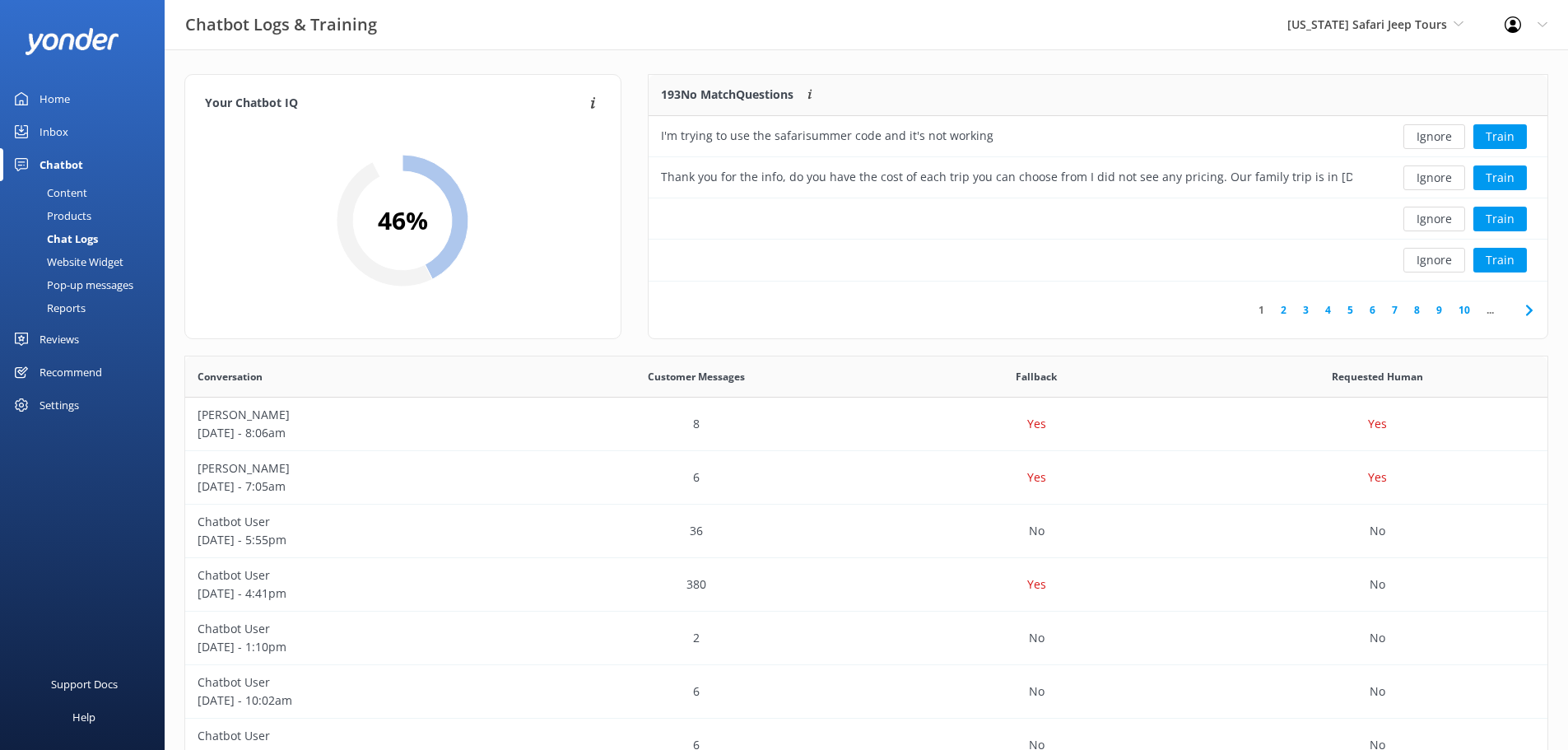
click at [1527, 309] on icon at bounding box center [1529, 310] width 20 height 20
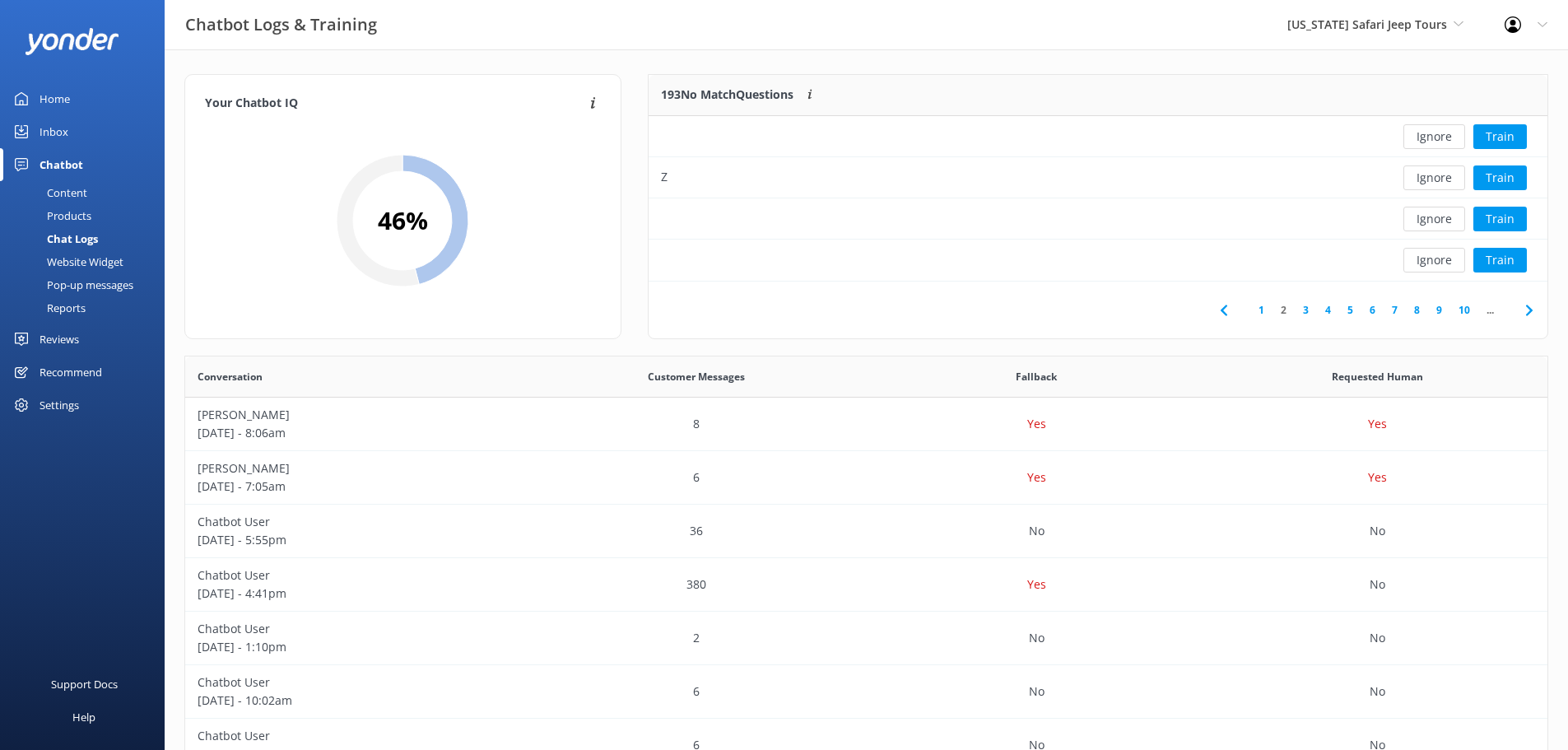
click at [1532, 311] on use at bounding box center [1528, 310] width 7 height 10
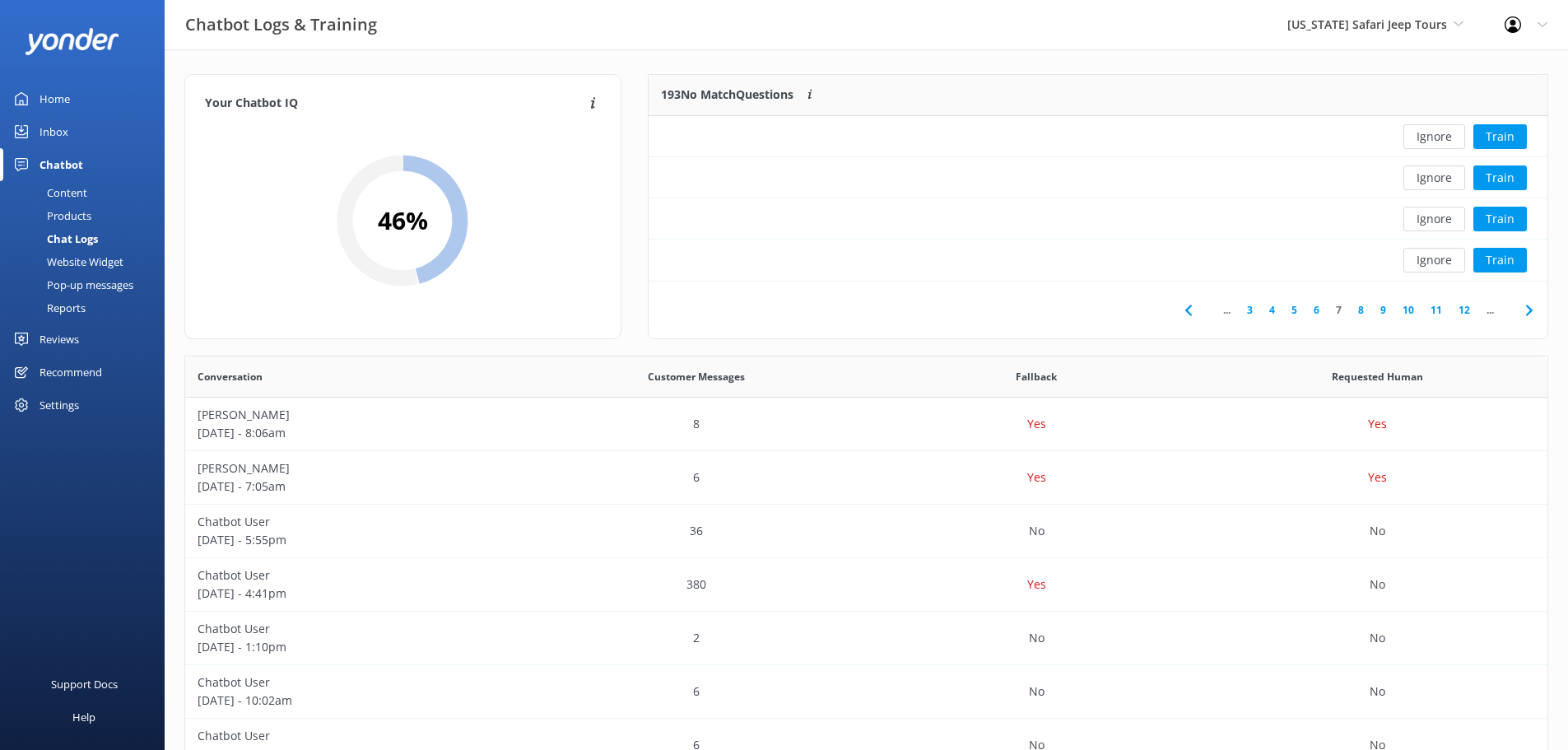
click at [1532, 311] on use at bounding box center [1528, 310] width 7 height 10
click at [1532, 315] on icon at bounding box center [1529, 310] width 20 height 20
click at [1532, 310] on use at bounding box center [1528, 310] width 7 height 10
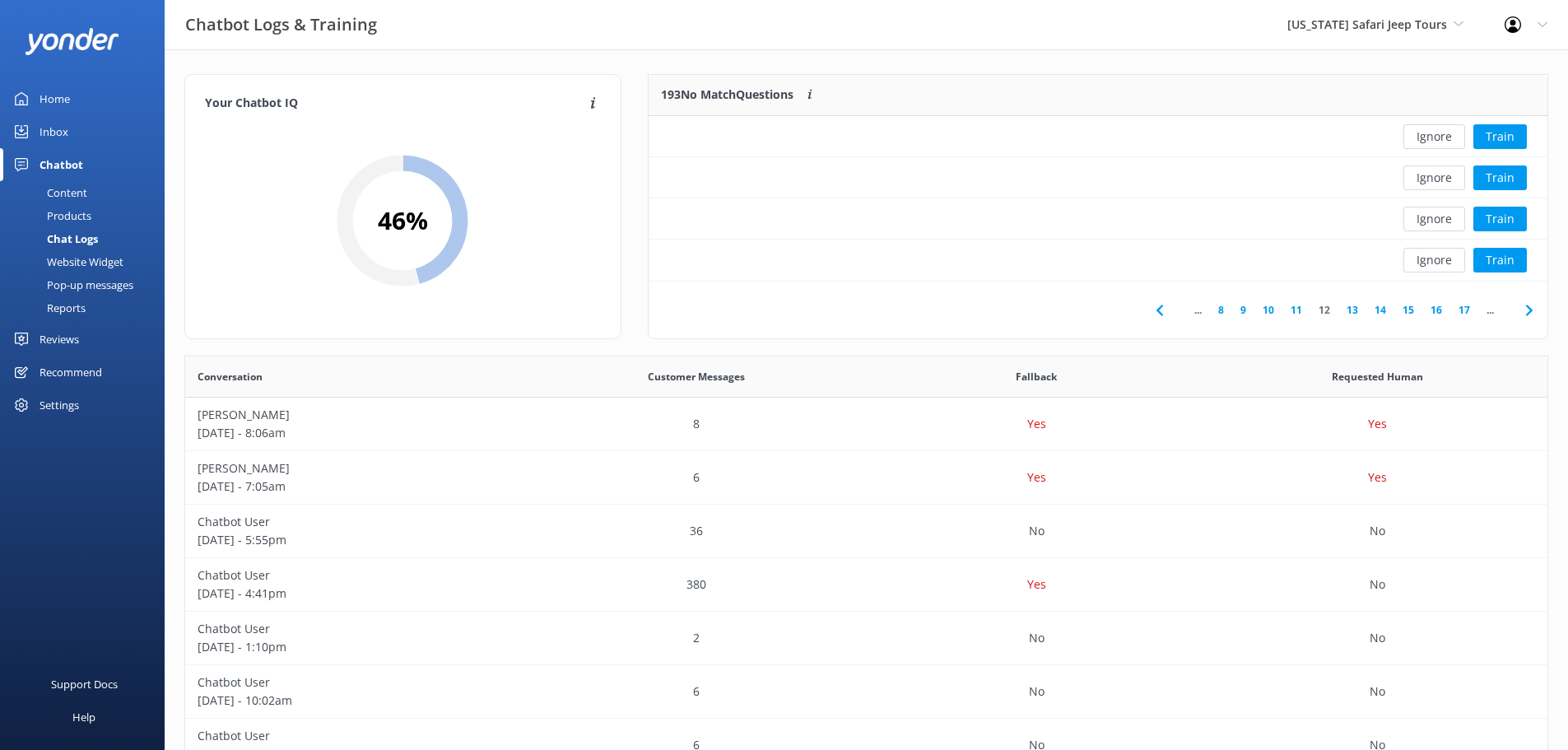
click at [1531, 311] on use at bounding box center [1528, 310] width 7 height 10
click at [57, 131] on div "Inbox" at bounding box center [53, 132] width 29 height 33
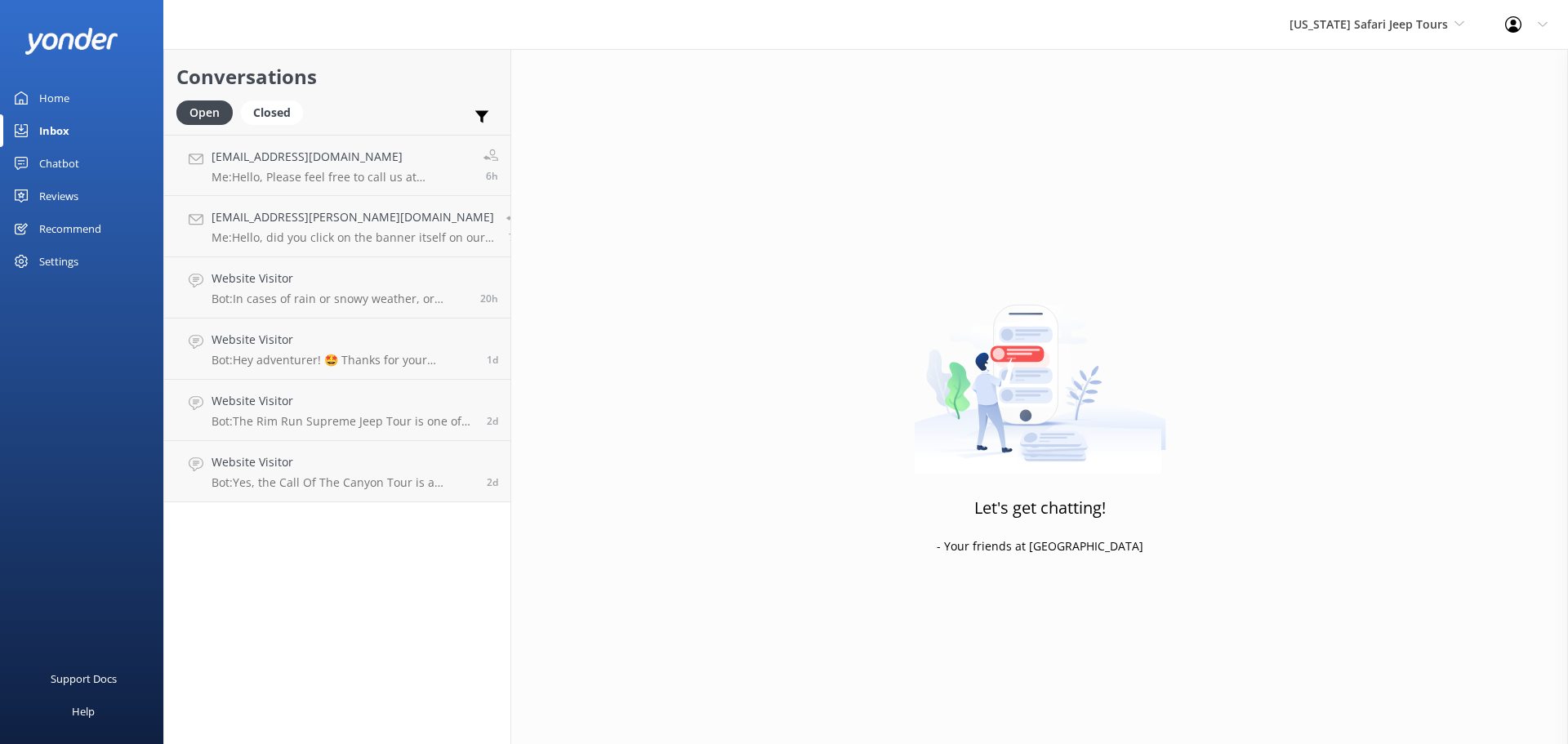
click at [50, 98] on div "Home" at bounding box center [54, 97] width 30 height 33
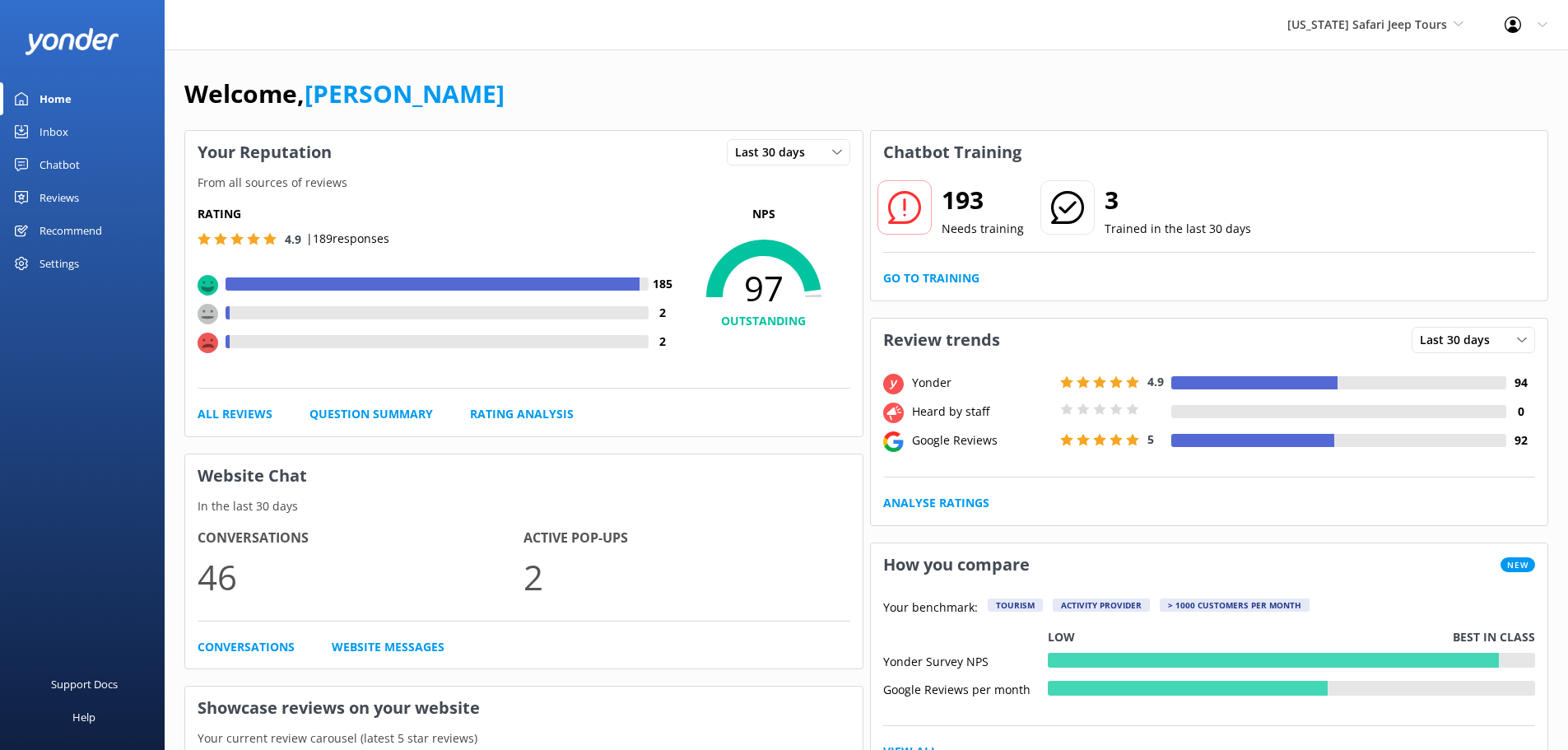
click at [631, 96] on div "Welcome, [PERSON_NAME]" at bounding box center [865, 102] width 1364 height 56
